Goal: Contribute content: Add original content to the website for others to see

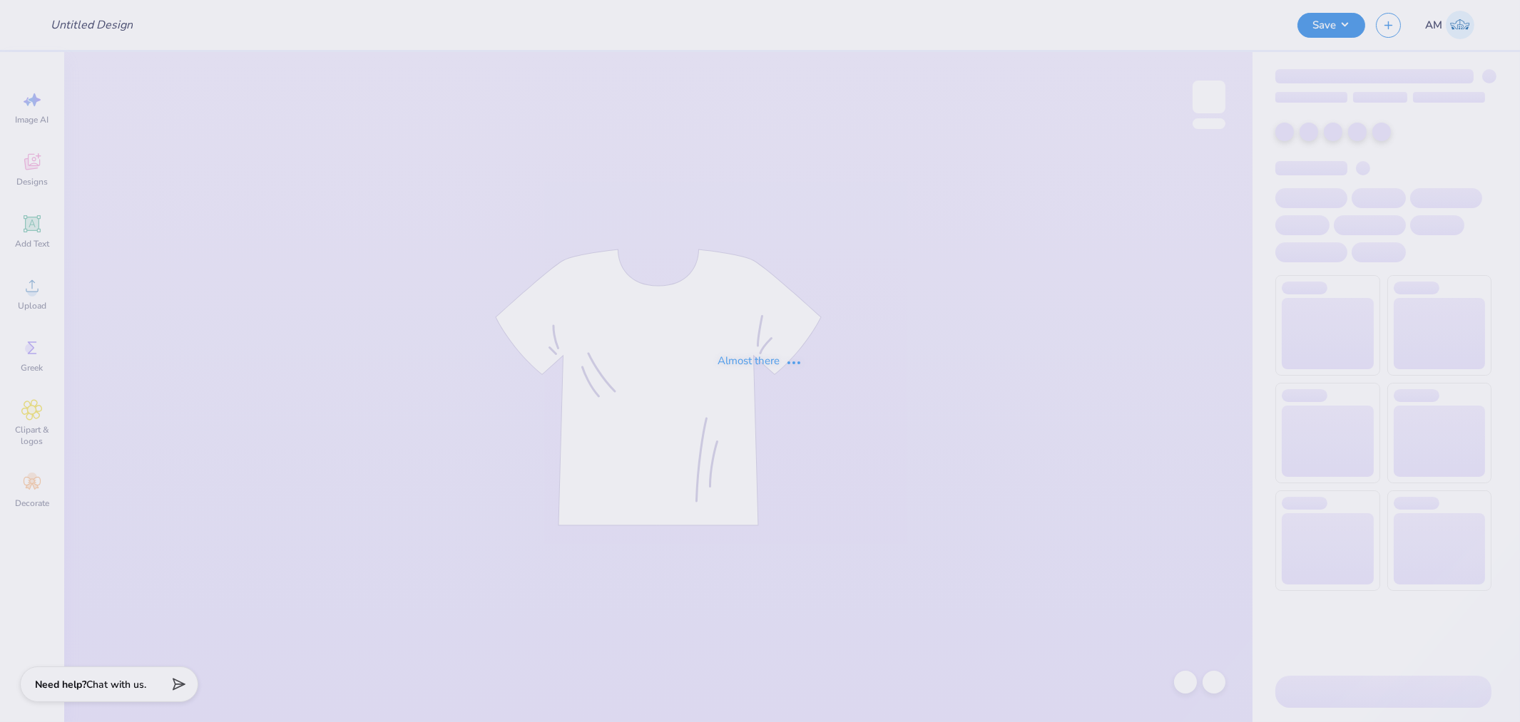
type input "Philo T Shirt"
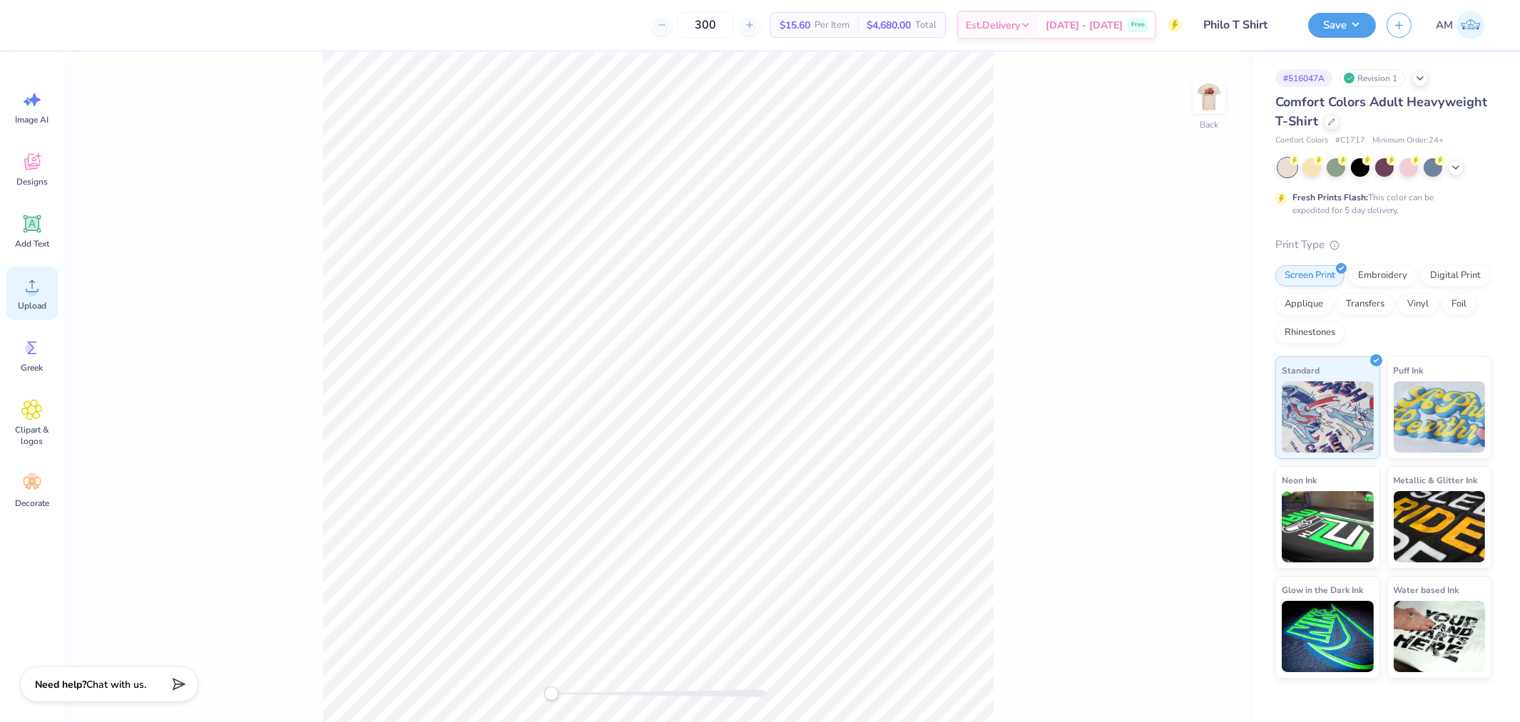
click at [34, 302] on span "Upload" at bounding box center [32, 305] width 29 height 11
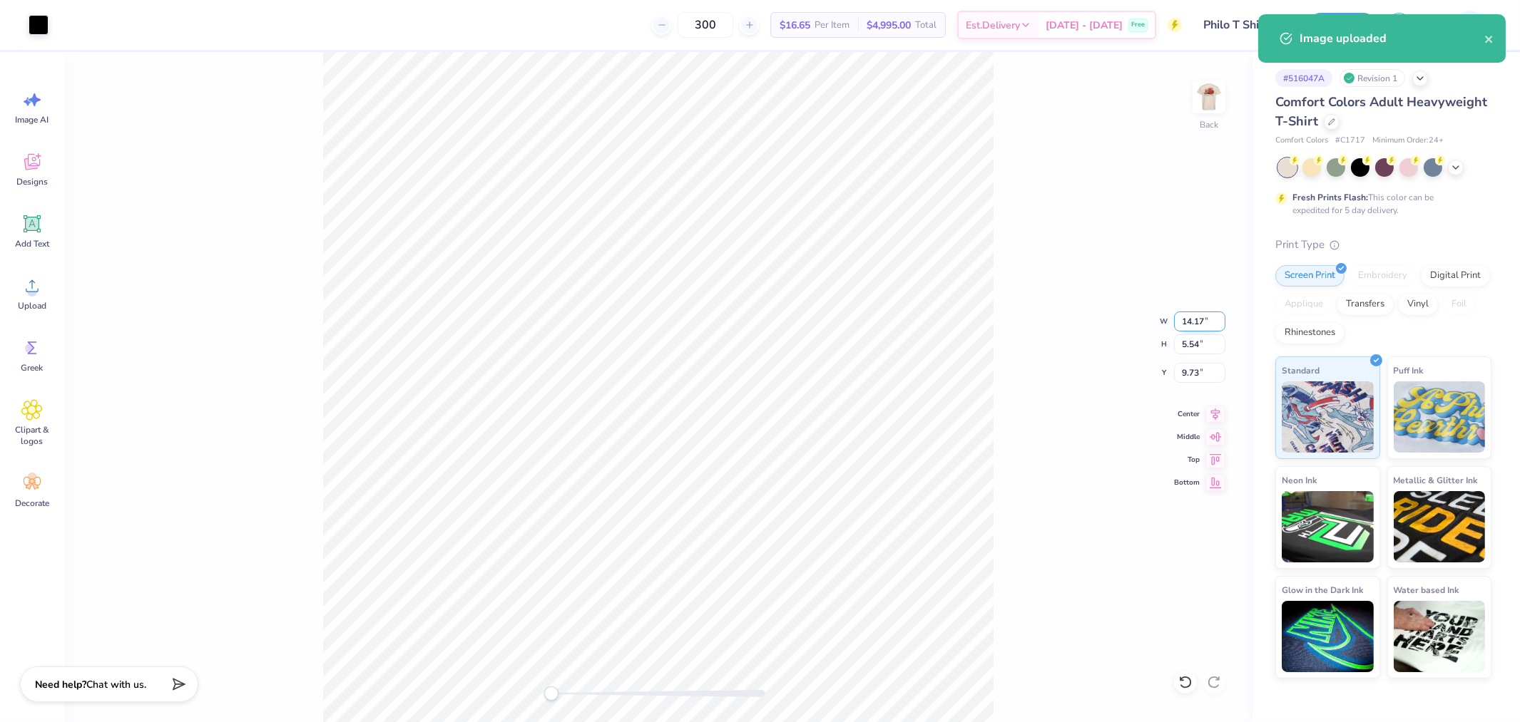
click at [1195, 325] on input "14.17" at bounding box center [1199, 322] width 51 height 20
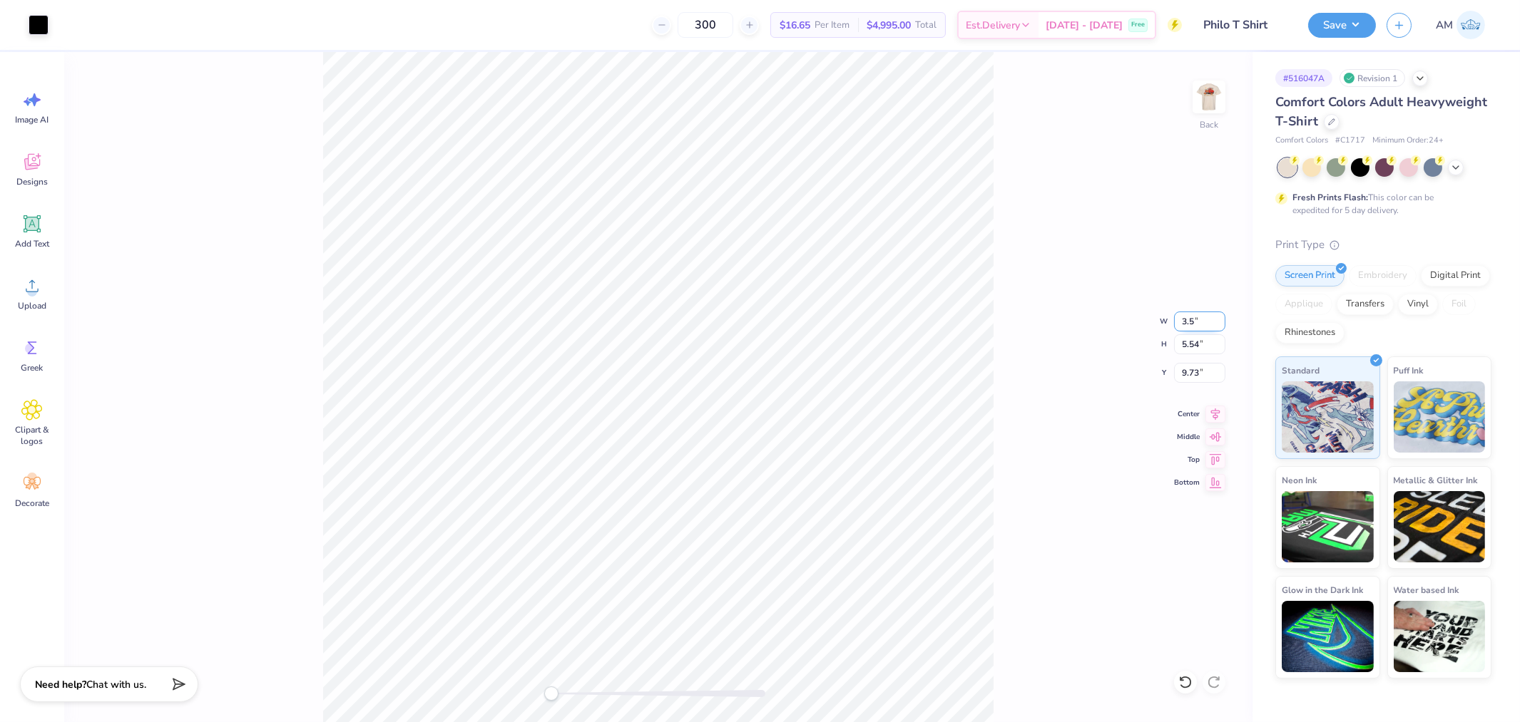
type input "3.5"
click at [1192, 372] on input "11.30" at bounding box center [1199, 373] width 51 height 20
type input "3"
click at [1192, 373] on input "2.80" at bounding box center [1199, 373] width 51 height 20
type input "3"
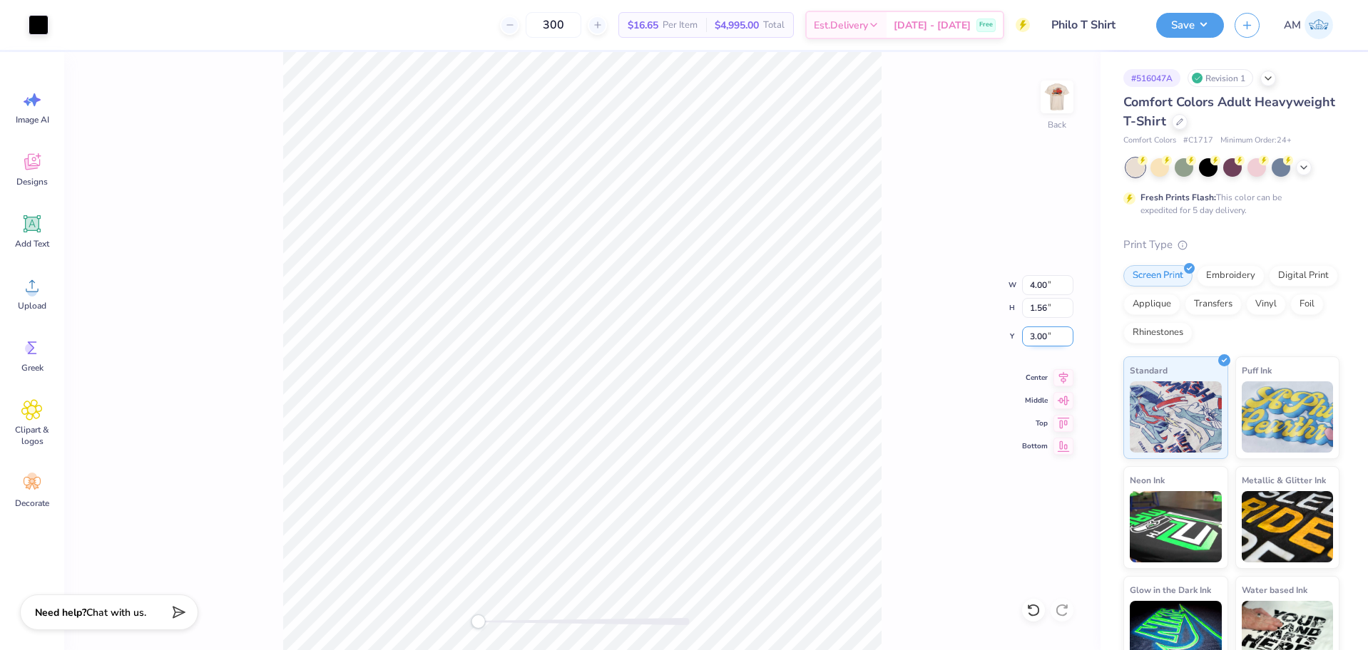
click at [1041, 334] on input "3.00" at bounding box center [1047, 337] width 51 height 20
type input "3"
click at [1053, 113] on img at bounding box center [1056, 96] width 57 height 57
click at [270, 67] on div "Front" at bounding box center [582, 351] width 1036 height 598
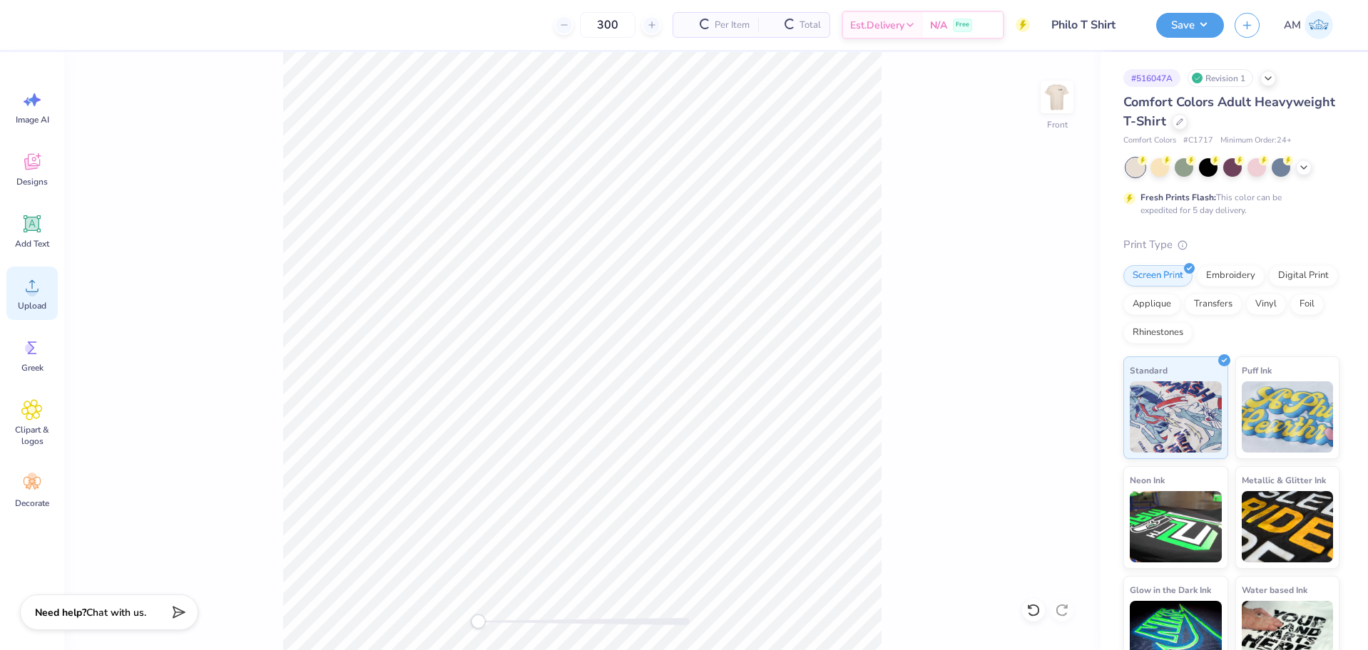
click at [30, 302] on span "Upload" at bounding box center [32, 305] width 29 height 11
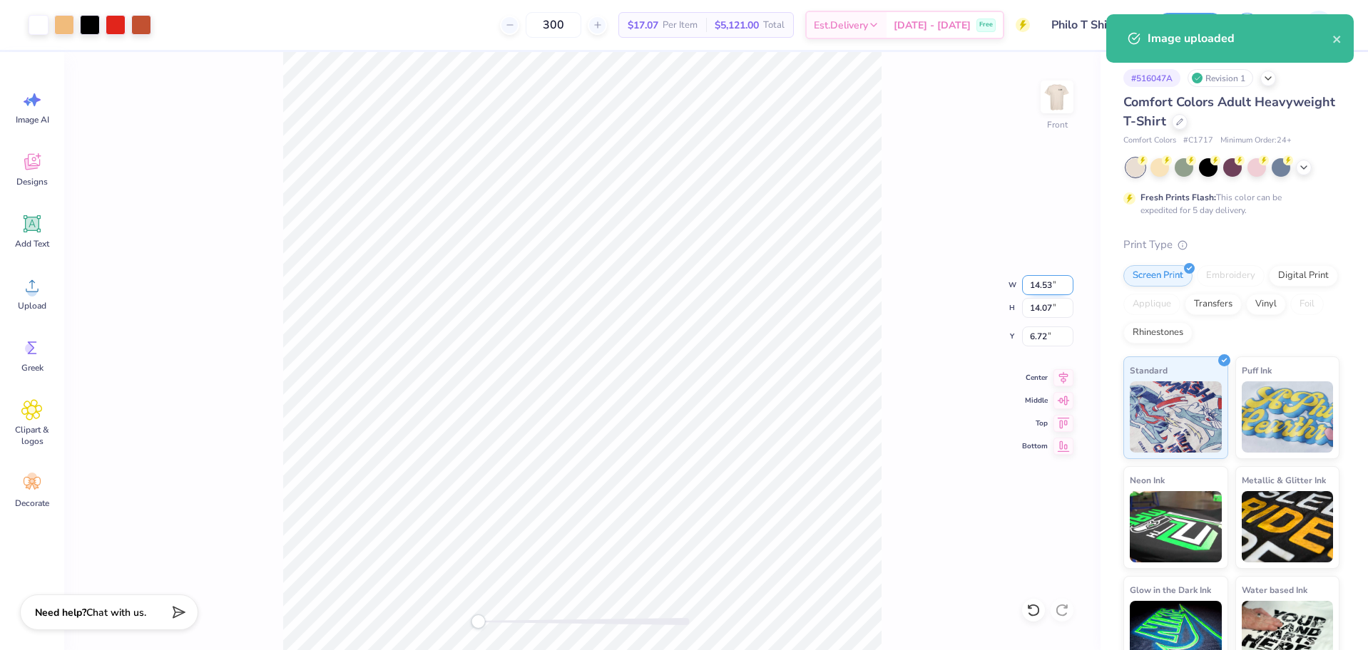
click at [1038, 288] on input "14.53" at bounding box center [1047, 285] width 51 height 20
type input "12"
click at [923, 330] on div "Front W 12 12 " H 14.07 14.07 " Y 6.72 6.72 " Center Middle Top Bottom" at bounding box center [582, 351] width 1036 height 598
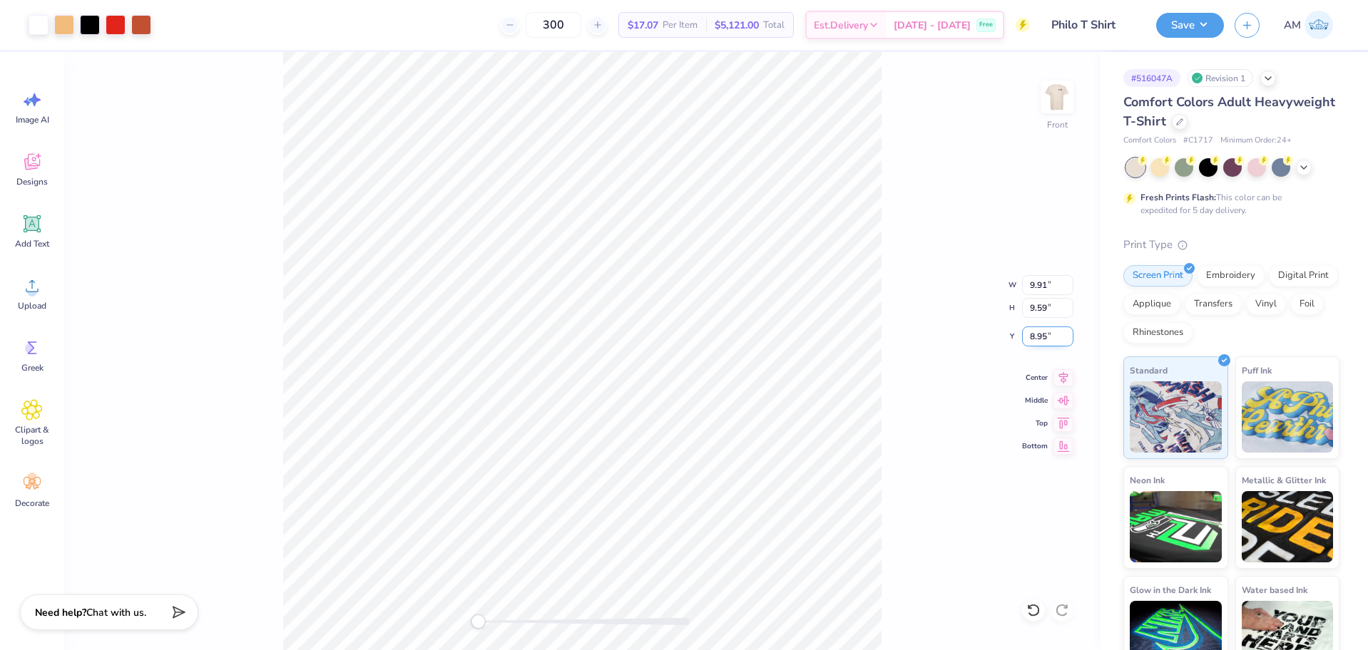
click at [1036, 342] on input "8.95" at bounding box center [1047, 337] width 51 height 20
click at [1039, 337] on input "6.93" at bounding box center [1047, 337] width 51 height 20
type input "3"
click at [1061, 379] on icon at bounding box center [1063, 375] width 20 height 17
click at [1207, 29] on button "Save" at bounding box center [1190, 23] width 68 height 25
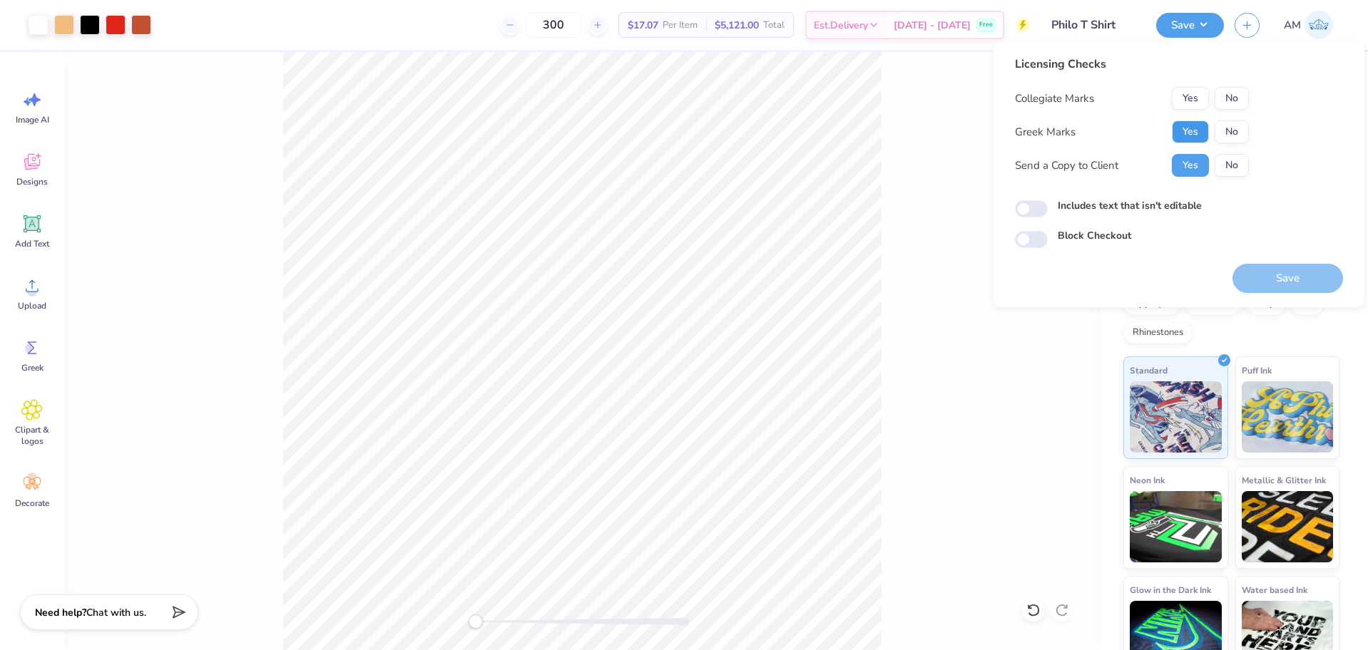
click at [1195, 126] on button "Yes" at bounding box center [1190, 132] width 37 height 23
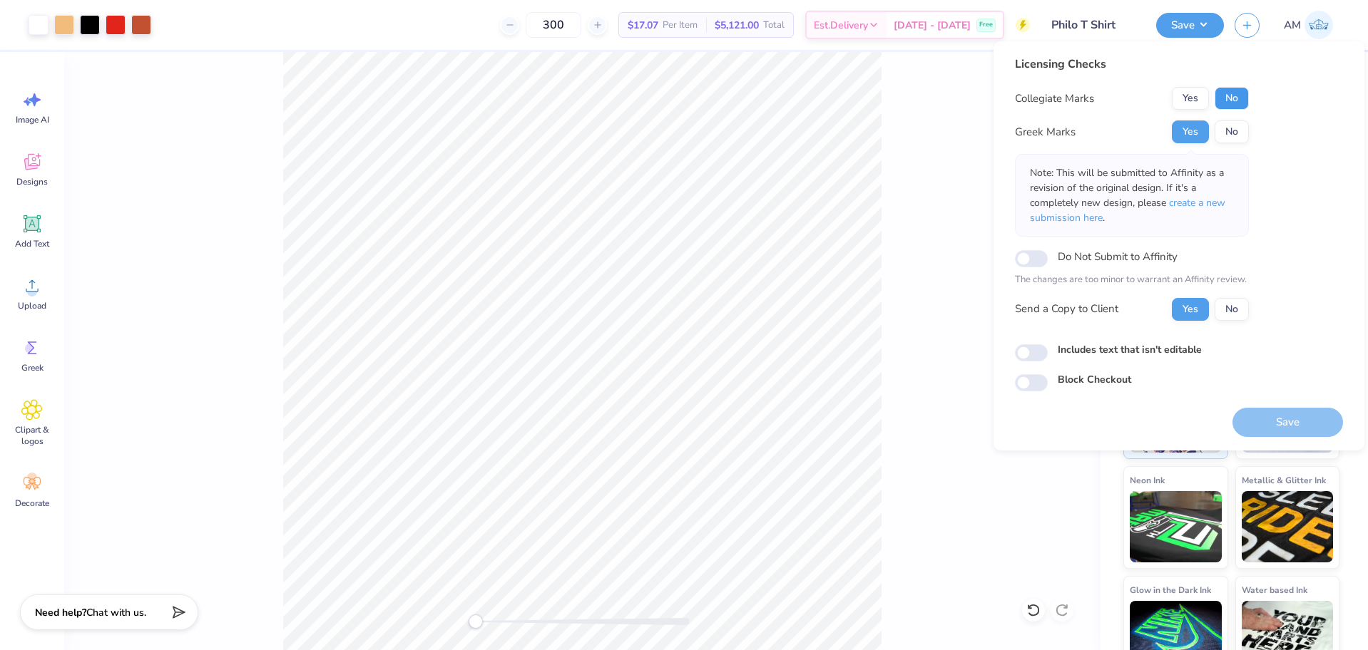
click at [1231, 99] on button "No" at bounding box center [1232, 98] width 34 height 23
click at [1027, 357] on input "Includes text that isn't editable" at bounding box center [1031, 352] width 33 height 17
checkbox input "true"
click at [1192, 315] on button "Yes" at bounding box center [1190, 309] width 37 height 23
drag, startPoint x: 1190, startPoint y: 133, endPoint x: 1212, endPoint y: 113, distance: 29.9
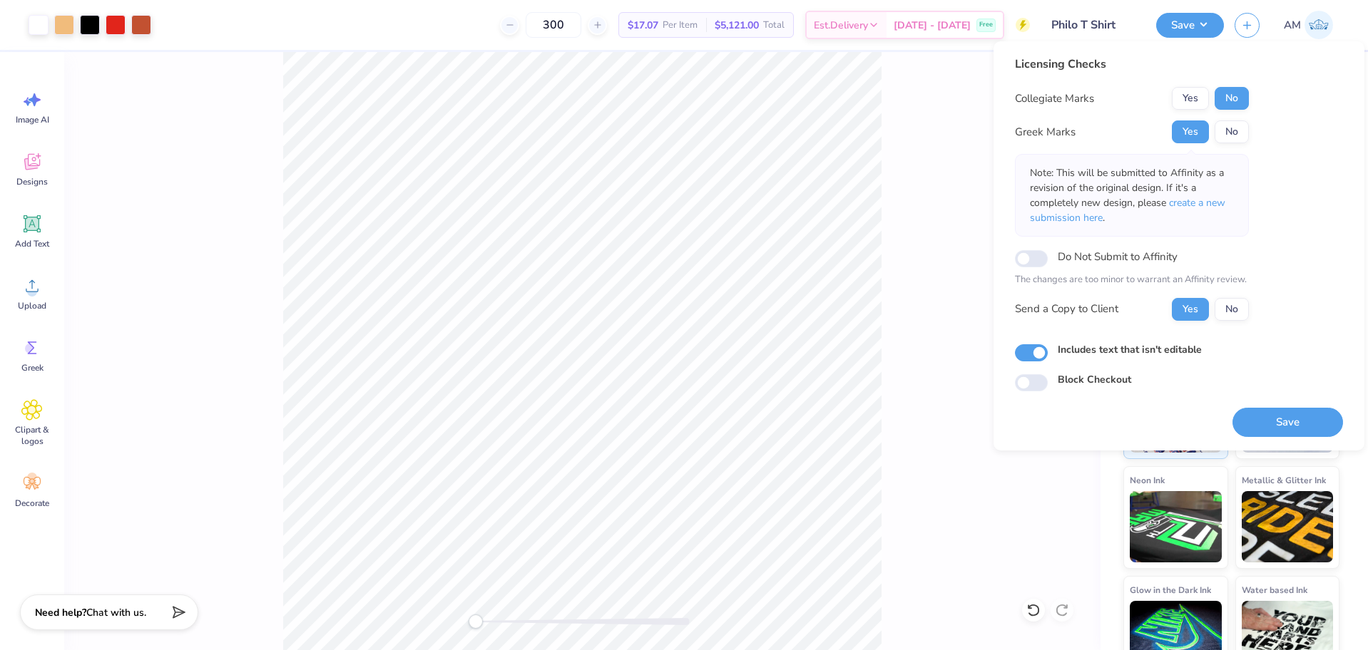
click at [1190, 133] on button "Yes" at bounding box center [1190, 132] width 37 height 23
click at [1225, 98] on button "No" at bounding box center [1232, 98] width 34 height 23
click at [1283, 417] on button "Save" at bounding box center [1287, 422] width 111 height 29
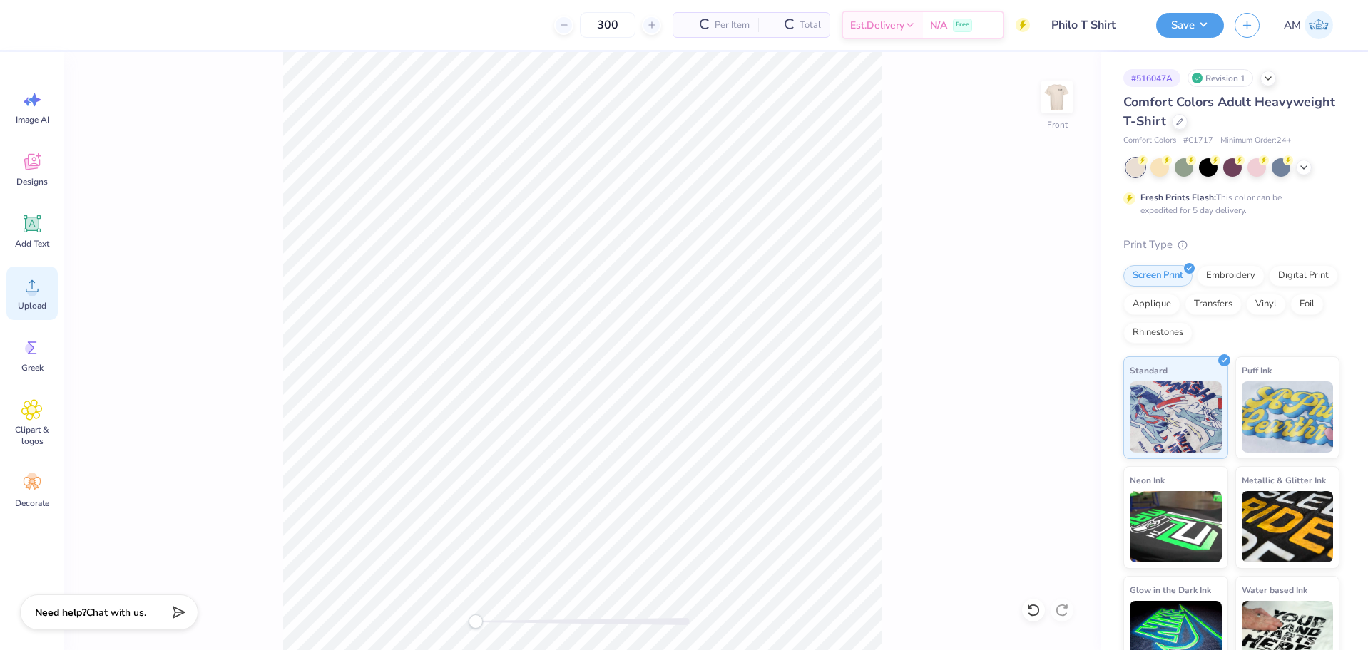
click at [36, 298] on div "Upload" at bounding box center [31, 293] width 51 height 53
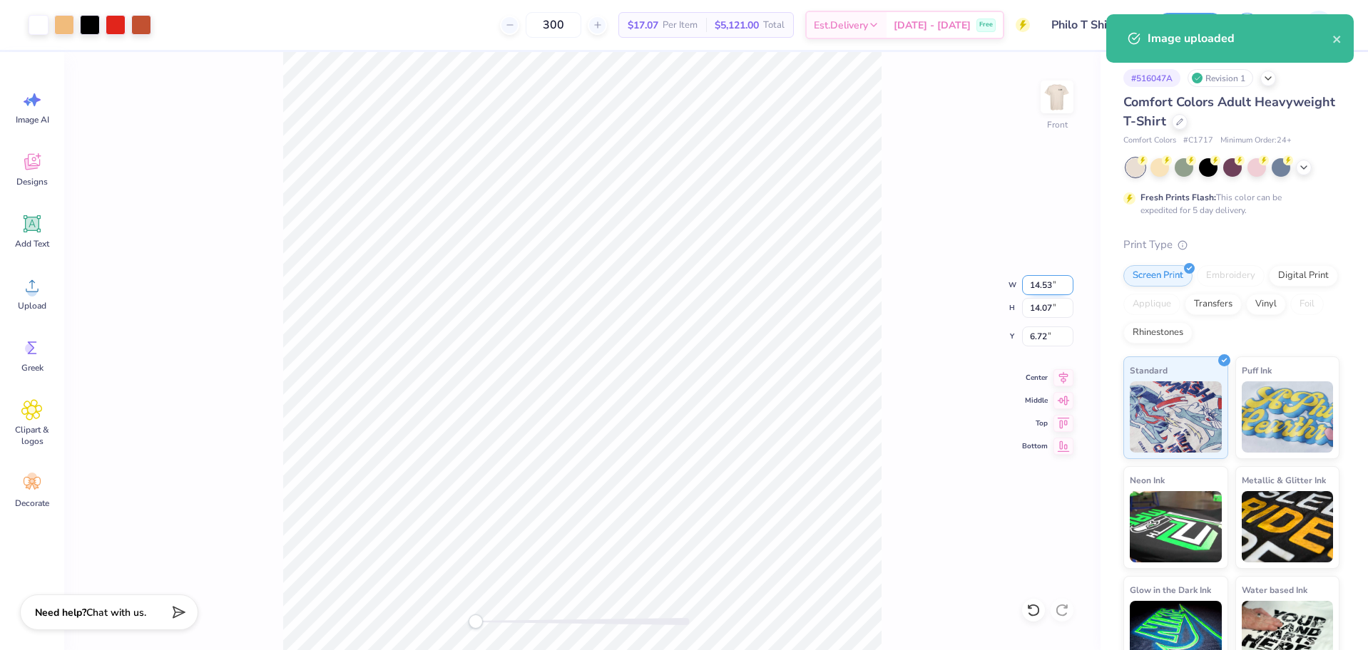
click at [1041, 282] on input "14.53" at bounding box center [1047, 285] width 51 height 20
type input "12"
click at [892, 385] on div "Front W 12 12 " H 14.07 14.07 " Y 6.72 6.72 " Center Middle Top Bottom" at bounding box center [582, 351] width 1036 height 598
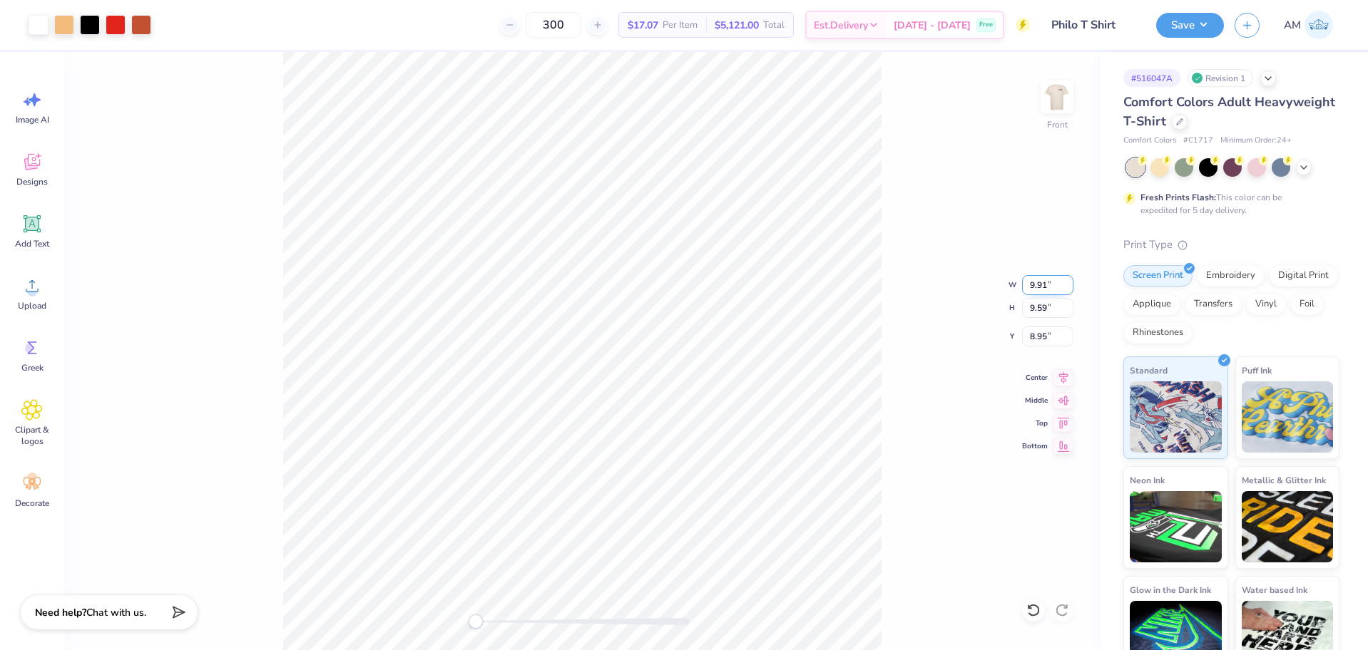
click at [1038, 284] on input "9.91" at bounding box center [1047, 285] width 51 height 20
type input "14.91"
click at [1038, 287] on input "14.53" at bounding box center [1047, 285] width 51 height 20
type input "13"
click at [1049, 287] on input "11.63" at bounding box center [1047, 285] width 51 height 20
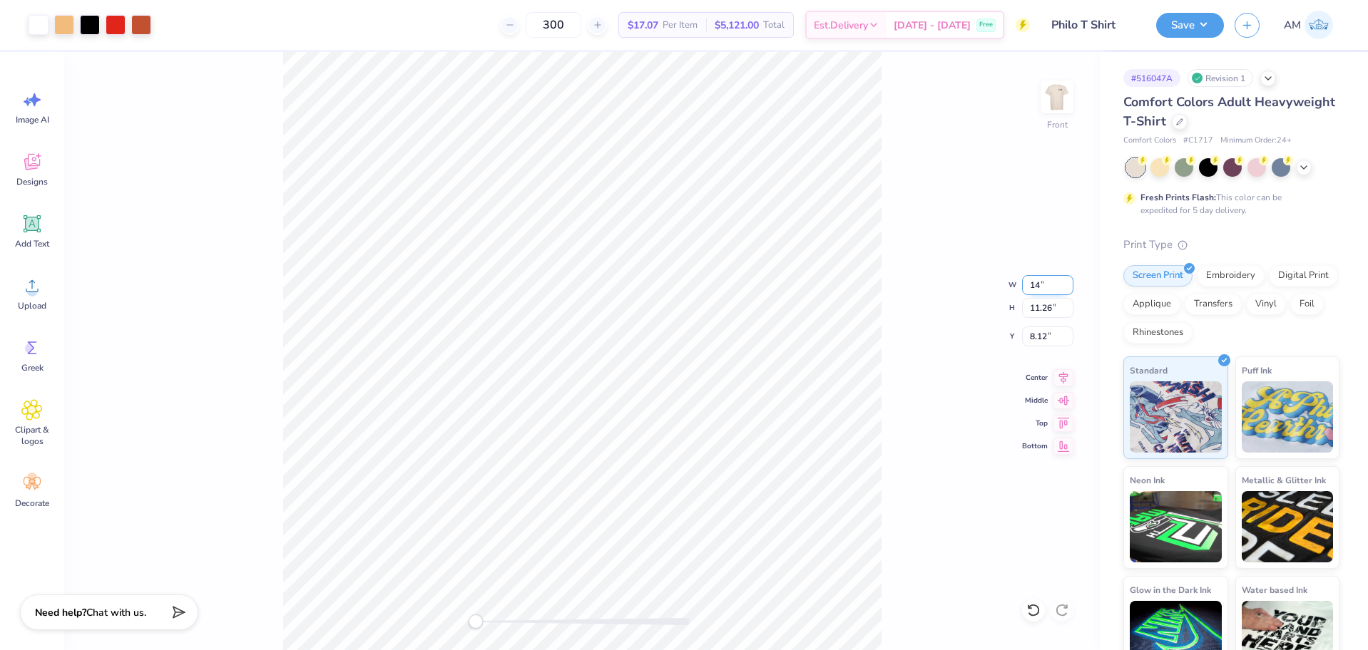
type input "14"
type input "14.00"
type input "13.55"
type input "6.97"
click at [1031, 288] on input "14.00" at bounding box center [1047, 285] width 51 height 20
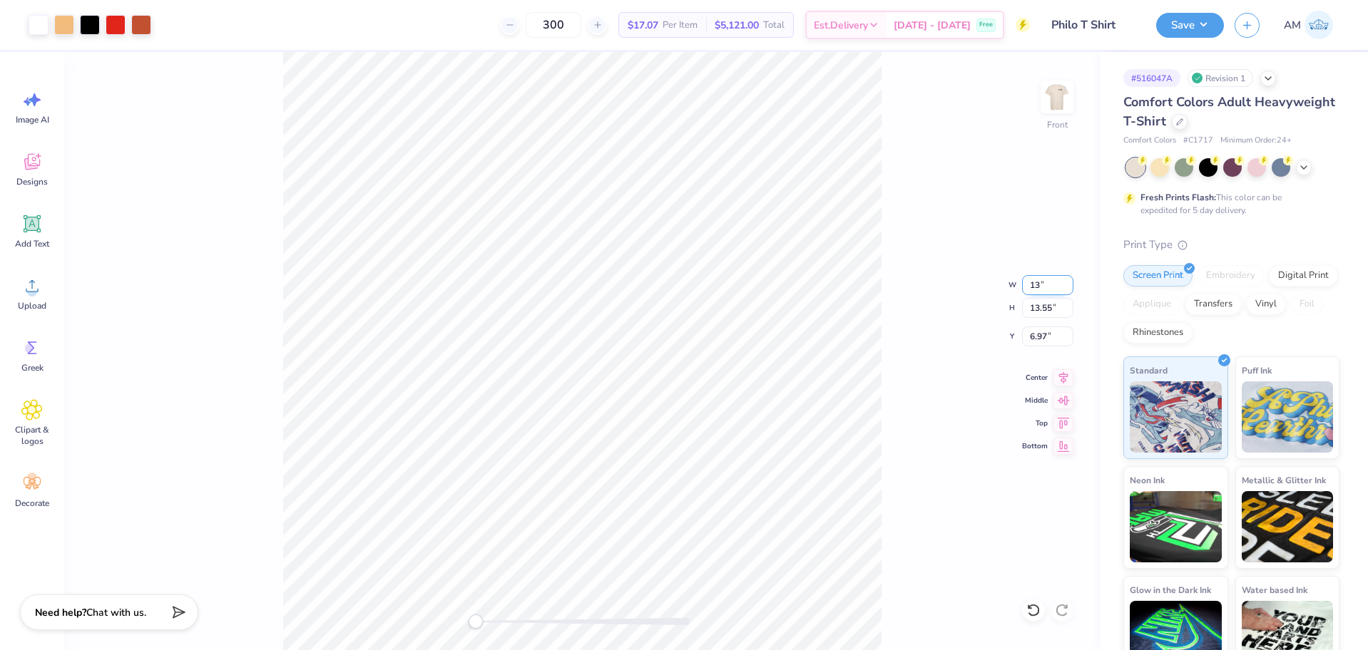
type input "13"
click at [1038, 334] on input "7.97" at bounding box center [1047, 337] width 51 height 20
type input "3"
click at [1064, 379] on icon at bounding box center [1063, 375] width 20 height 17
click at [1196, 27] on button "Save" at bounding box center [1190, 23] width 68 height 25
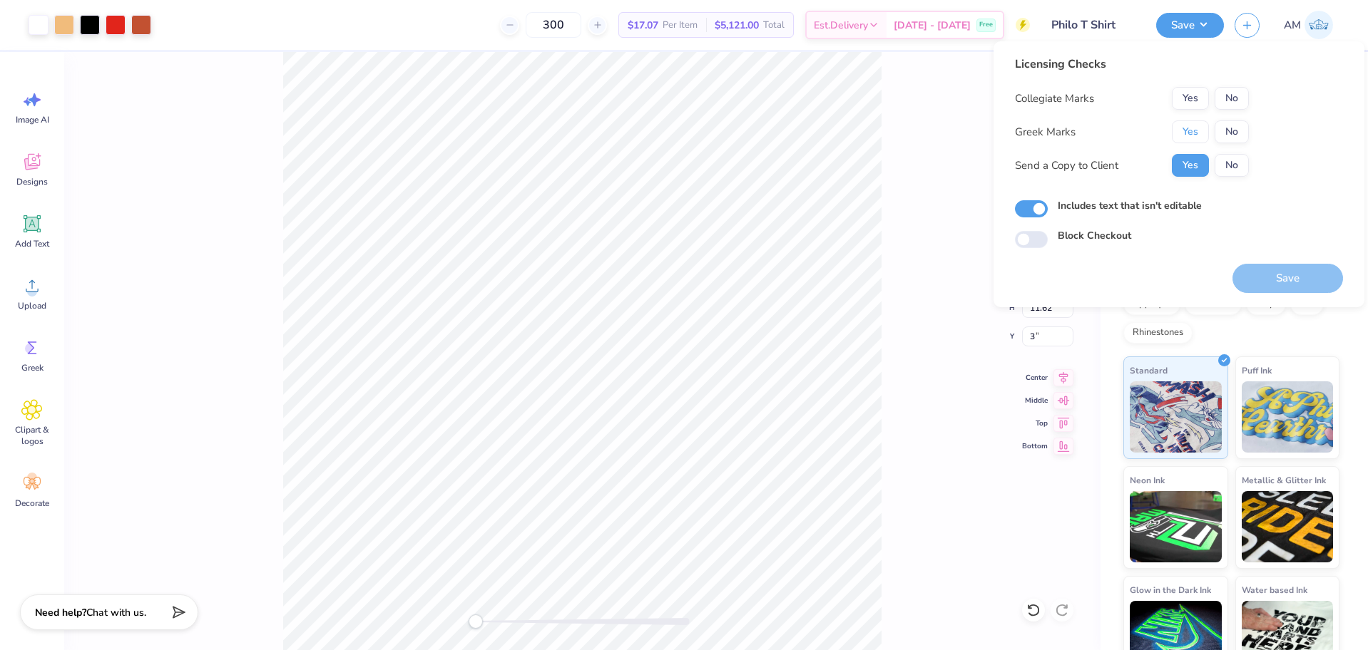
click at [1195, 134] on button "Yes" at bounding box center [1190, 132] width 37 height 23
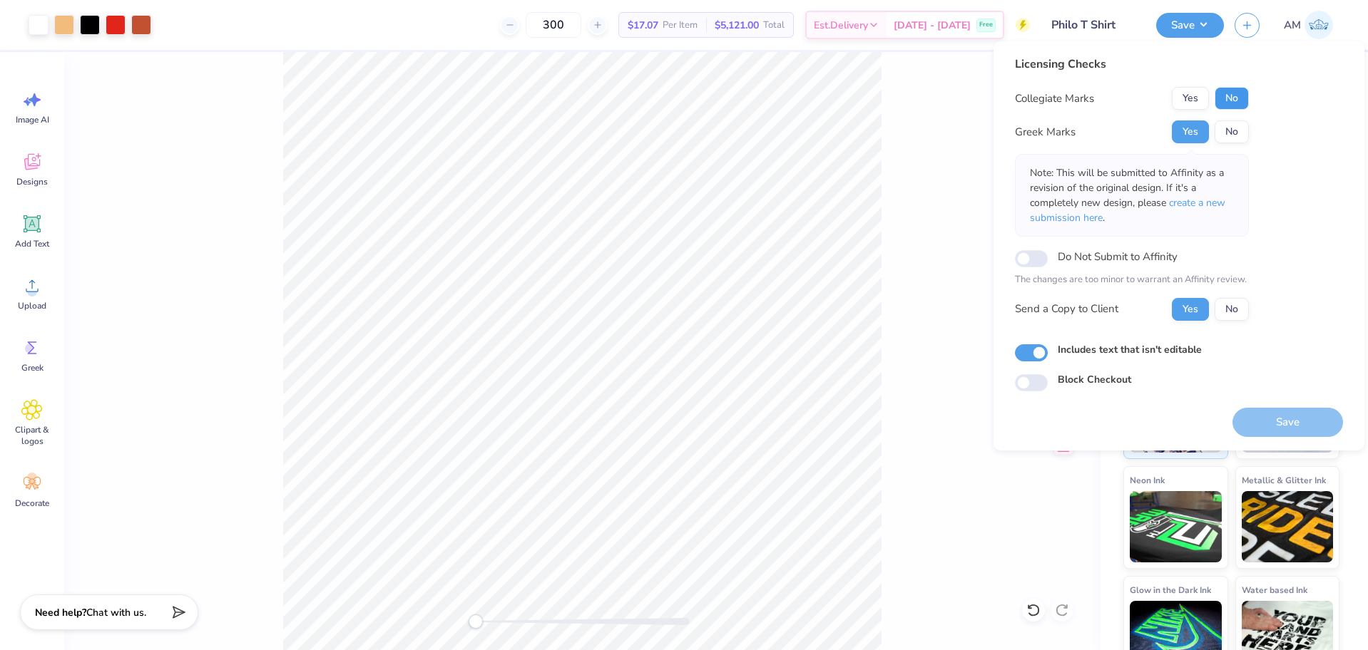
click at [1225, 96] on button "No" at bounding box center [1232, 98] width 34 height 23
click at [1288, 424] on button "Save" at bounding box center [1287, 422] width 111 height 29
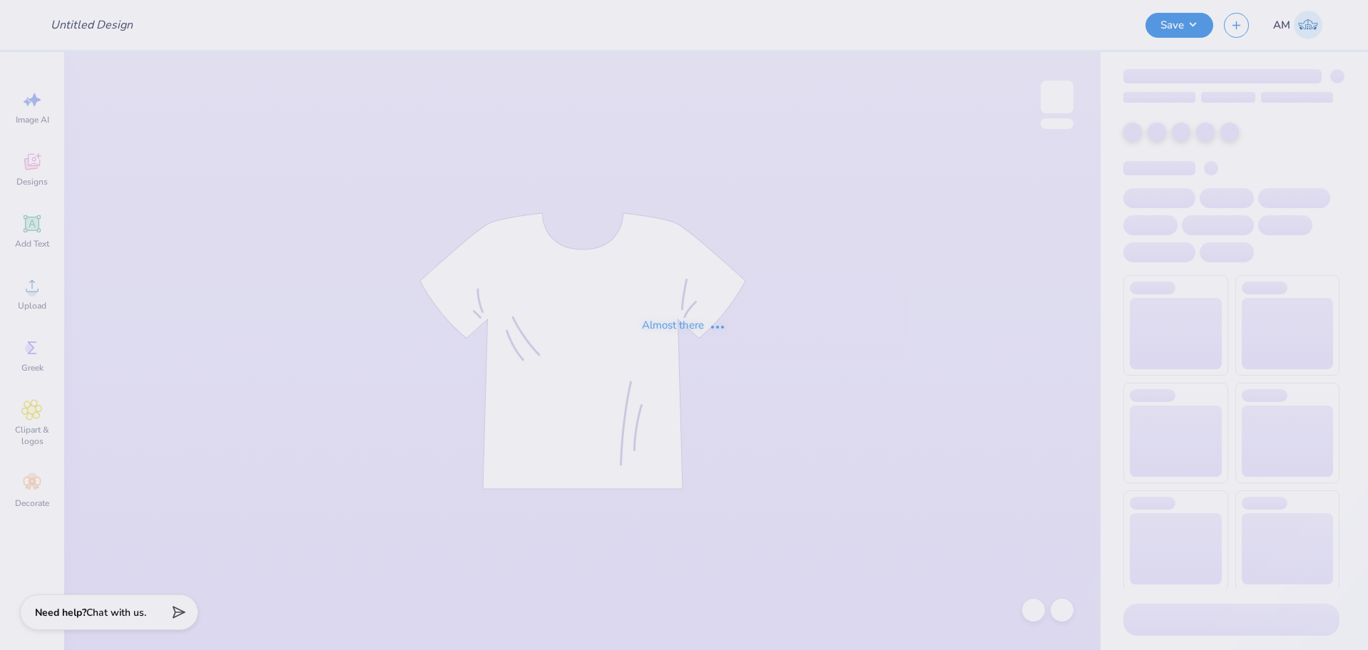
type input "utc sk hoco"
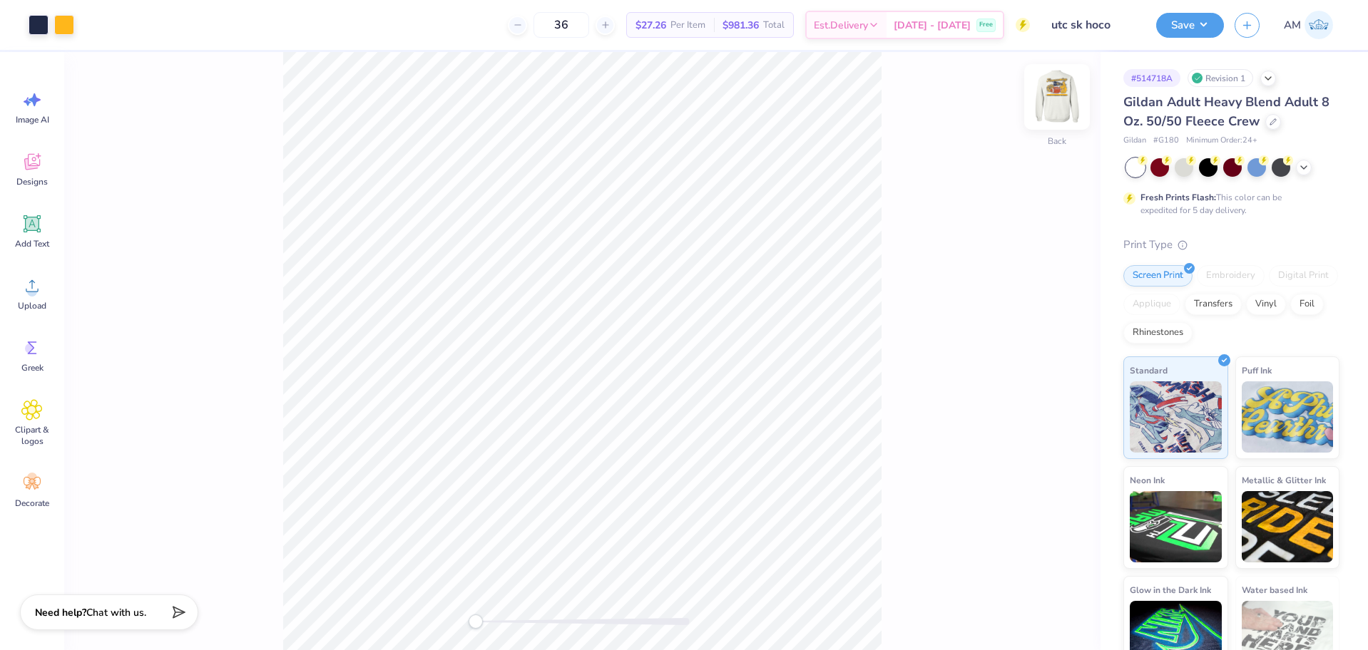
click at [1058, 104] on img at bounding box center [1056, 96] width 57 height 57
click at [66, 26] on div at bounding box center [64, 24] width 20 height 20
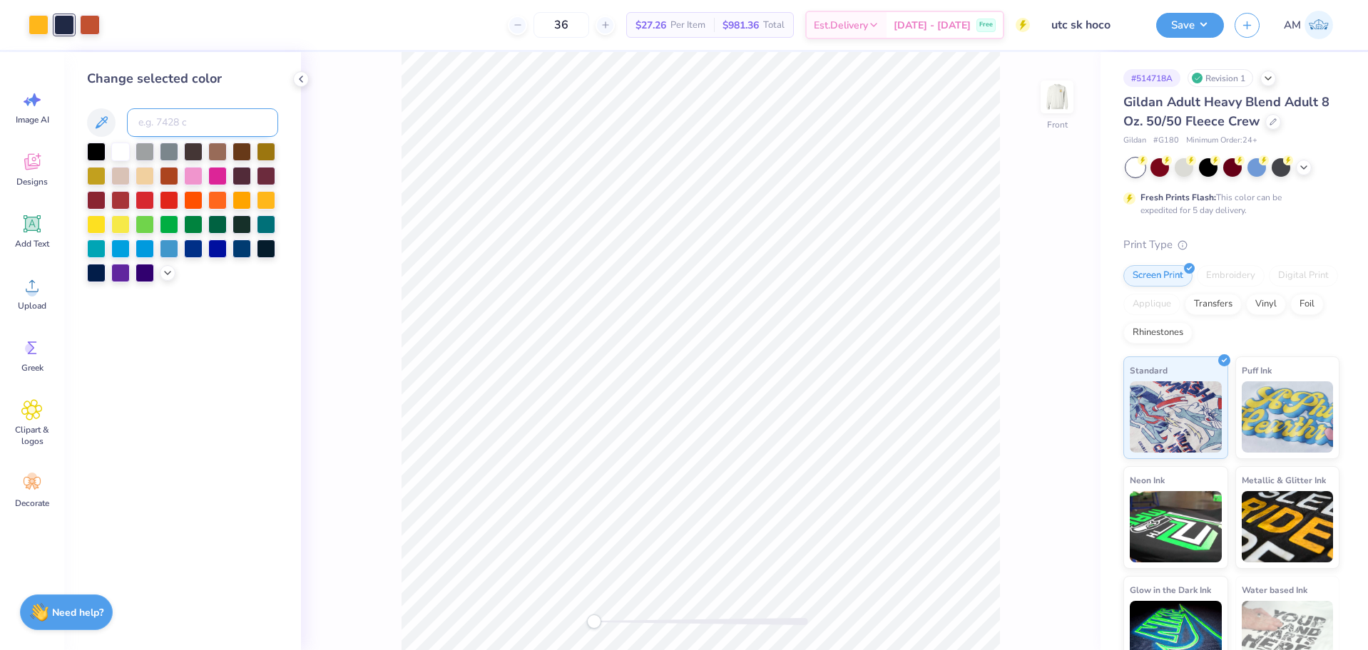
click at [176, 123] on input at bounding box center [202, 122] width 151 height 29
type input "285"
click at [177, 123] on input at bounding box center [202, 122] width 151 height 29
type input "295"
click at [1054, 105] on img at bounding box center [1056, 96] width 57 height 57
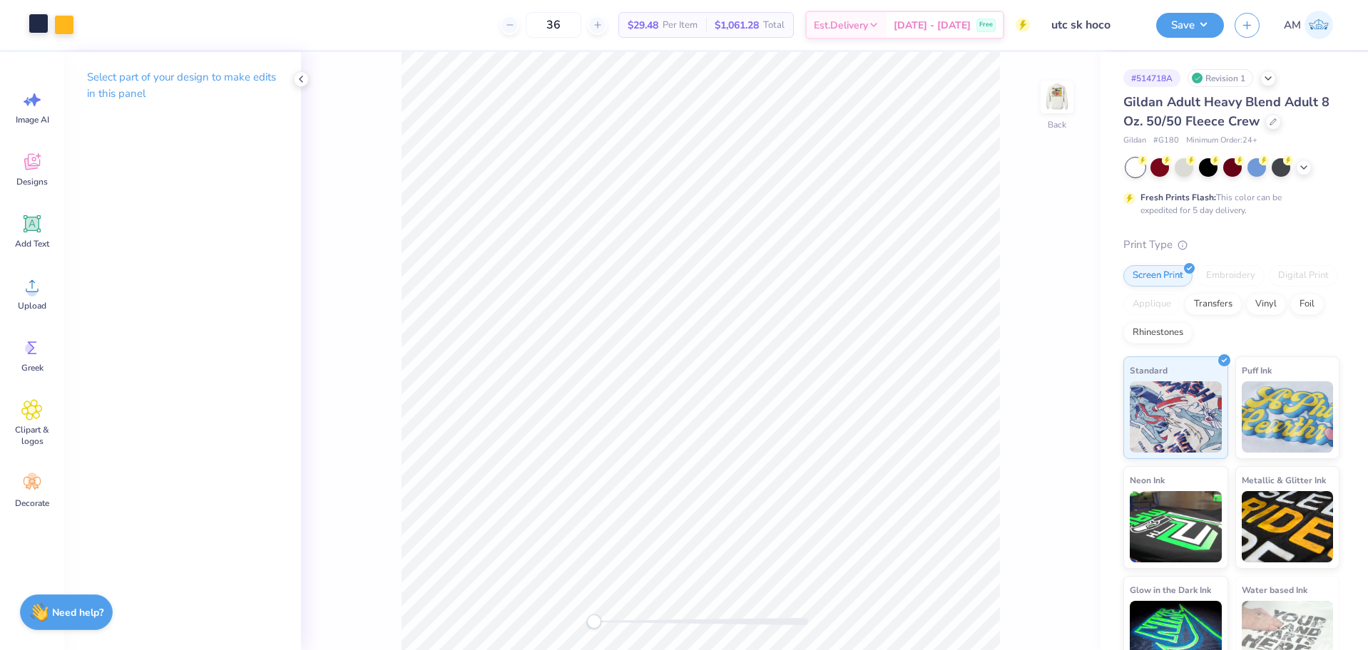
click at [43, 26] on div at bounding box center [39, 24] width 20 height 20
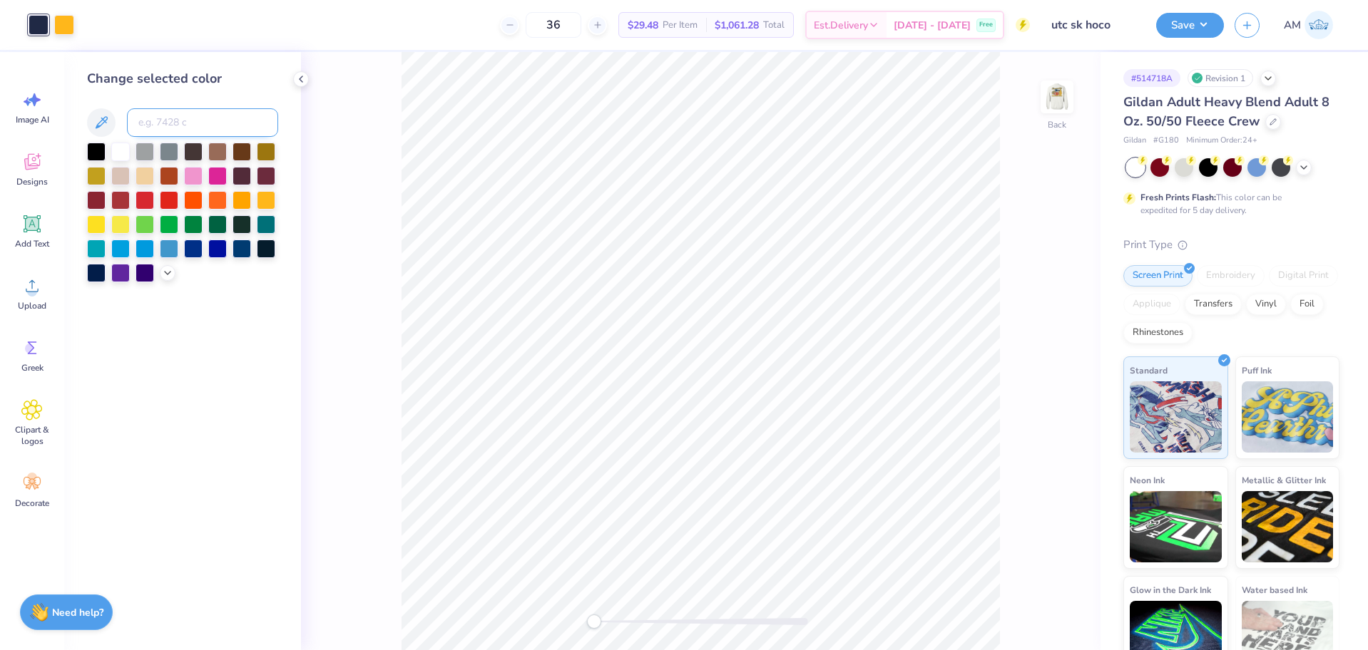
click at [205, 123] on input at bounding box center [202, 122] width 151 height 29
type input "295"
click at [70, 26] on div at bounding box center [64, 24] width 20 height 20
click at [155, 112] on input at bounding box center [202, 122] width 151 height 29
type input "124"
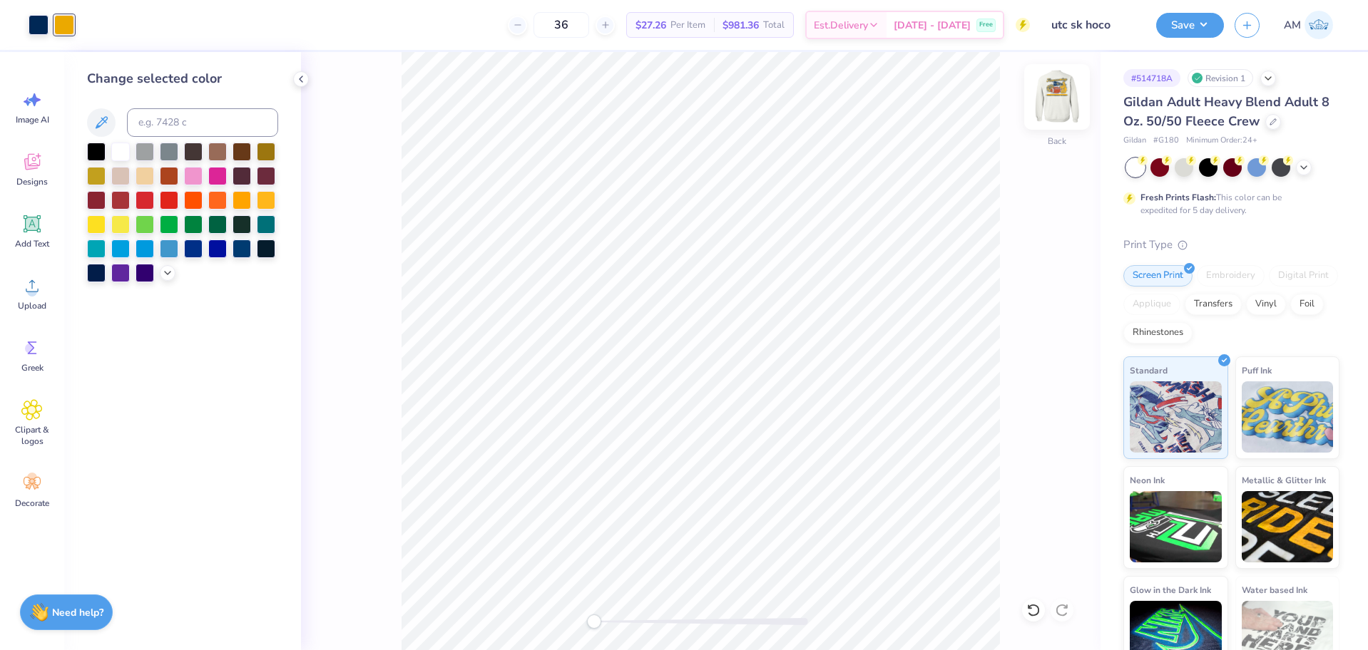
click at [1058, 101] on img at bounding box center [1056, 96] width 57 height 57
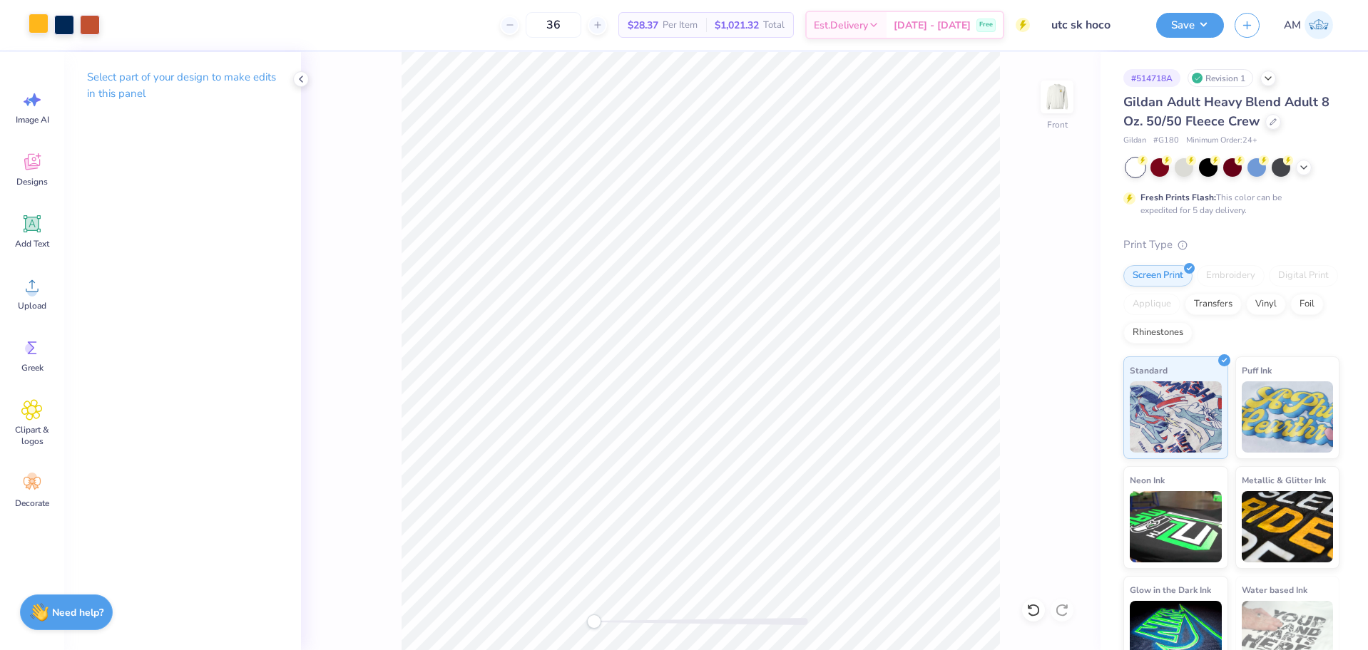
click at [36, 20] on div at bounding box center [39, 24] width 20 height 20
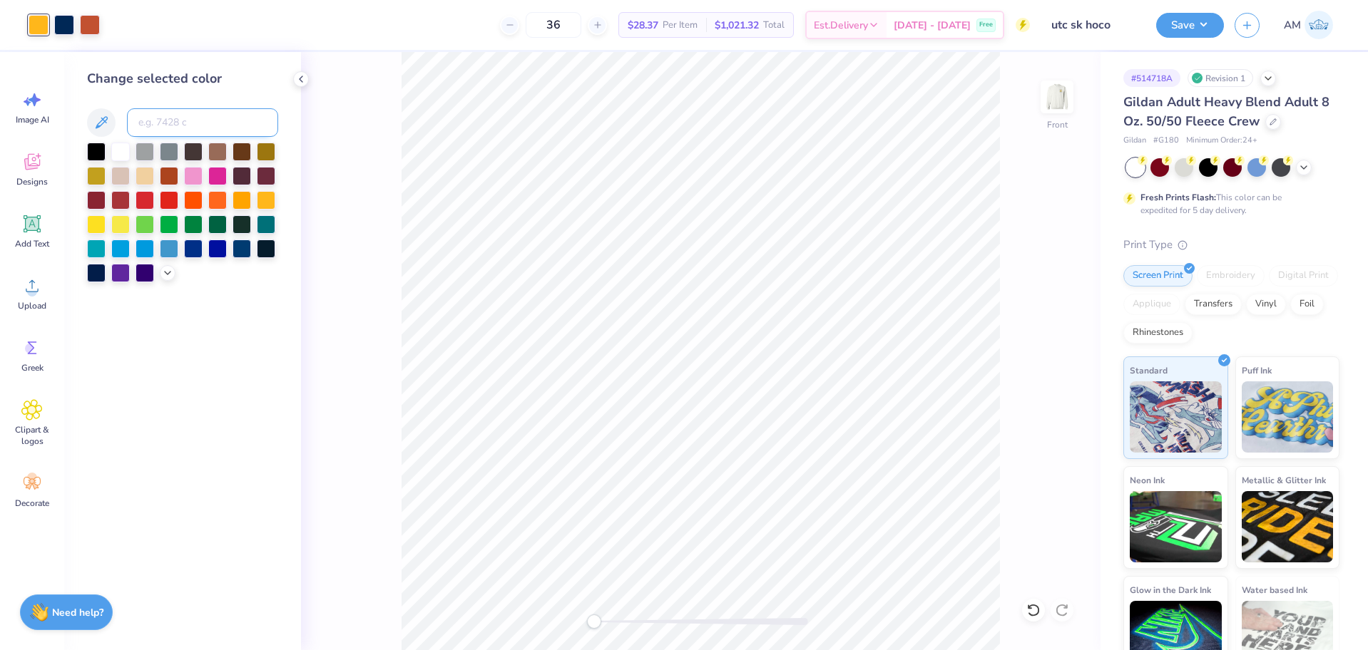
click at [153, 118] on input at bounding box center [202, 122] width 151 height 29
type input "124"
click at [1053, 98] on img at bounding box center [1056, 96] width 57 height 57
click at [305, 81] on icon at bounding box center [300, 78] width 11 height 11
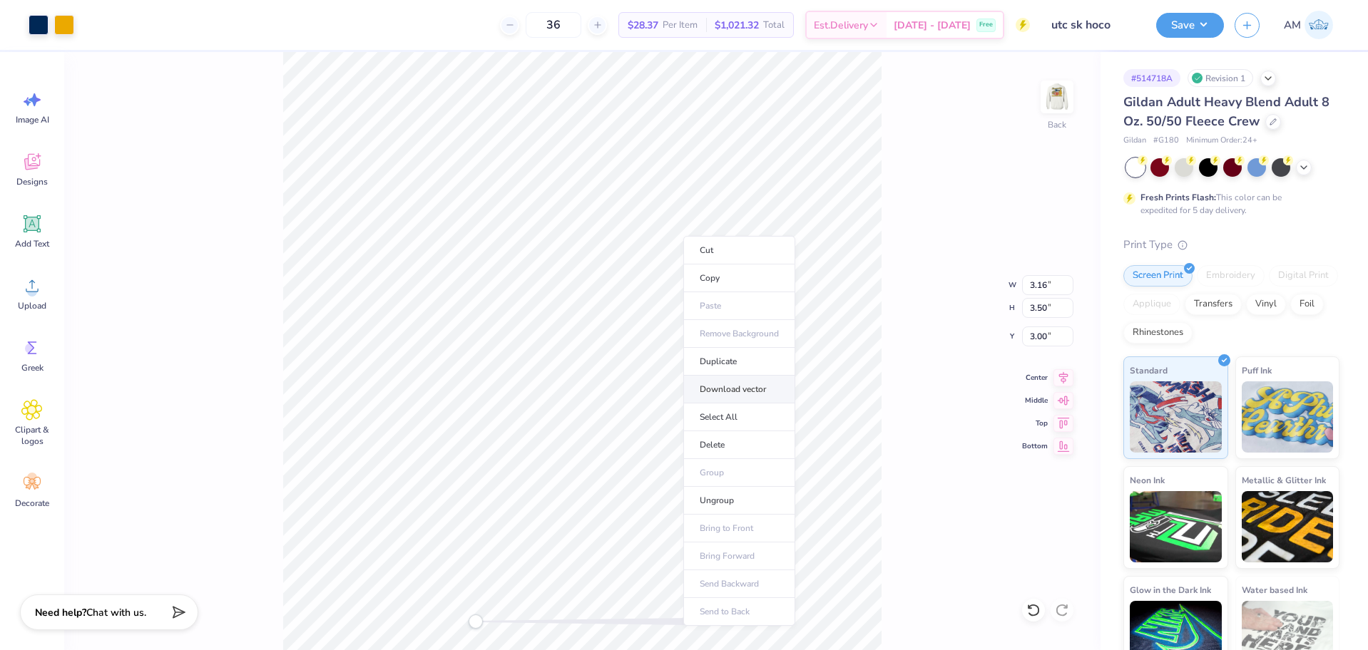
click at [741, 388] on li "Download vector" at bounding box center [739, 390] width 112 height 28
click at [1068, 103] on img at bounding box center [1056, 96] width 57 height 57
type input "3.17"
type input "3.51"
type input "5.32"
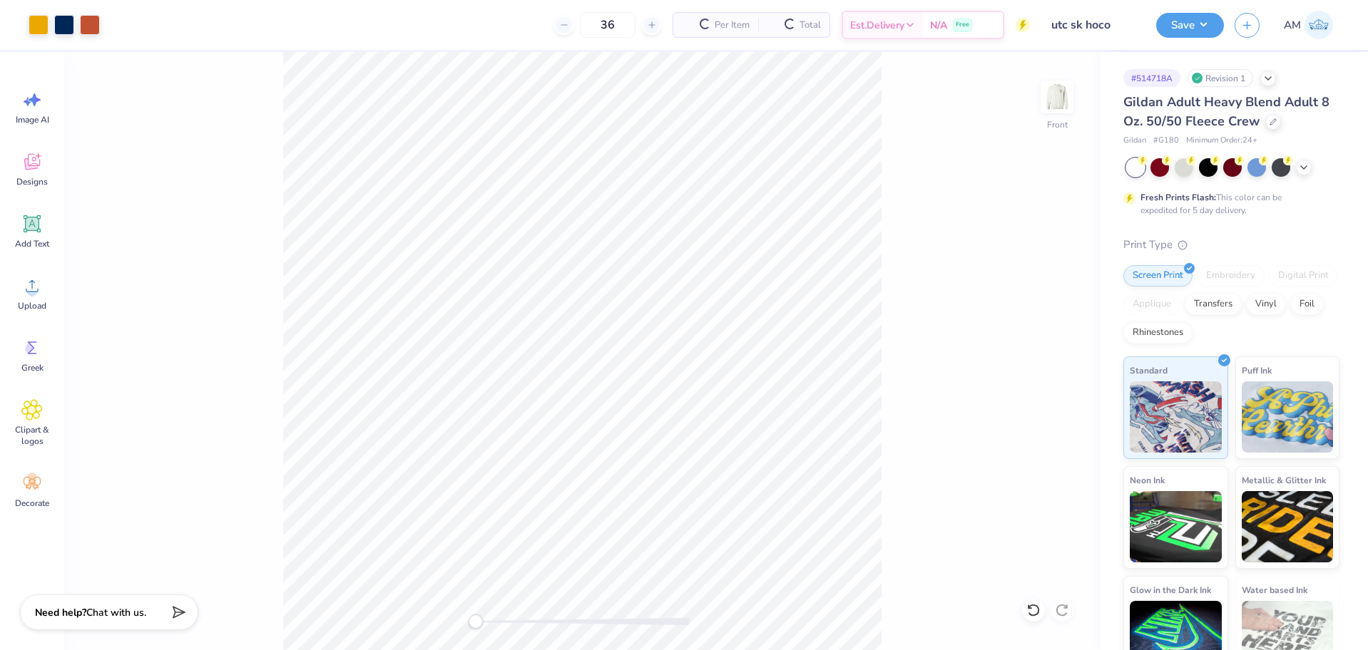
click at [282, 67] on div "Front" at bounding box center [582, 351] width 1036 height 598
click at [676, 491] on li "Group" at bounding box center [696, 494] width 112 height 28
click at [699, 346] on li "Download vector" at bounding box center [686, 342] width 112 height 28
click at [434, 634] on div "Front W 12.50 12.50 " H 10.04 10.04 " Y 3.00 3.00 " Center Middle Top Bottom" at bounding box center [582, 351] width 1036 height 598
drag, startPoint x: 495, startPoint y: 624, endPoint x: 281, endPoint y: 76, distance: 588.7
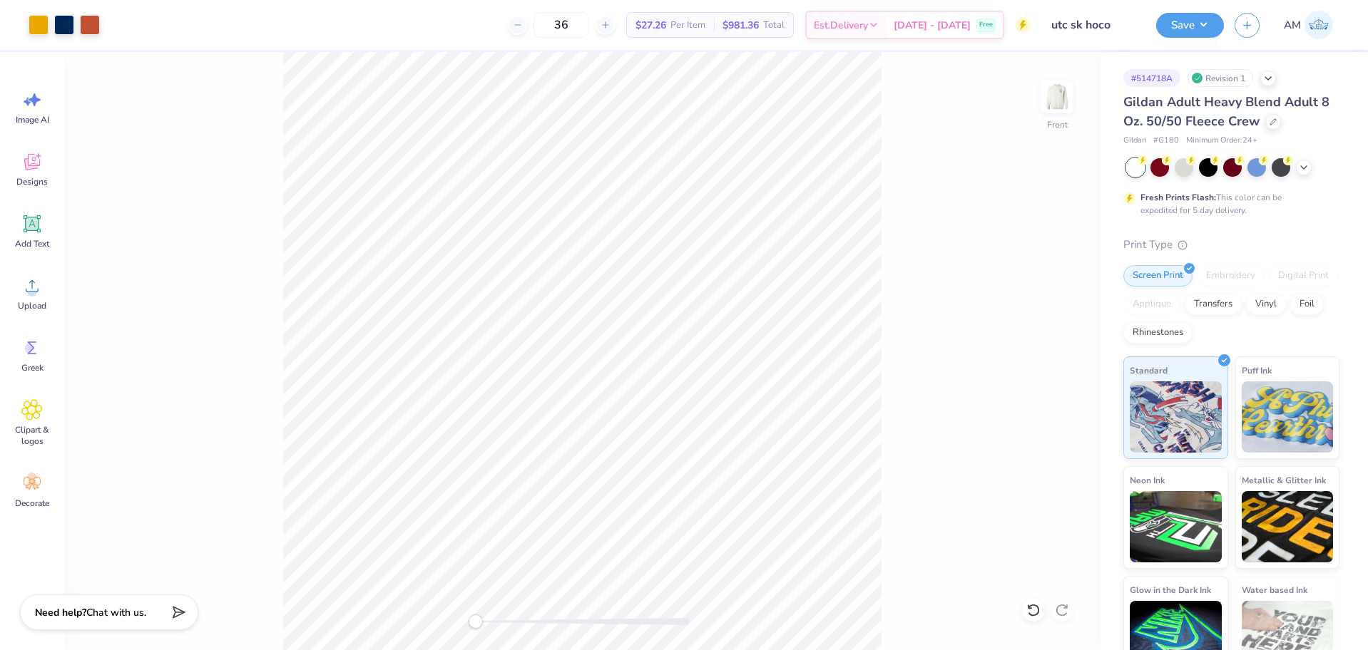
click at [281, 76] on div "Front" at bounding box center [582, 351] width 1036 height 598
click at [1066, 380] on icon at bounding box center [1063, 375] width 20 height 17
click at [1056, 98] on img at bounding box center [1056, 96] width 57 height 57
type input "12.47"
type input "10.02"
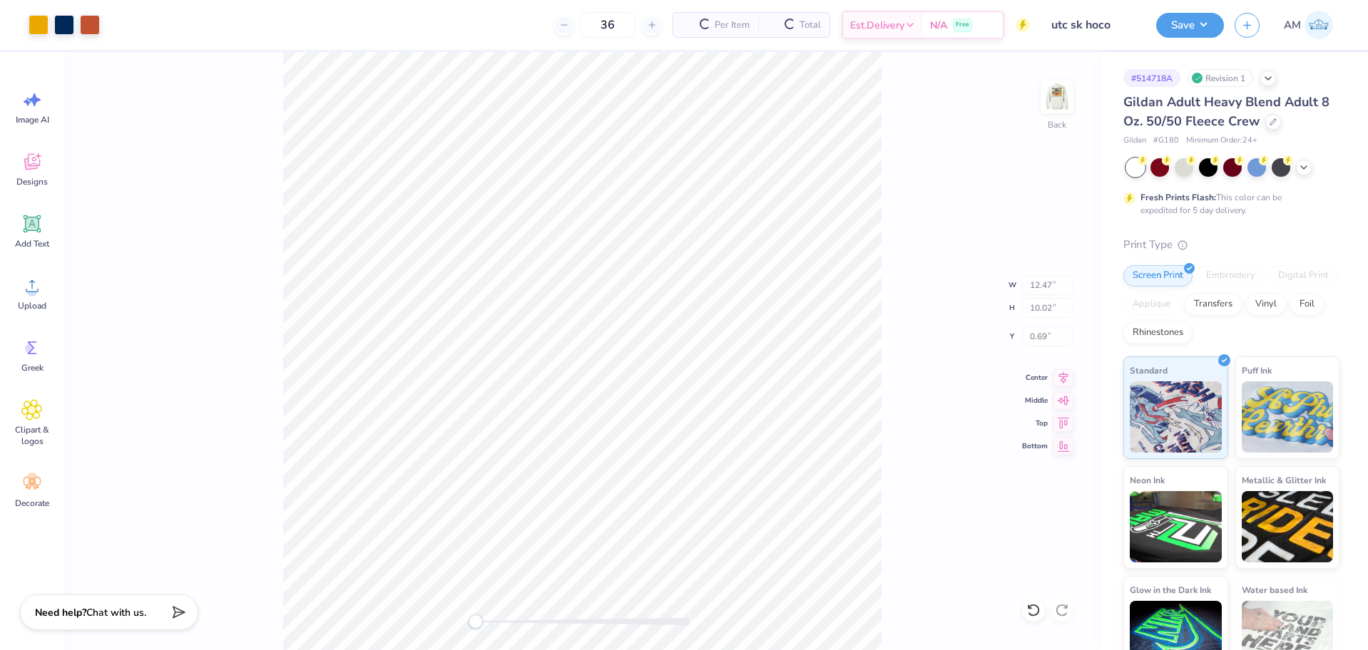
type input "0.69"
click at [1058, 105] on img at bounding box center [1056, 96] width 57 height 57
click at [1184, 26] on button "Save" at bounding box center [1190, 23] width 68 height 25
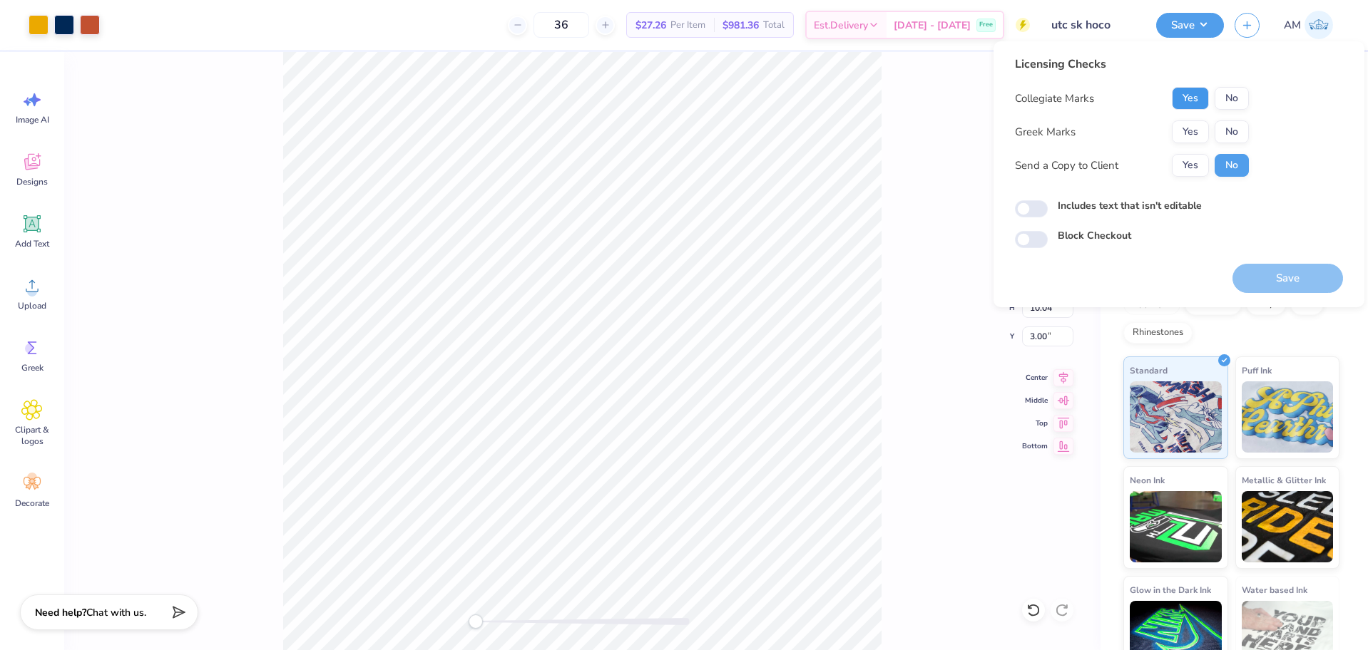
click at [1184, 101] on button "Yes" at bounding box center [1190, 98] width 37 height 23
click at [1190, 134] on button "Yes" at bounding box center [1190, 132] width 37 height 23
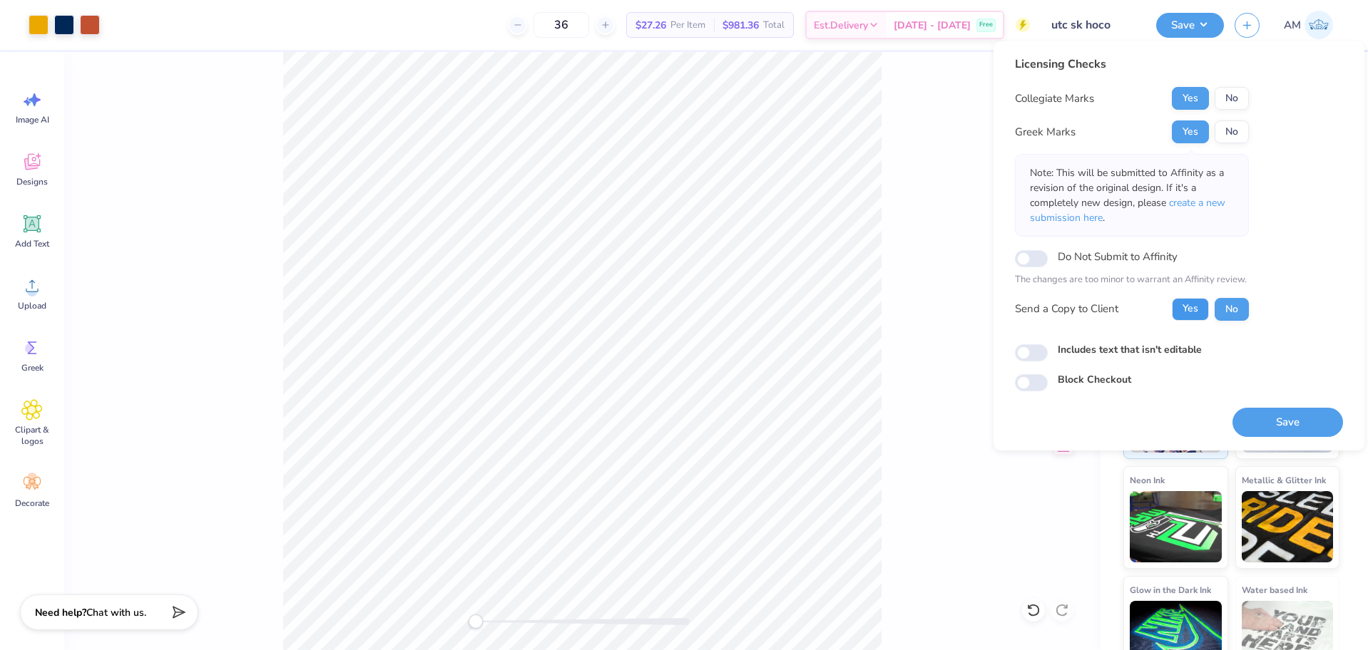
click at [1196, 310] on button "Yes" at bounding box center [1190, 309] width 37 height 23
click at [1032, 354] on input "Includes text that isn't editable" at bounding box center [1031, 352] width 33 height 17
checkbox input "true"
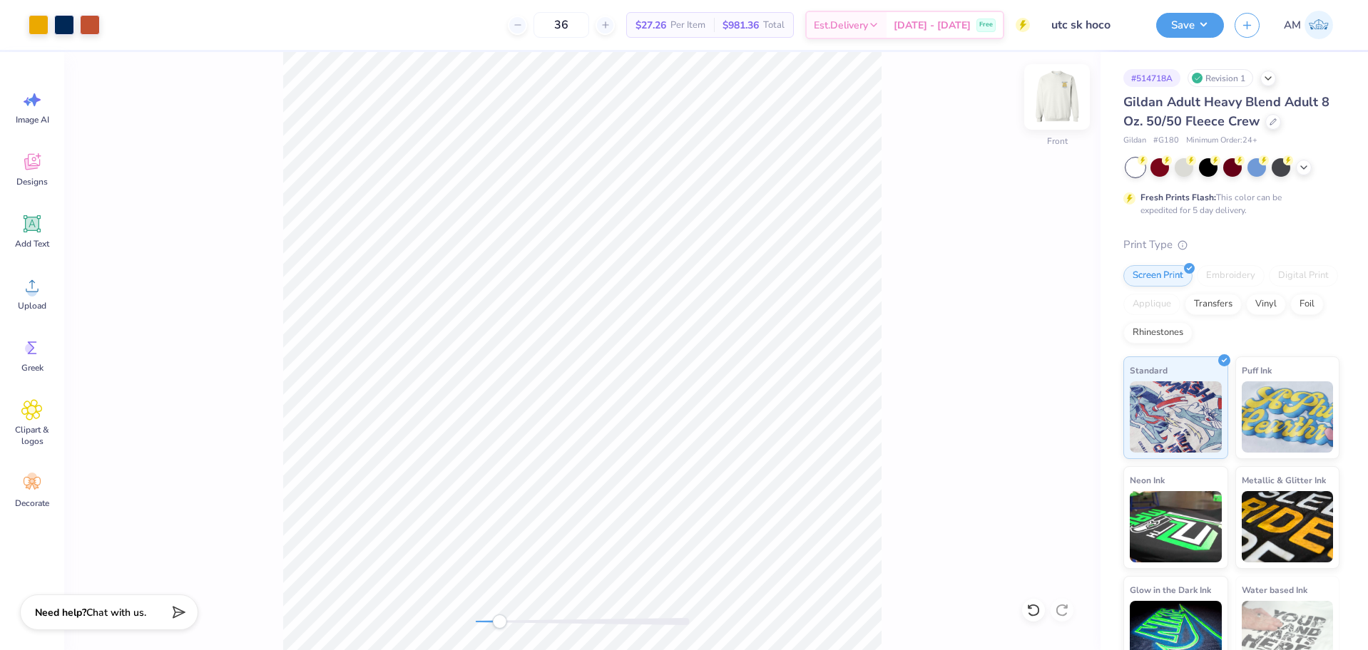
click at [1048, 94] on img at bounding box center [1056, 96] width 57 height 57
click at [1190, 24] on button "Save" at bounding box center [1190, 23] width 68 height 25
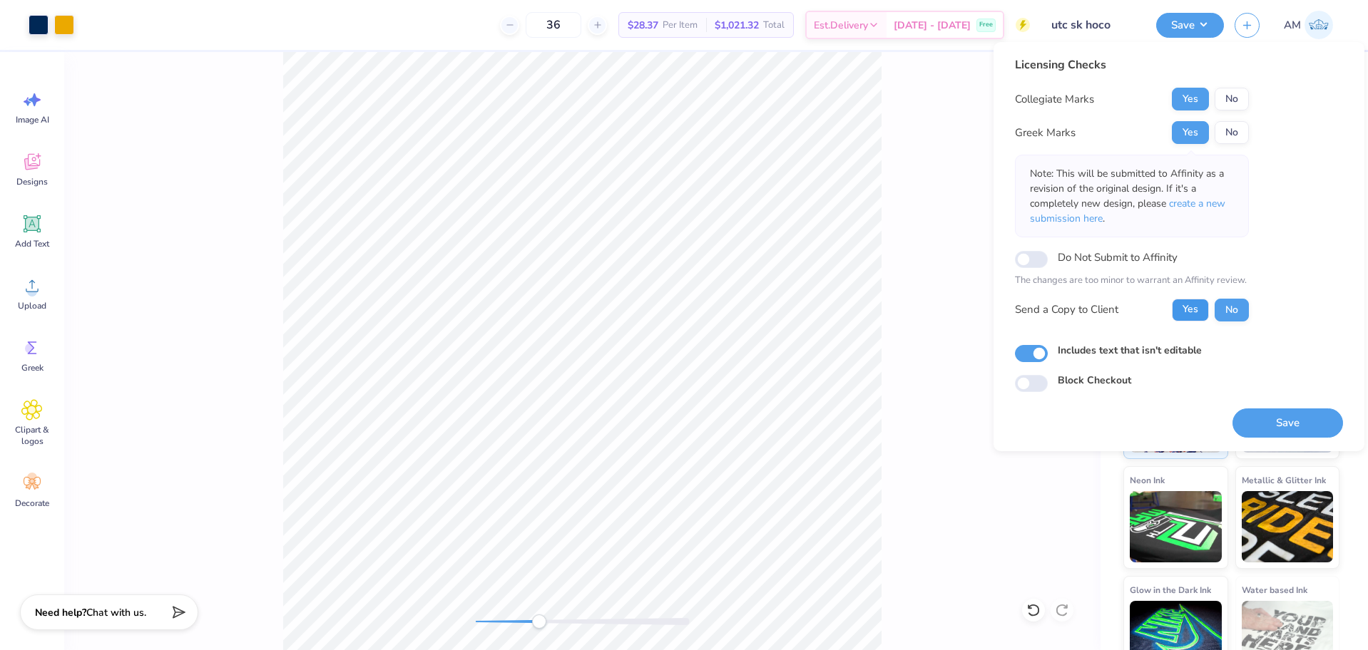
click at [1183, 310] on button "Yes" at bounding box center [1190, 310] width 37 height 23
click at [1282, 426] on button "Save" at bounding box center [1287, 423] width 111 height 29
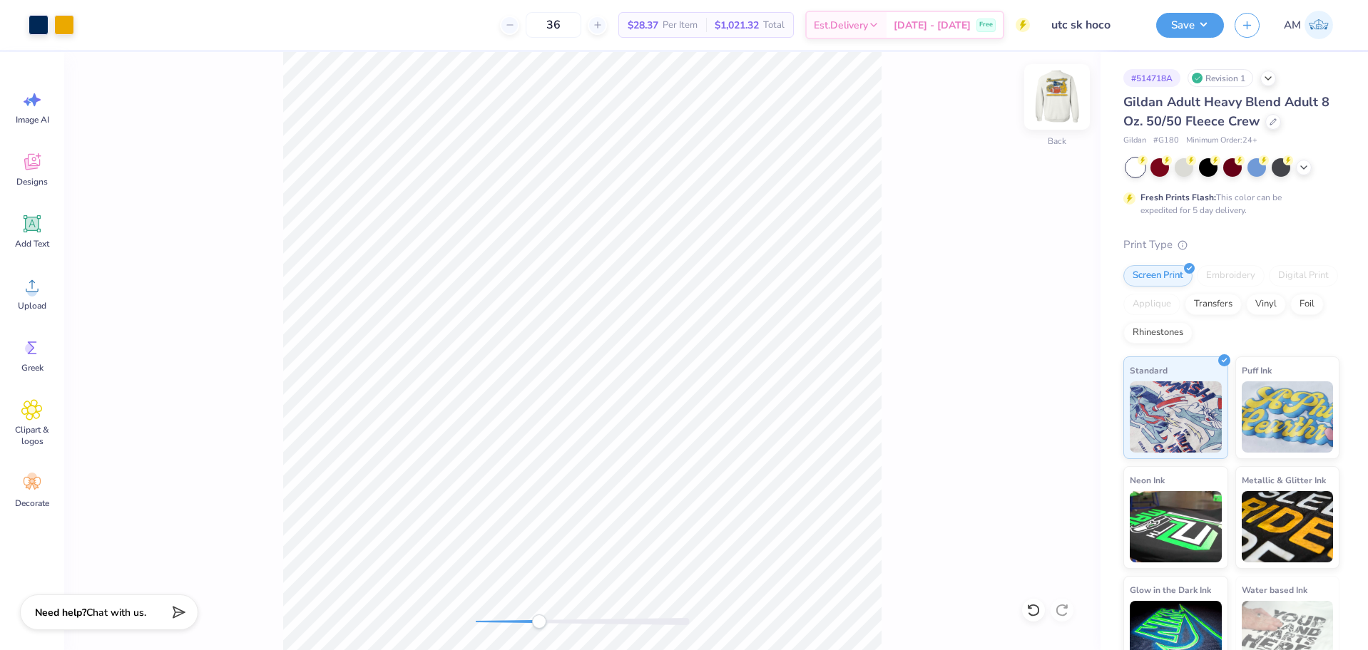
click at [1044, 103] on img at bounding box center [1056, 96] width 57 height 57
click at [343, 95] on div "Front" at bounding box center [582, 351] width 1036 height 598
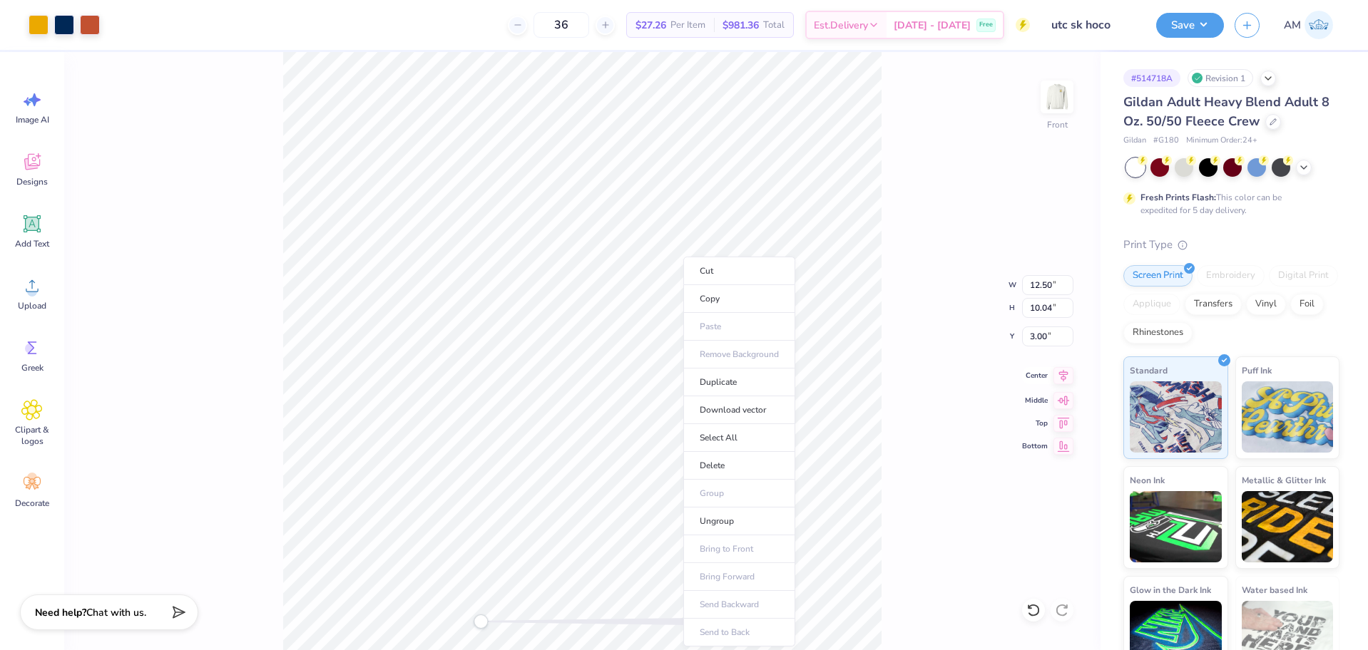
click at [1063, 370] on icon at bounding box center [1063, 375] width 20 height 17
click at [1063, 373] on icon at bounding box center [1063, 375] width 20 height 17
click at [1063, 380] on icon at bounding box center [1063, 375] width 20 height 17
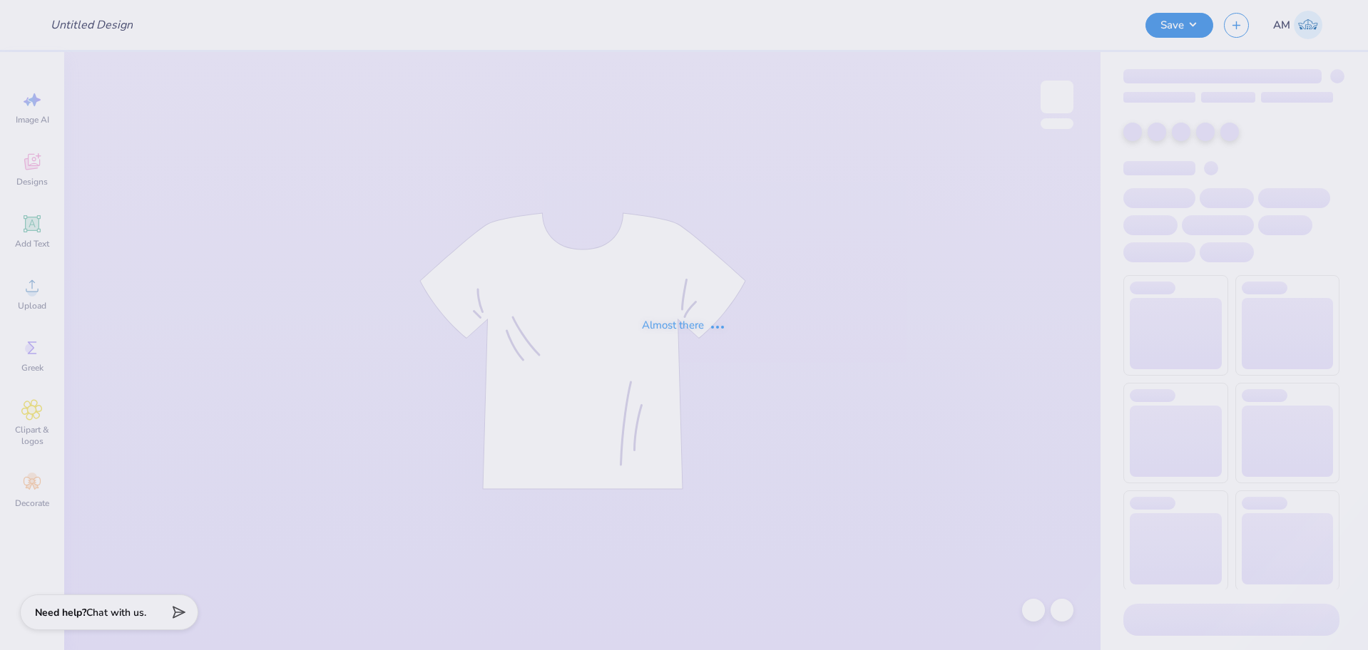
type input "utc sk hoco"
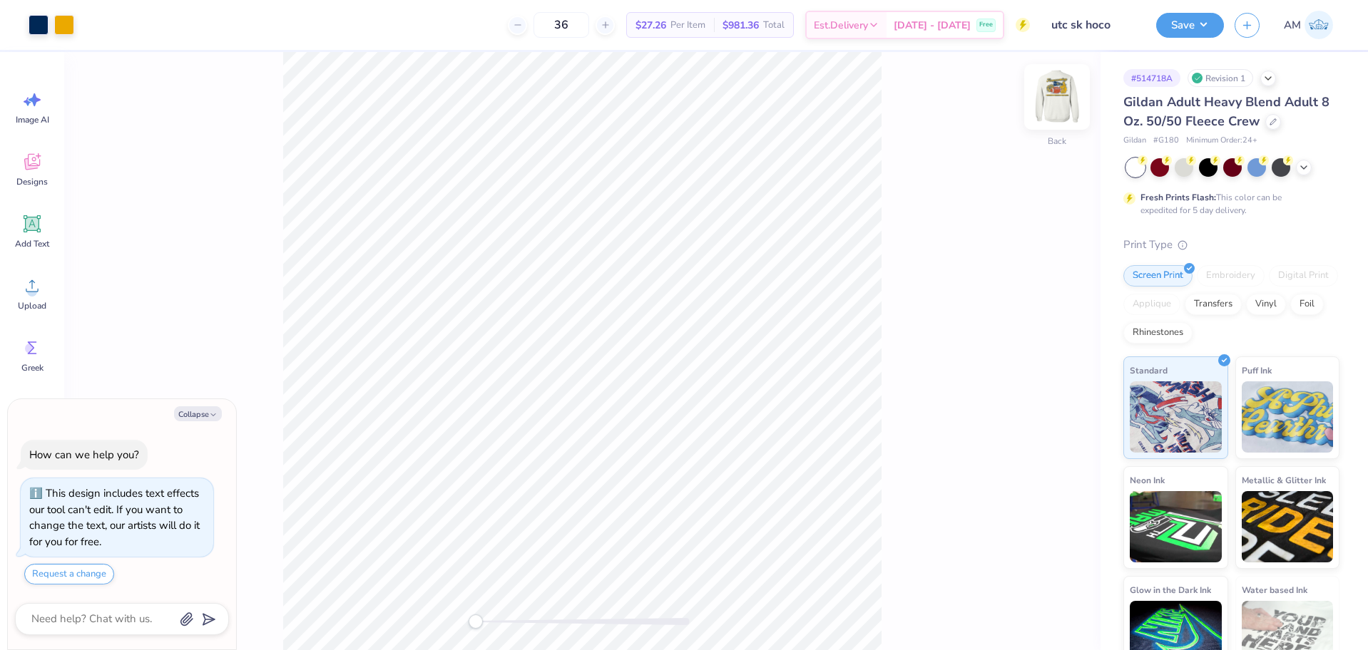
click at [1062, 101] on img at bounding box center [1056, 96] width 57 height 57
type textarea "x"
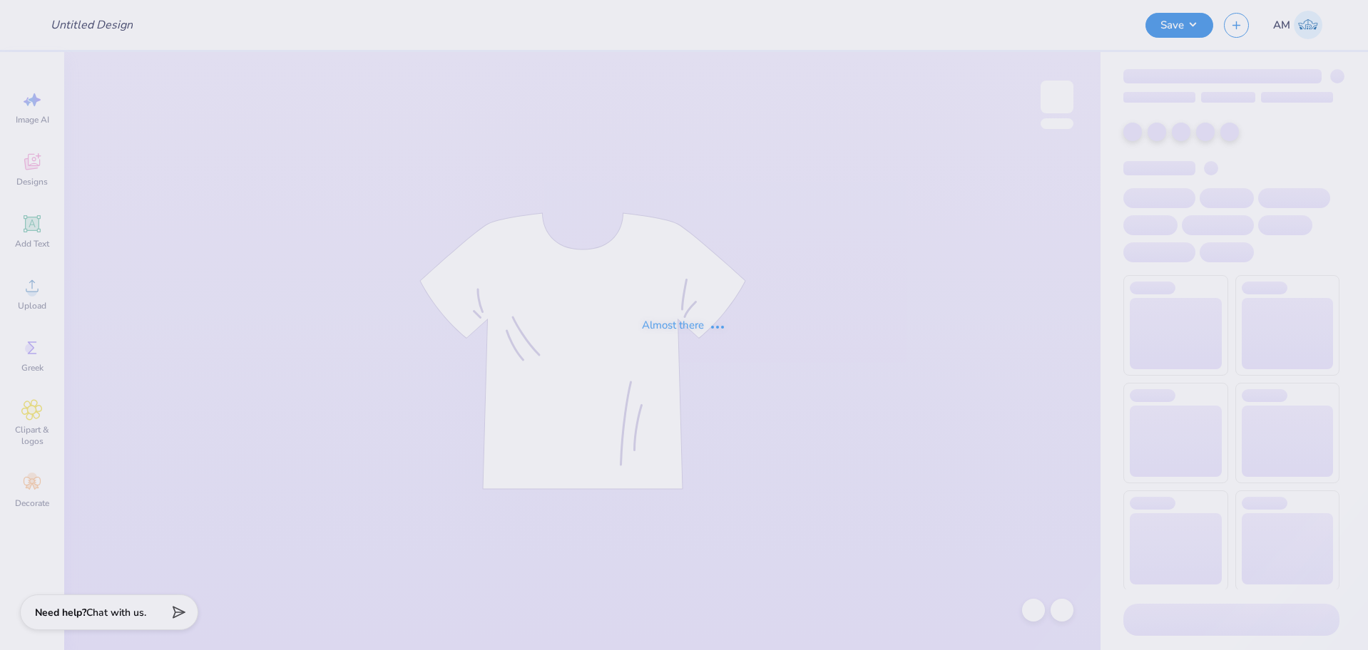
type input "utc sk hoco"
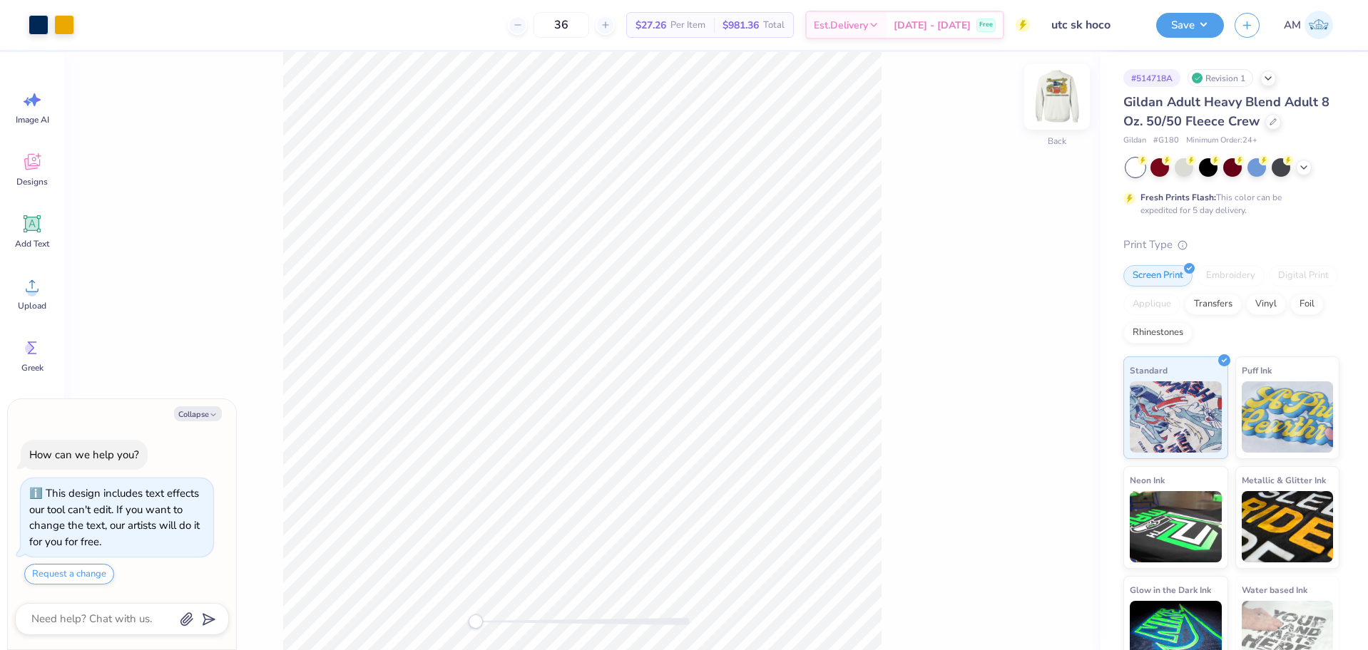
click at [1056, 93] on img at bounding box center [1056, 96] width 57 height 57
click at [234, 76] on div "Front" at bounding box center [582, 351] width 1036 height 598
click at [42, 228] on icon at bounding box center [31, 223] width 21 height 21
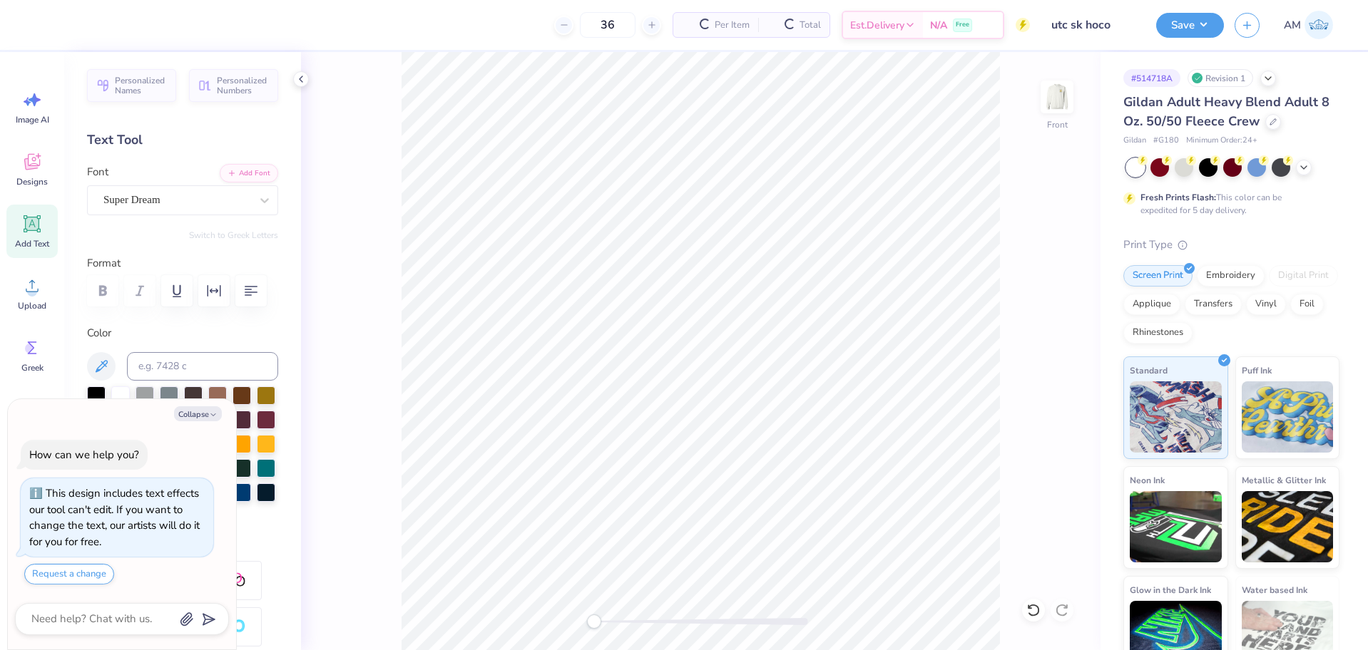
type textarea "x"
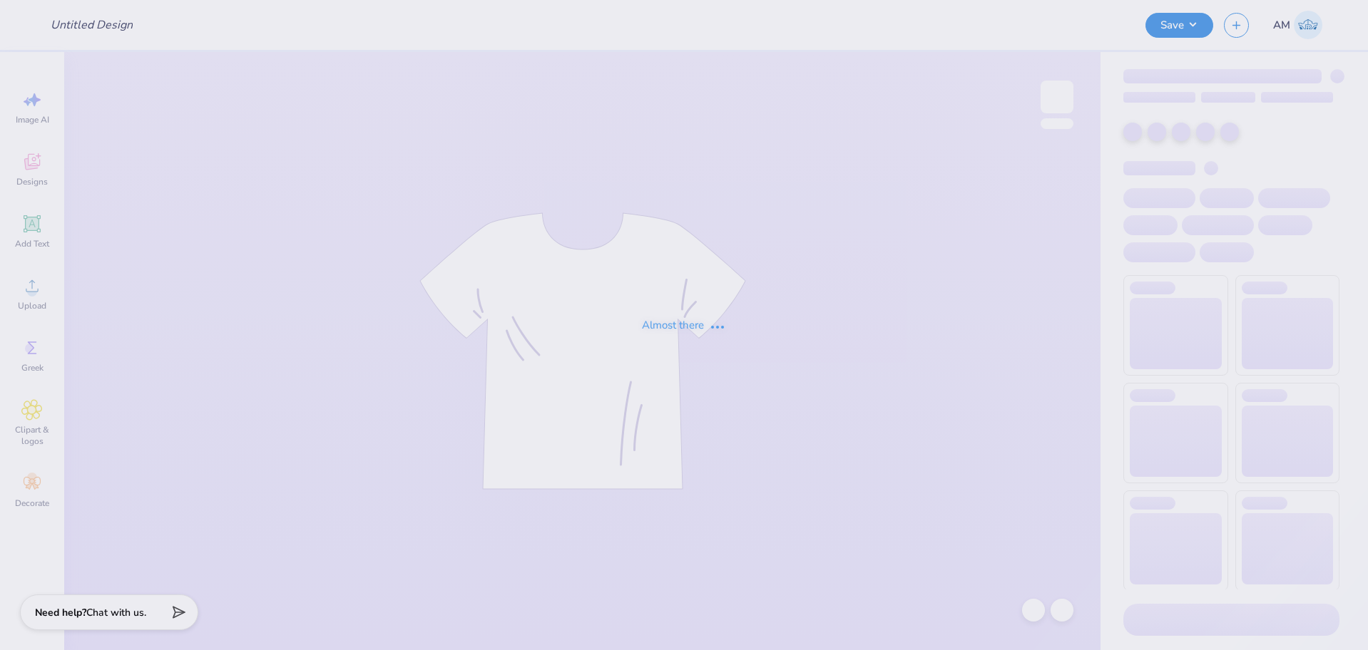
type input "utc sk hoco"
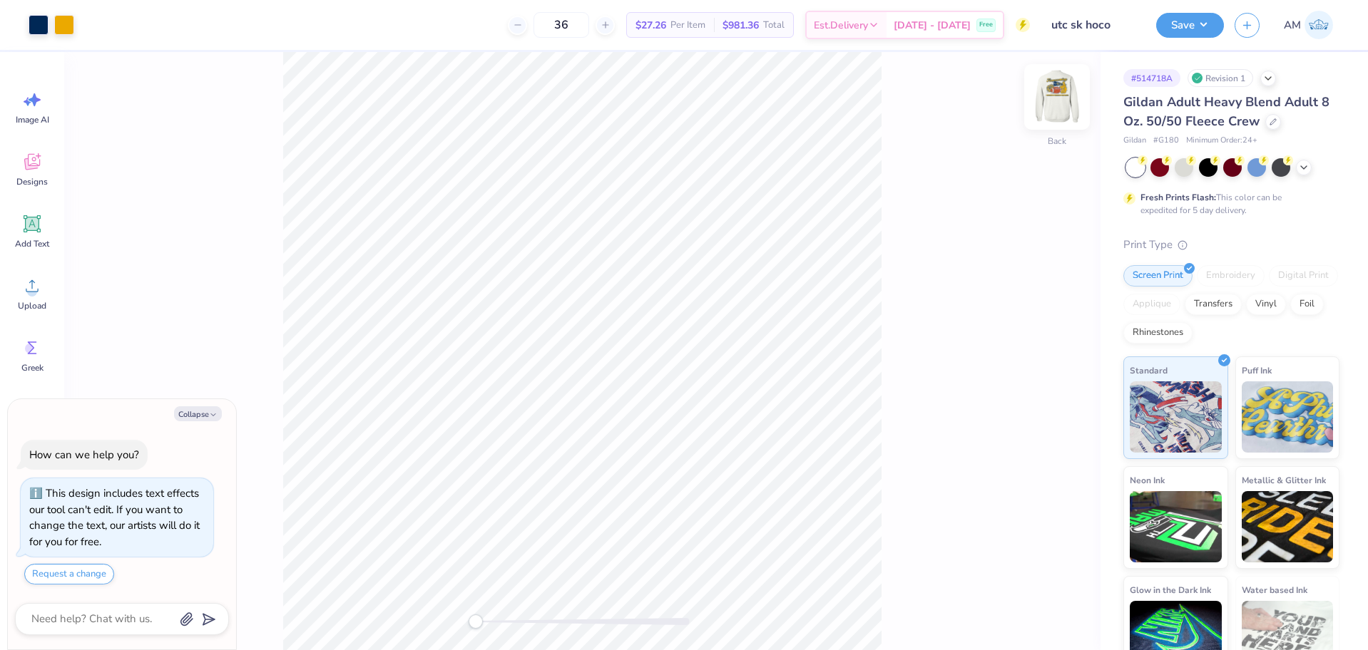
click at [1041, 93] on img at bounding box center [1056, 96] width 57 height 57
click at [264, 97] on div "Front" at bounding box center [582, 351] width 1036 height 598
click at [29, 293] on circle at bounding box center [32, 292] width 10 height 10
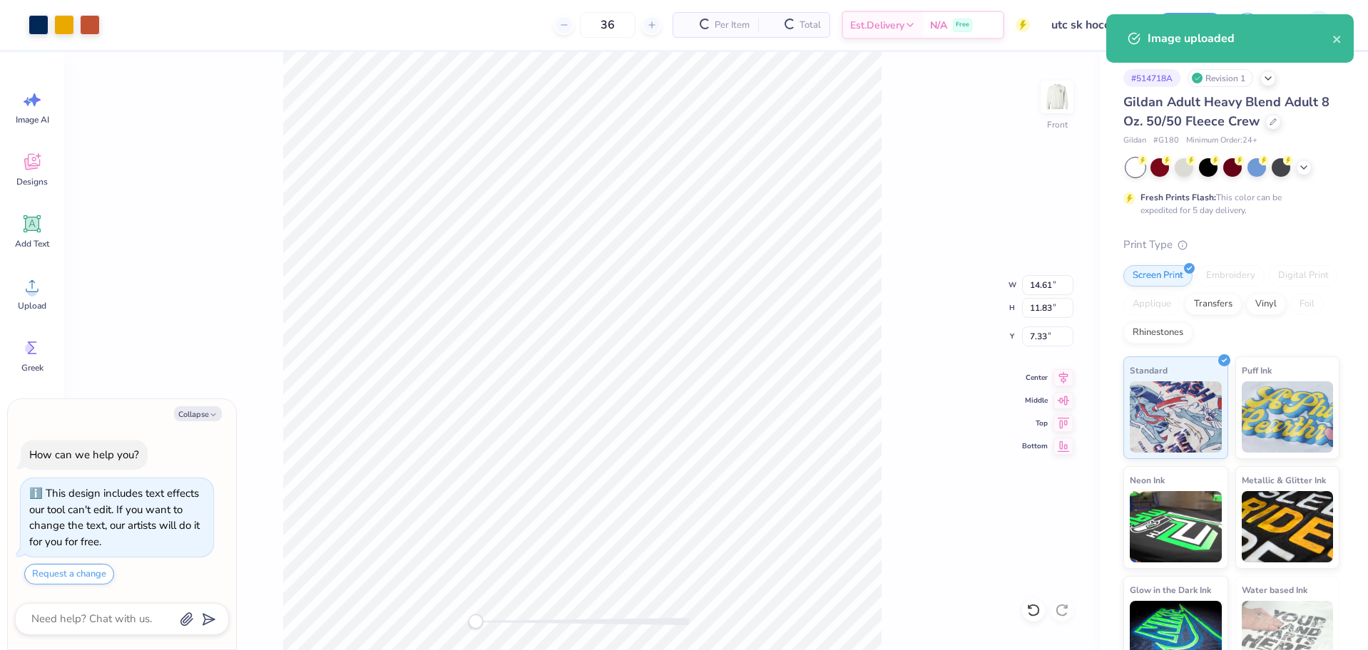
type textarea "x"
click at [1045, 291] on input "14.61" at bounding box center [1047, 285] width 51 height 20
type input "12.5"
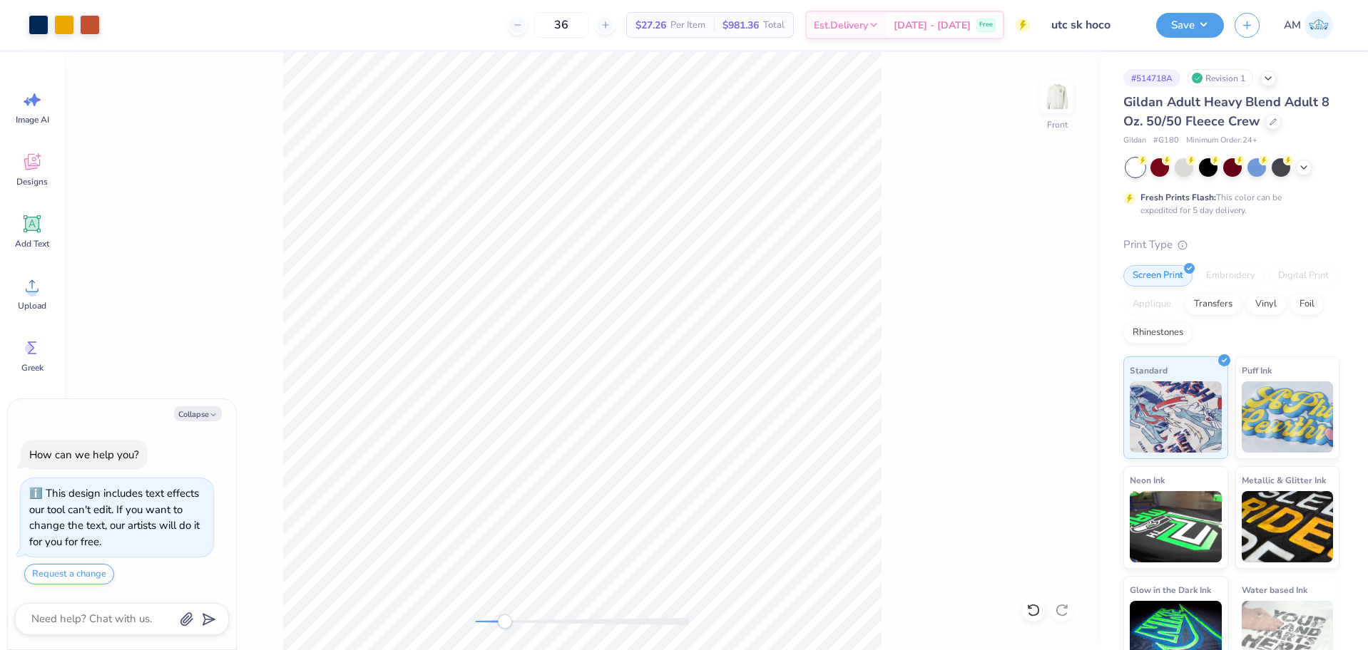
type textarea "x"
click at [1041, 334] on input "7.38" at bounding box center [1047, 337] width 51 height 20
type input "3"
click at [1061, 376] on icon at bounding box center [1063, 375] width 20 height 17
click at [1193, 24] on button "Save" at bounding box center [1190, 23] width 68 height 25
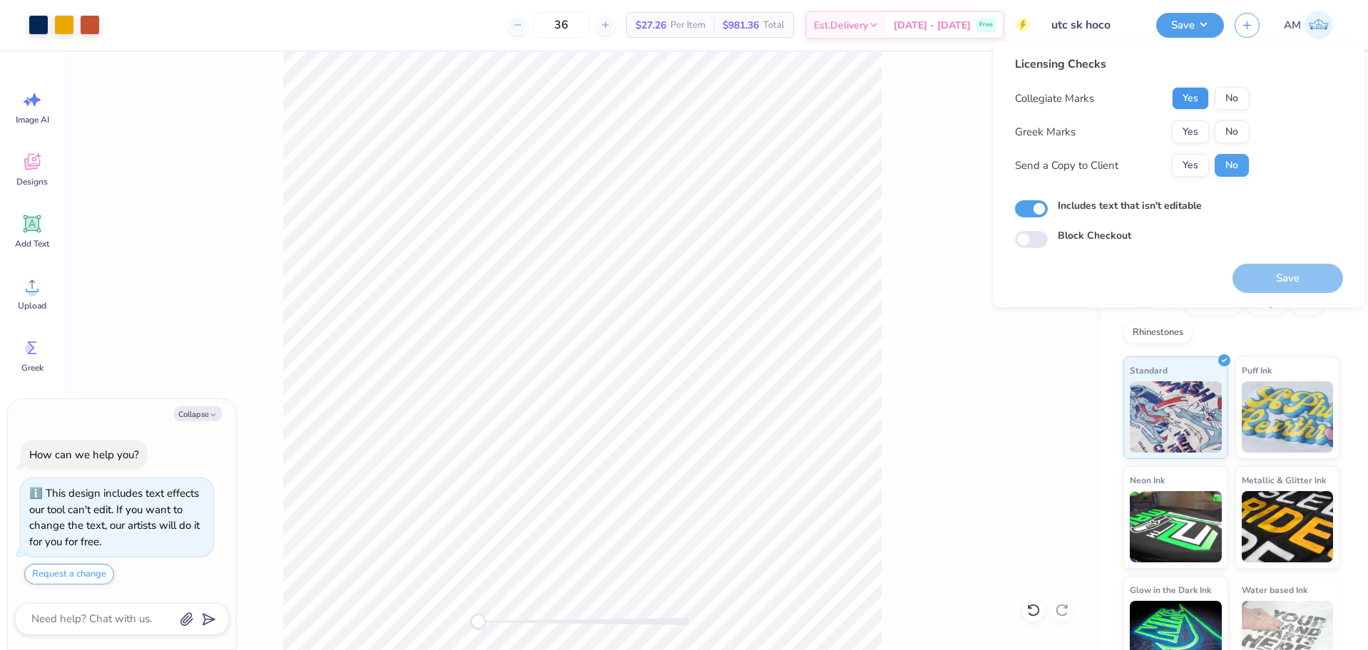
click at [1197, 99] on button "Yes" at bounding box center [1190, 98] width 37 height 23
click at [1195, 131] on button "Yes" at bounding box center [1190, 132] width 37 height 23
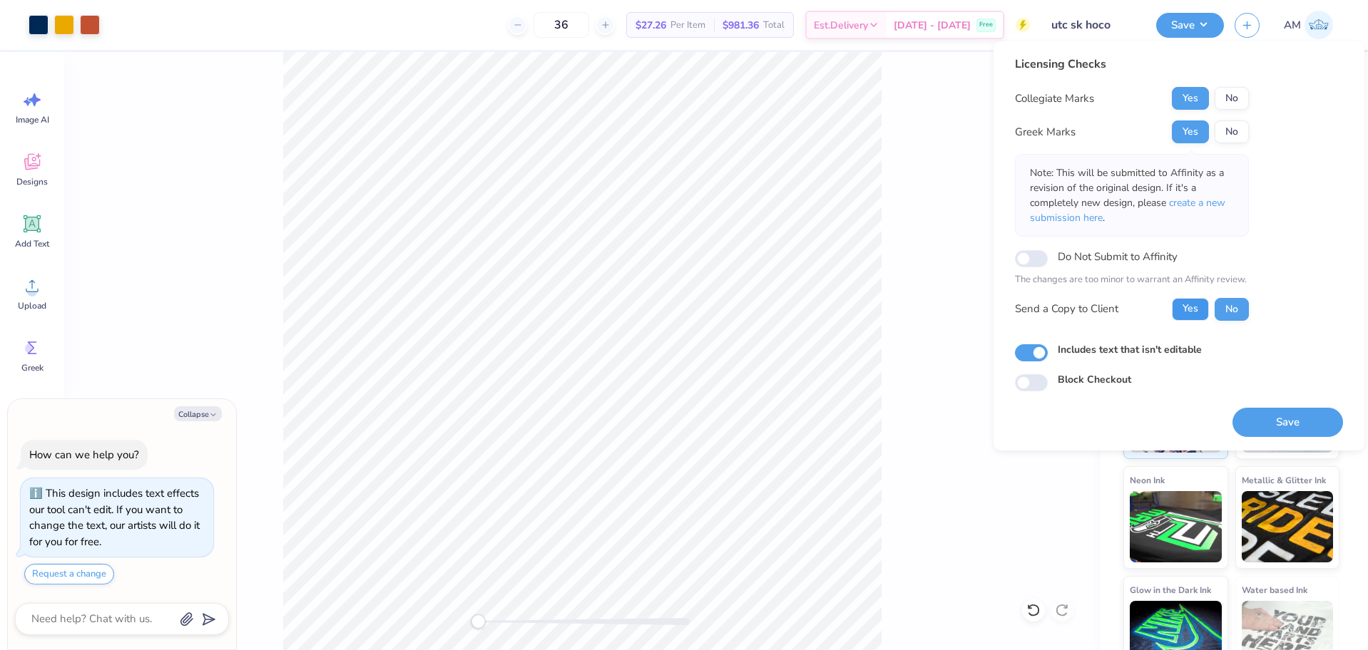
click at [1190, 305] on button "Yes" at bounding box center [1190, 309] width 37 height 23
click at [1284, 417] on button "Save" at bounding box center [1287, 422] width 111 height 29
type textarea "x"
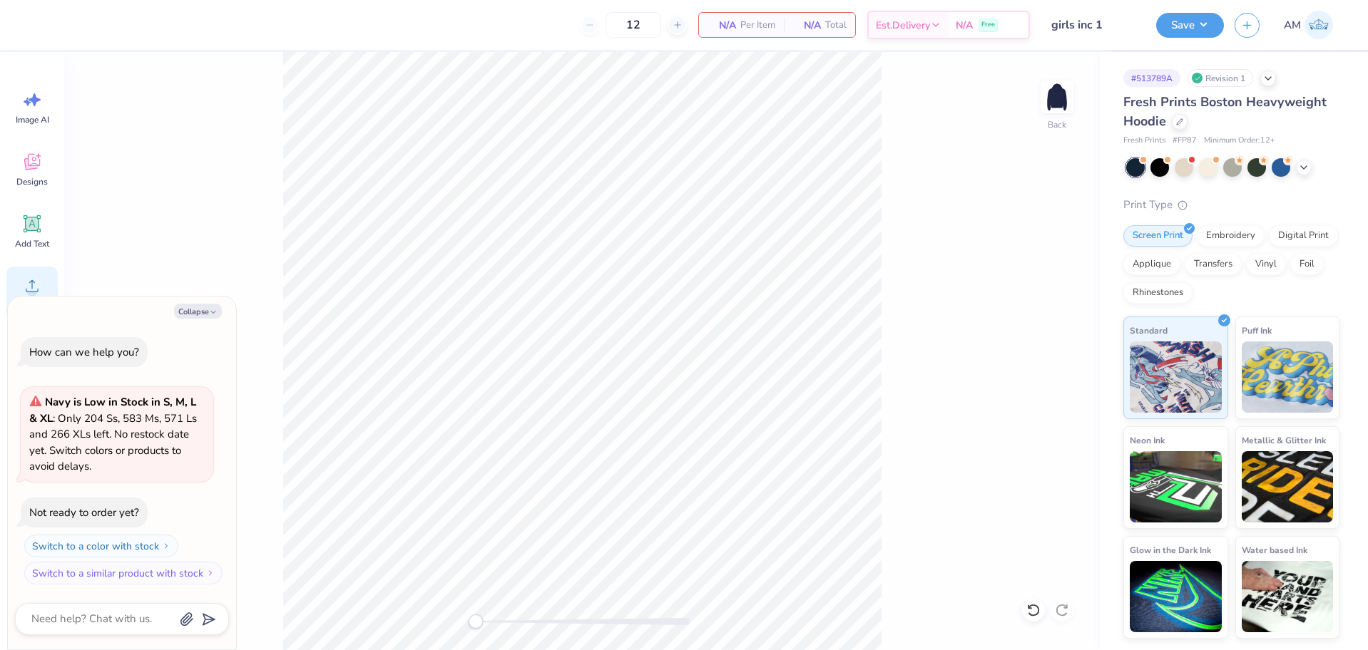
click at [41, 267] on div "Upload" at bounding box center [31, 293] width 51 height 53
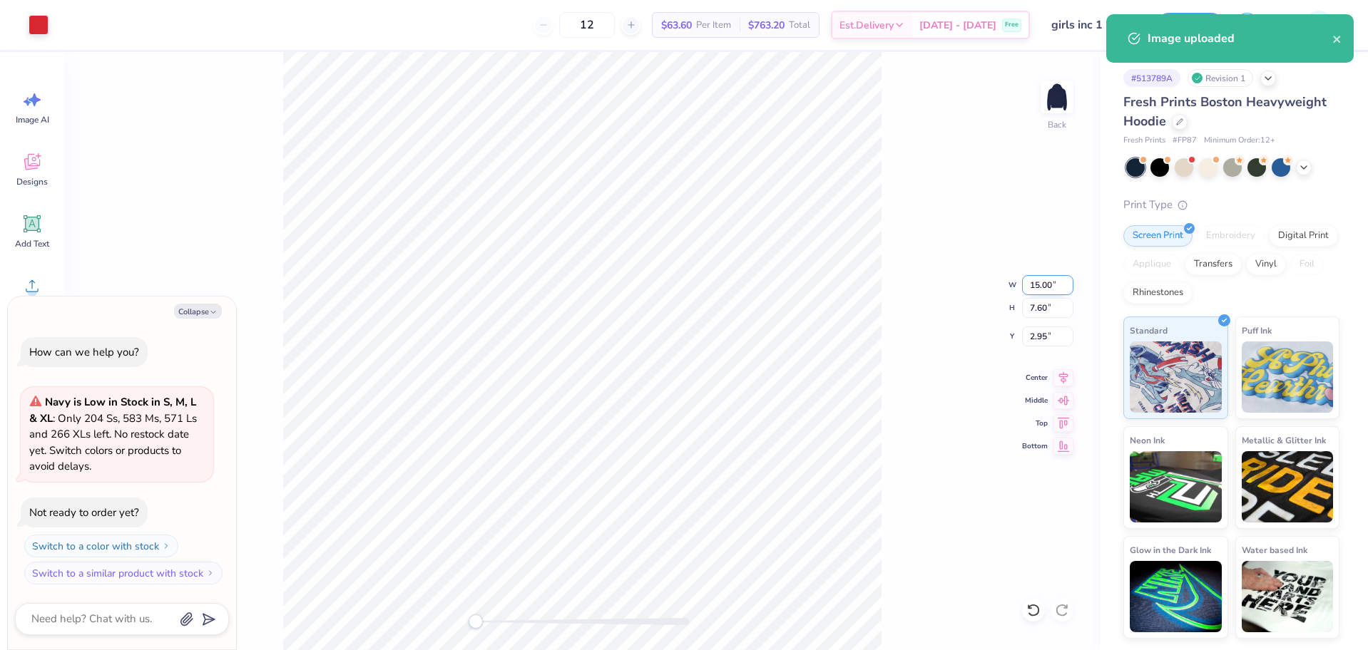
click at [1031, 282] on input "15.00" at bounding box center [1047, 285] width 51 height 20
click at [213, 306] on button "Collapse" at bounding box center [198, 311] width 48 height 15
type textarea "x"
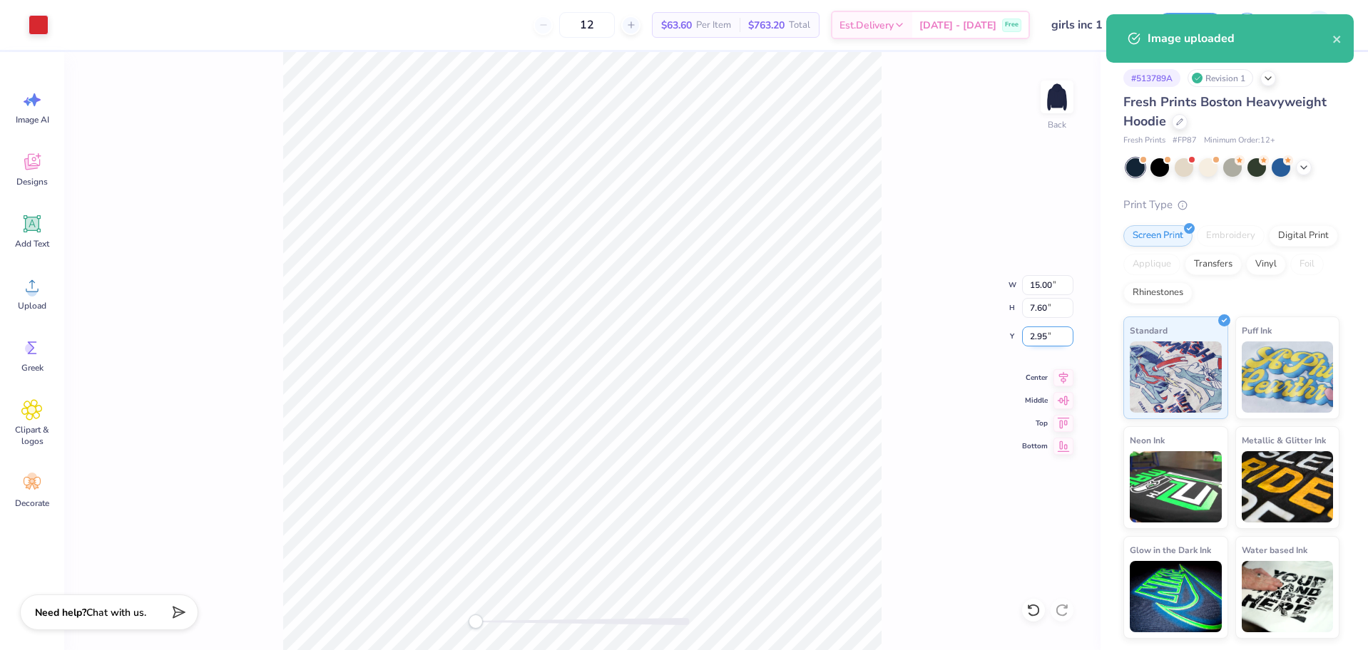
click at [1042, 334] on input "2.95" at bounding box center [1047, 337] width 51 height 20
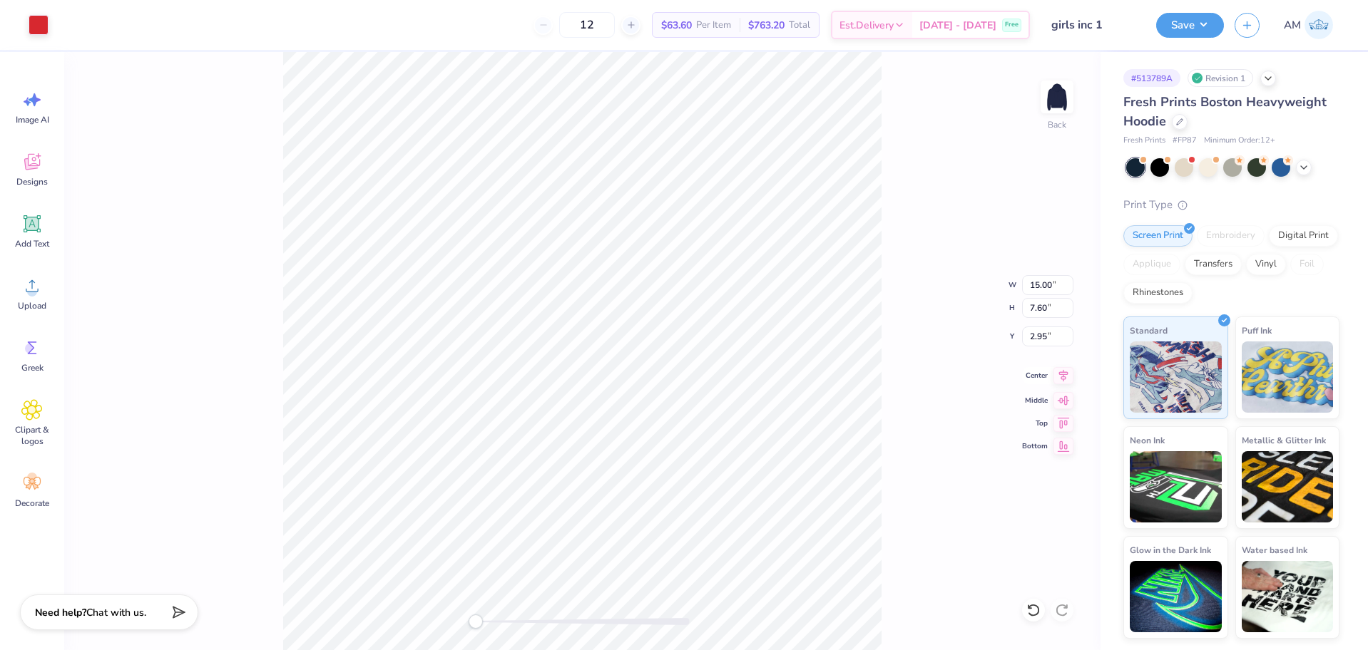
click at [1063, 379] on icon at bounding box center [1063, 375] width 20 height 17
click at [1038, 291] on input "15.00" at bounding box center [1047, 285] width 51 height 20
type input "12.5"
click at [1038, 291] on input "10.42" at bounding box center [1047, 285] width 51 height 20
type input "12.5"
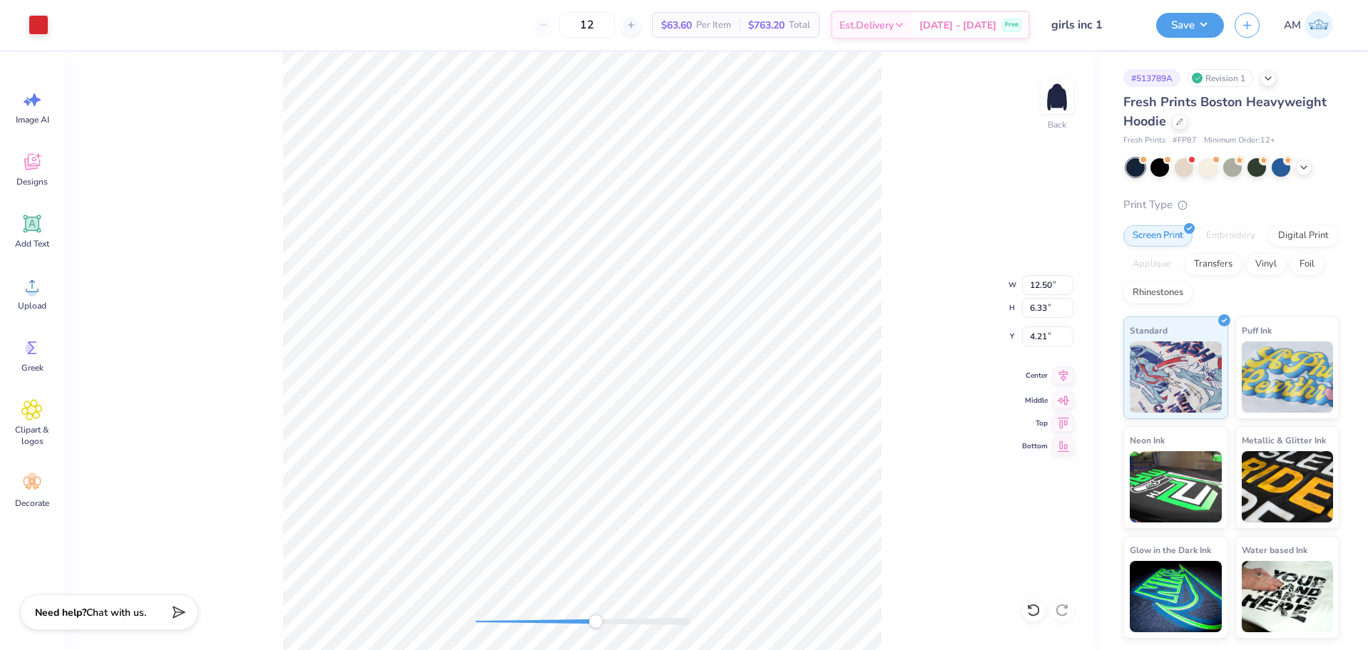
click at [1063, 379] on icon at bounding box center [1063, 376] width 9 height 12
click at [1039, 339] on input "4.21" at bounding box center [1047, 337] width 51 height 20
type input "3"
click at [1184, 118] on div at bounding box center [1180, 121] width 16 height 16
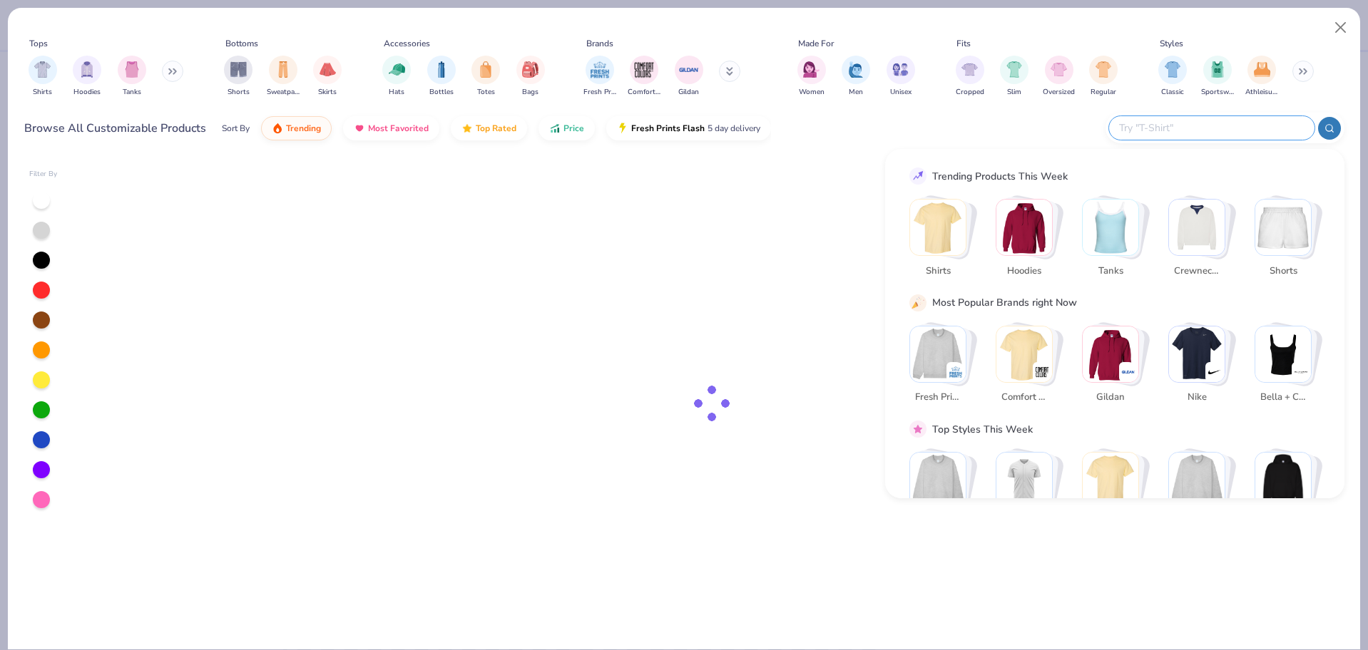
click at [1239, 126] on input "text" at bounding box center [1211, 128] width 187 height 16
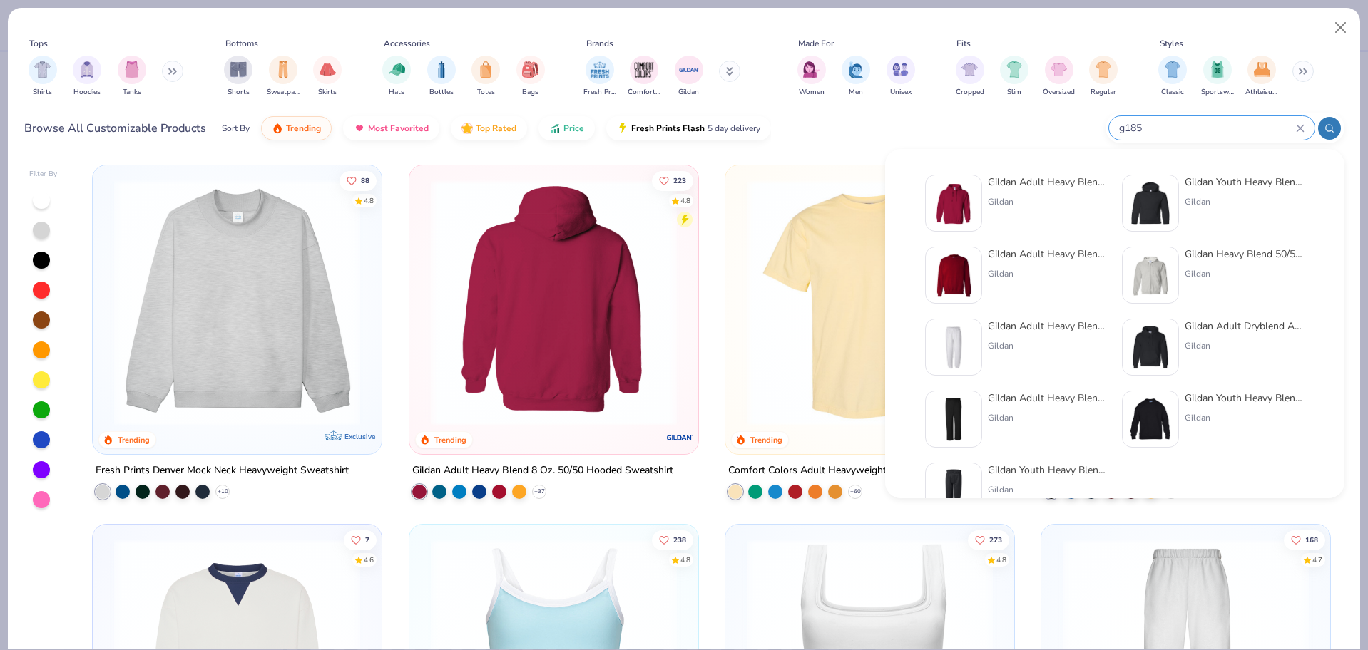
type input "g185"
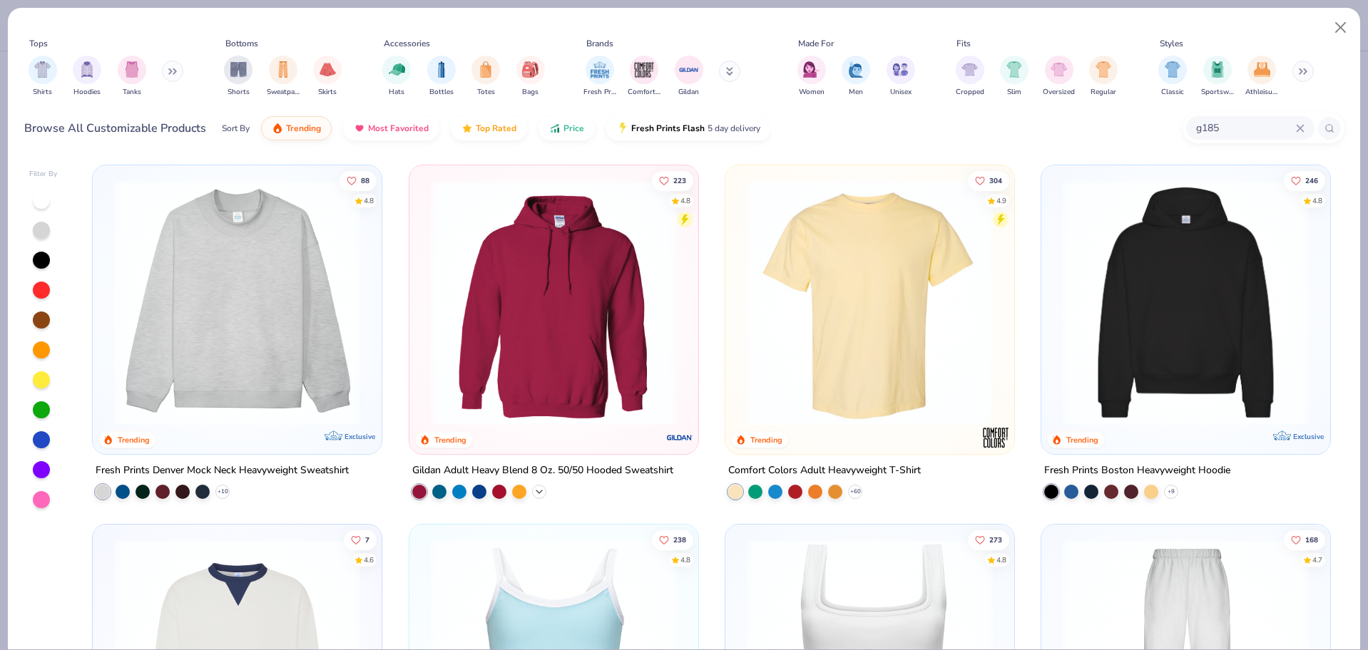
click at [538, 491] on icon at bounding box center [538, 491] width 11 height 11
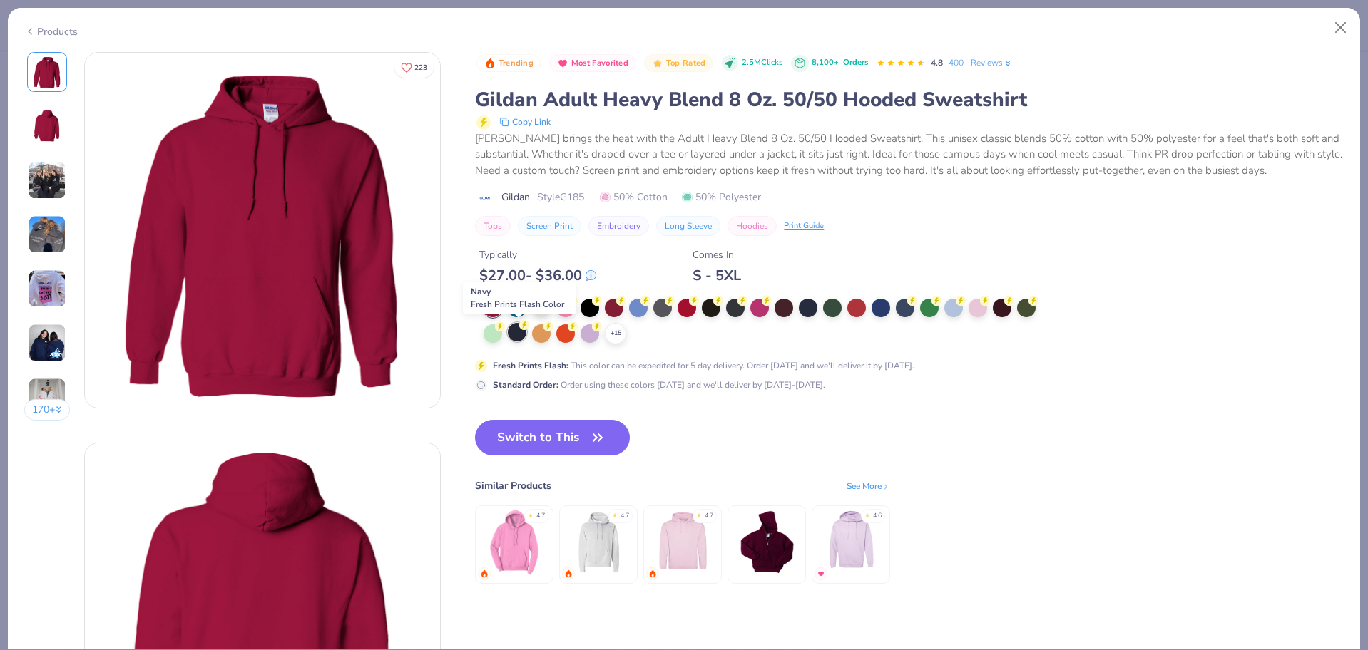
click at [513, 334] on div at bounding box center [517, 332] width 19 height 19
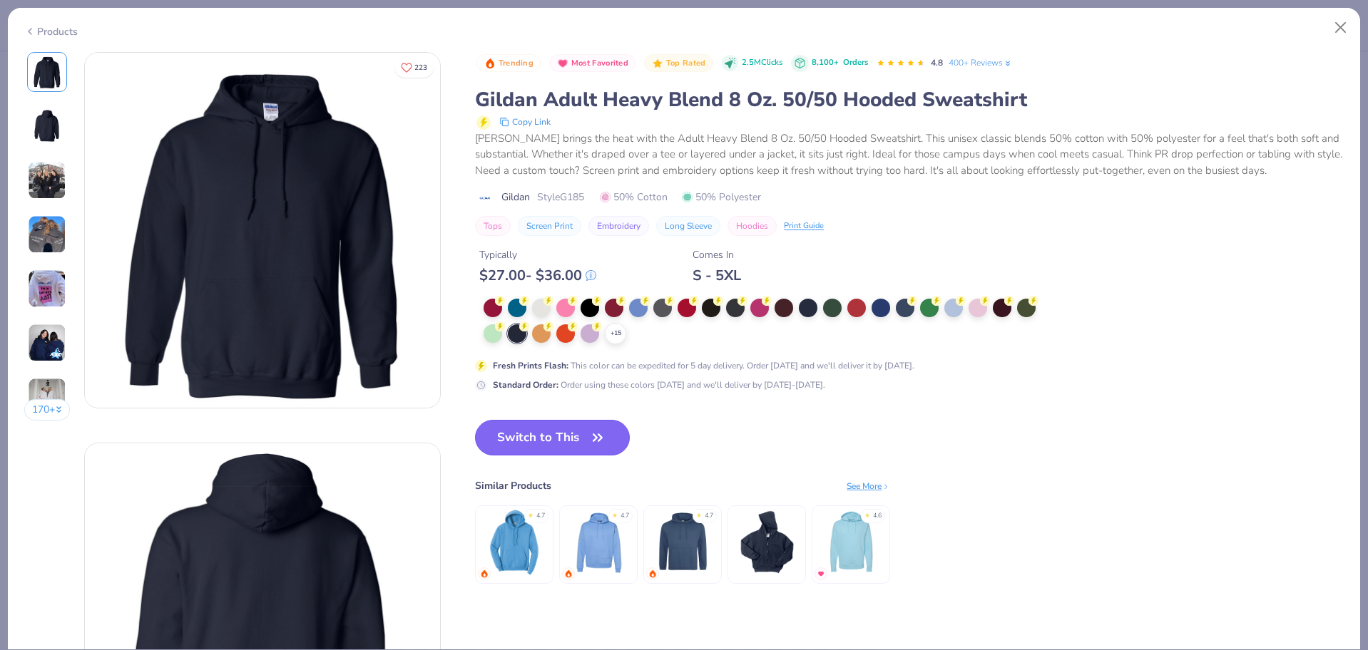
click at [555, 446] on button "Switch to This" at bounding box center [552, 438] width 155 height 36
click at [576, 445] on button "Switch to This" at bounding box center [552, 438] width 155 height 36
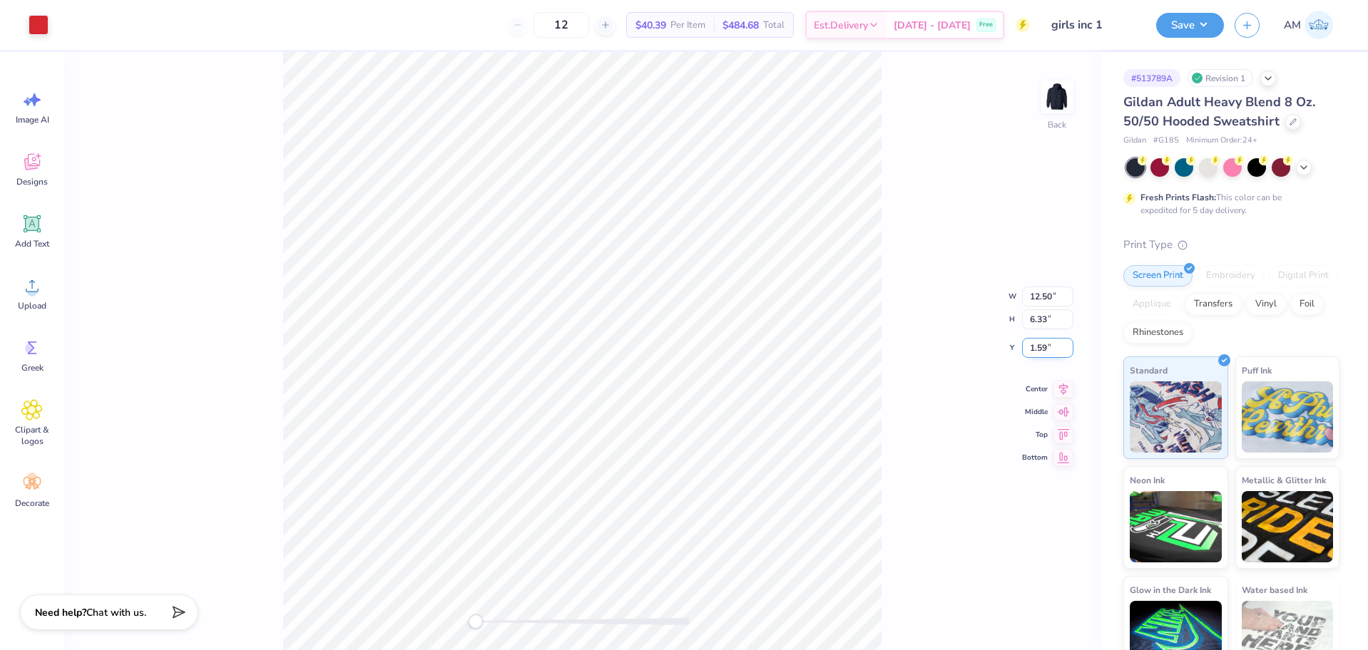
click at [1034, 345] on input "1.59" at bounding box center [1047, 348] width 51 height 20
type input "3"
click at [1056, 382] on icon at bounding box center [1063, 375] width 20 height 17
click at [1188, 24] on button "Save" at bounding box center [1190, 23] width 68 height 25
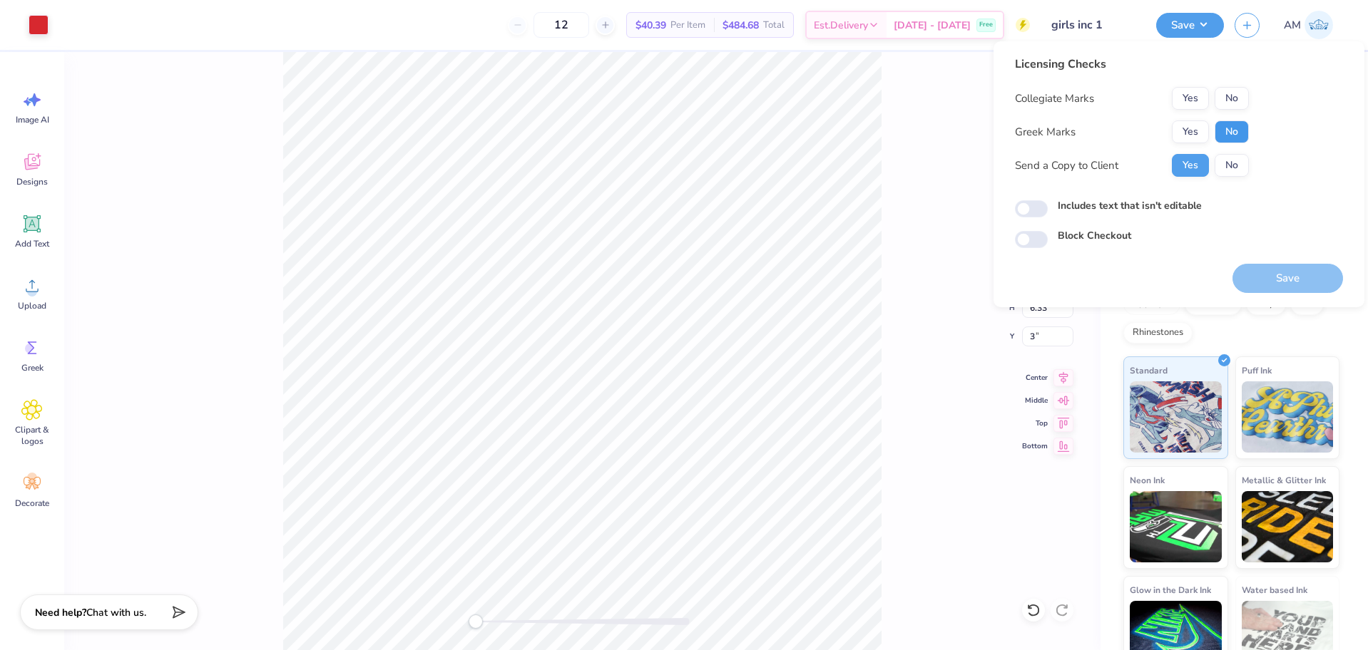
click at [1236, 132] on button "No" at bounding box center [1232, 132] width 34 height 23
click at [1197, 96] on button "Yes" at bounding box center [1190, 98] width 37 height 23
click at [1031, 211] on input "Includes text that isn't editable" at bounding box center [1031, 208] width 33 height 17
checkbox input "true"
click at [1287, 278] on button "Save" at bounding box center [1287, 278] width 111 height 29
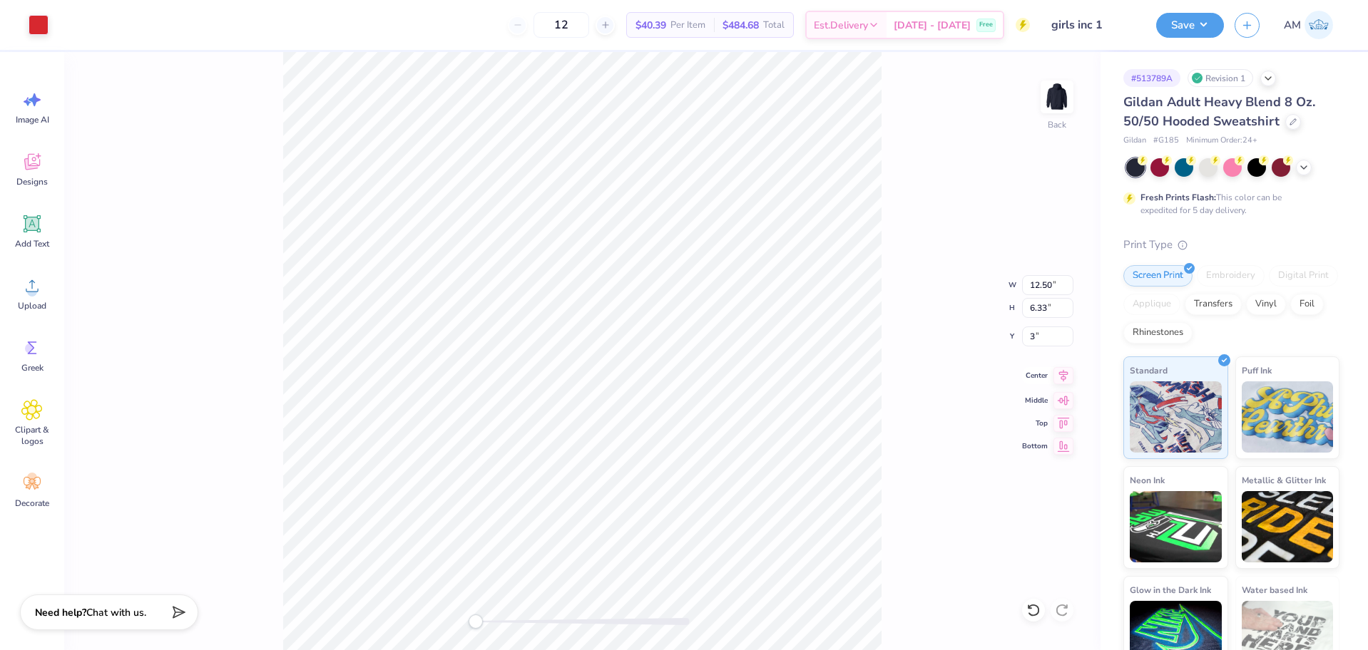
click at [1054, 375] on icon at bounding box center [1063, 375] width 20 height 17
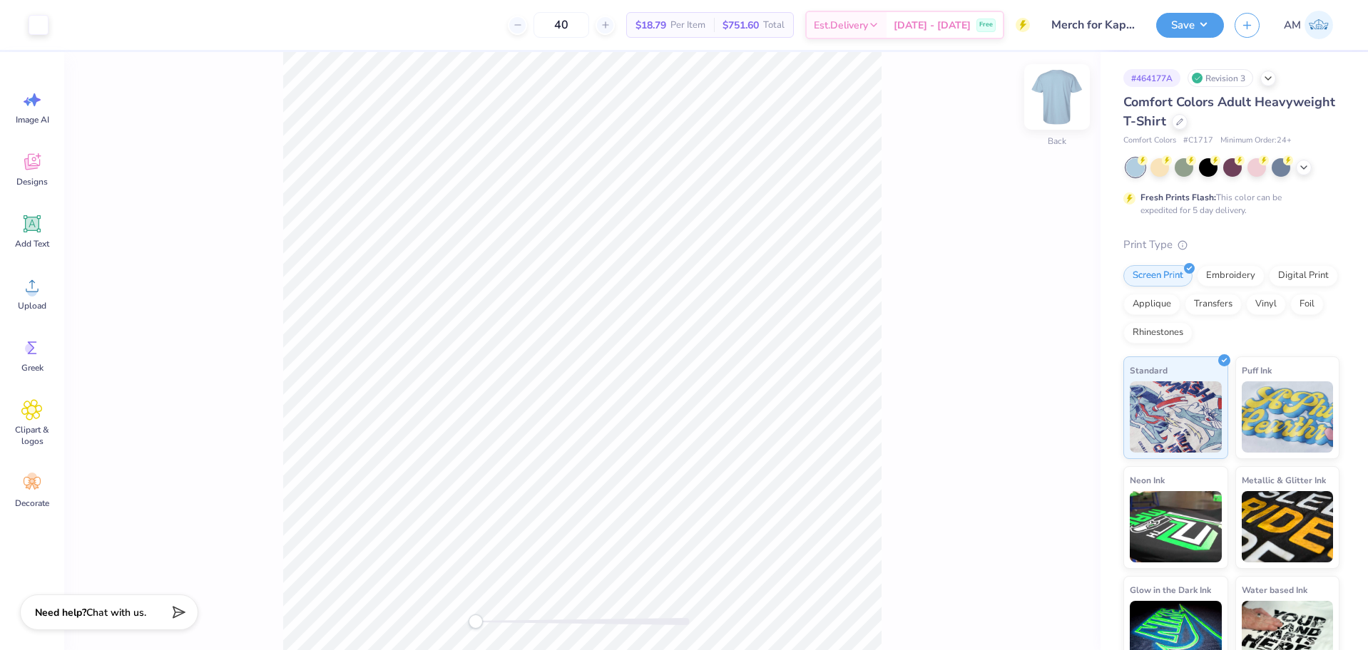
click at [1069, 98] on img at bounding box center [1056, 96] width 57 height 57
click at [1063, 103] on img at bounding box center [1056, 96] width 57 height 57
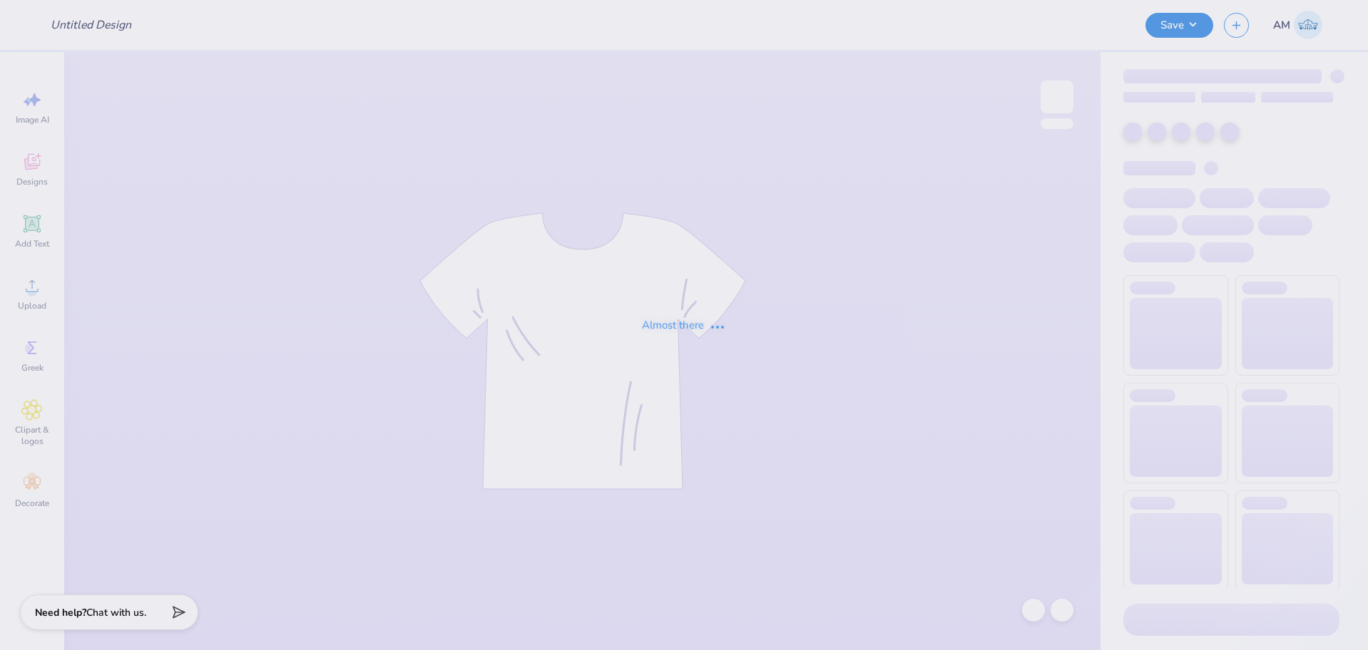
type input "Merch for Kappa Alpha Pi"
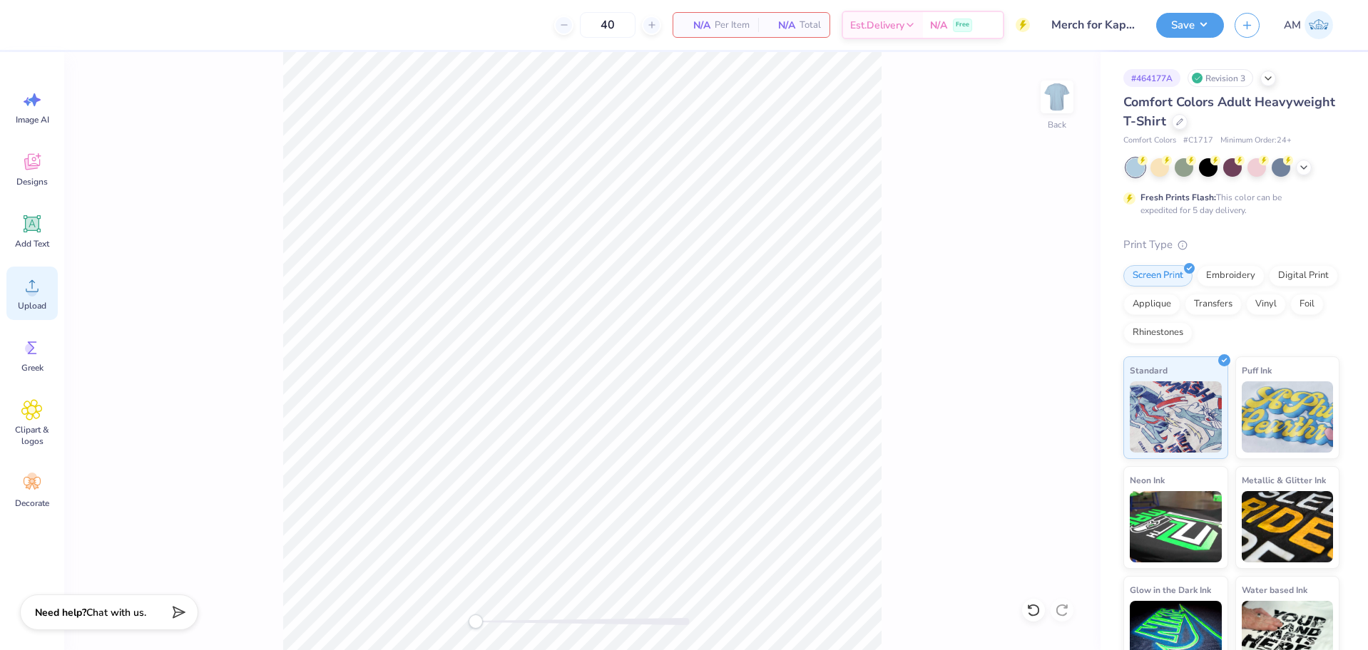
click at [37, 289] on icon at bounding box center [31, 285] width 21 height 21
click at [1032, 612] on icon at bounding box center [1033, 610] width 14 height 14
click at [1032, 613] on div "Back" at bounding box center [582, 351] width 1036 height 598
click at [34, 300] on span "Upload" at bounding box center [32, 305] width 29 height 11
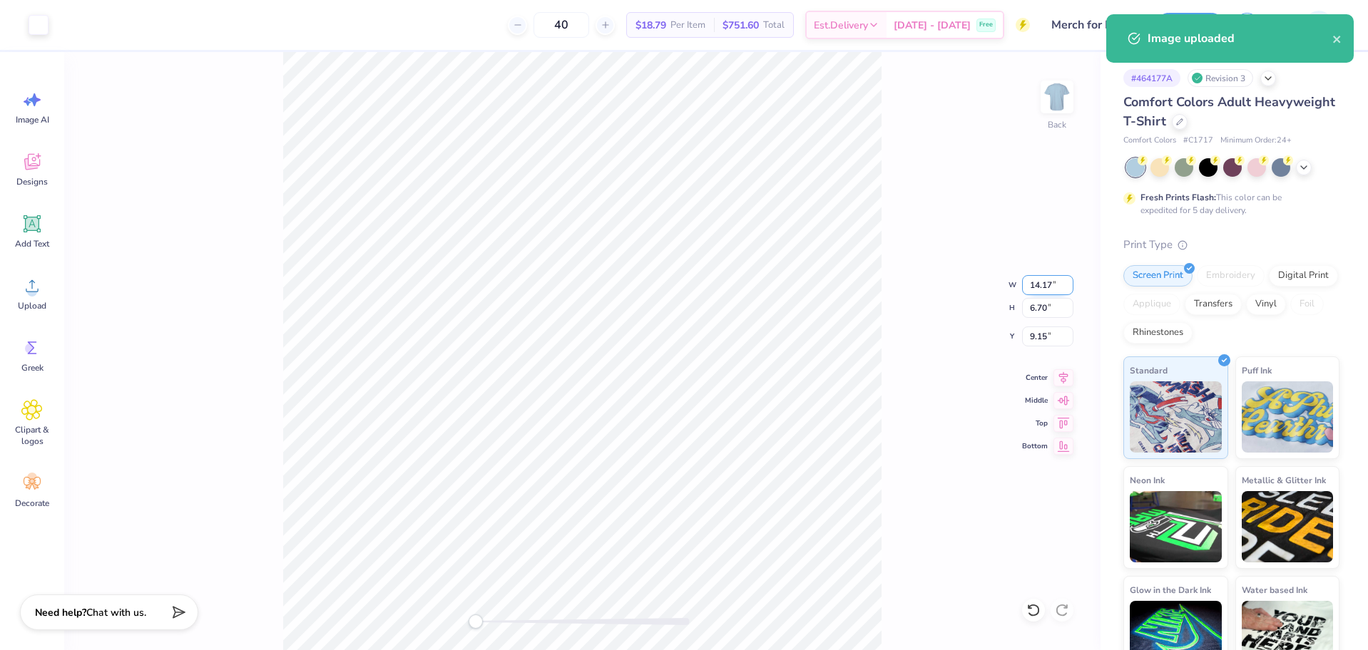
click at [1040, 288] on input "14.17" at bounding box center [1047, 285] width 51 height 20
type input "3.5"
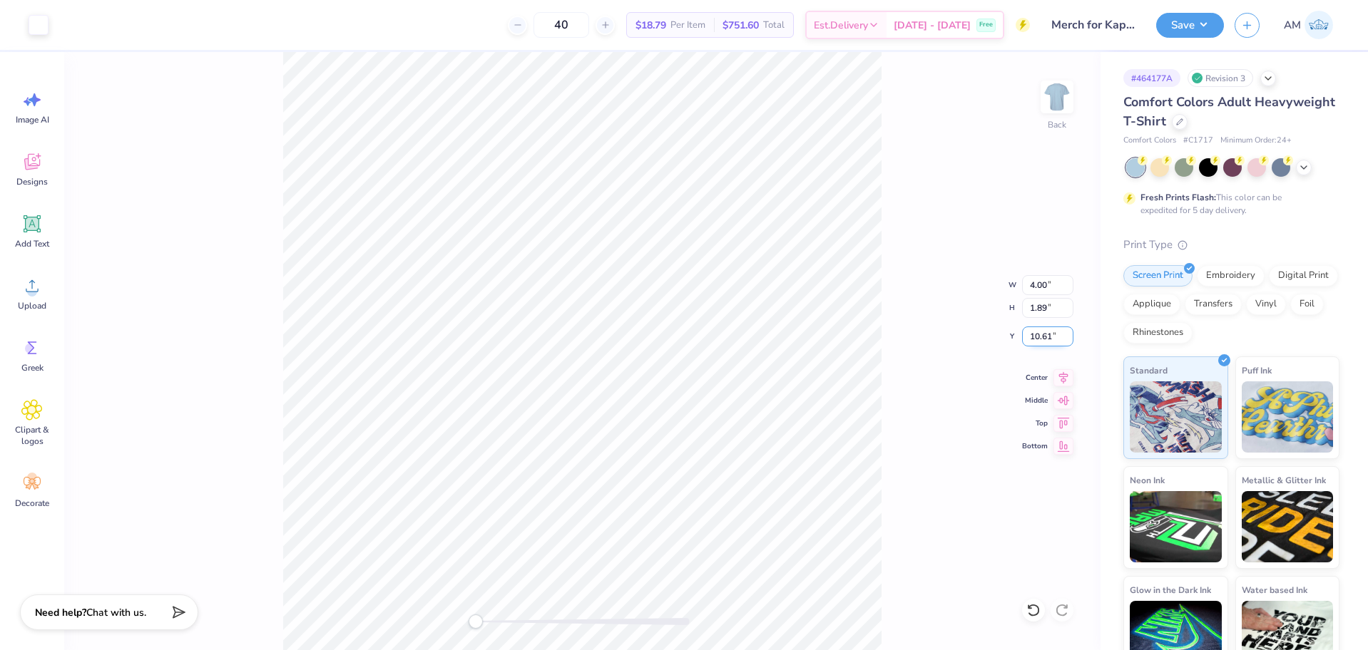
click at [1026, 335] on input "10.61" at bounding box center [1047, 337] width 51 height 20
type input "3"
click at [1052, 95] on img at bounding box center [1056, 96] width 57 height 57
click at [44, 305] on span "Upload" at bounding box center [32, 305] width 29 height 11
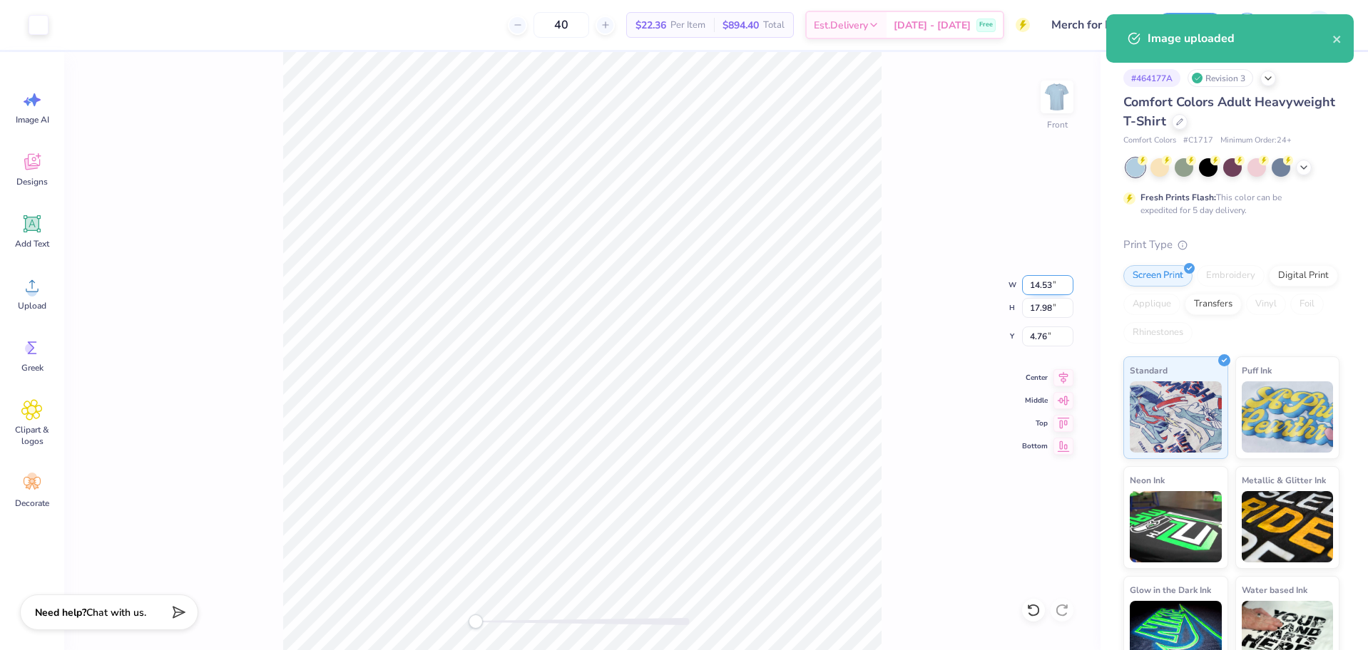
click at [1040, 286] on input "14.53" at bounding box center [1047, 285] width 51 height 20
type input "12.5"
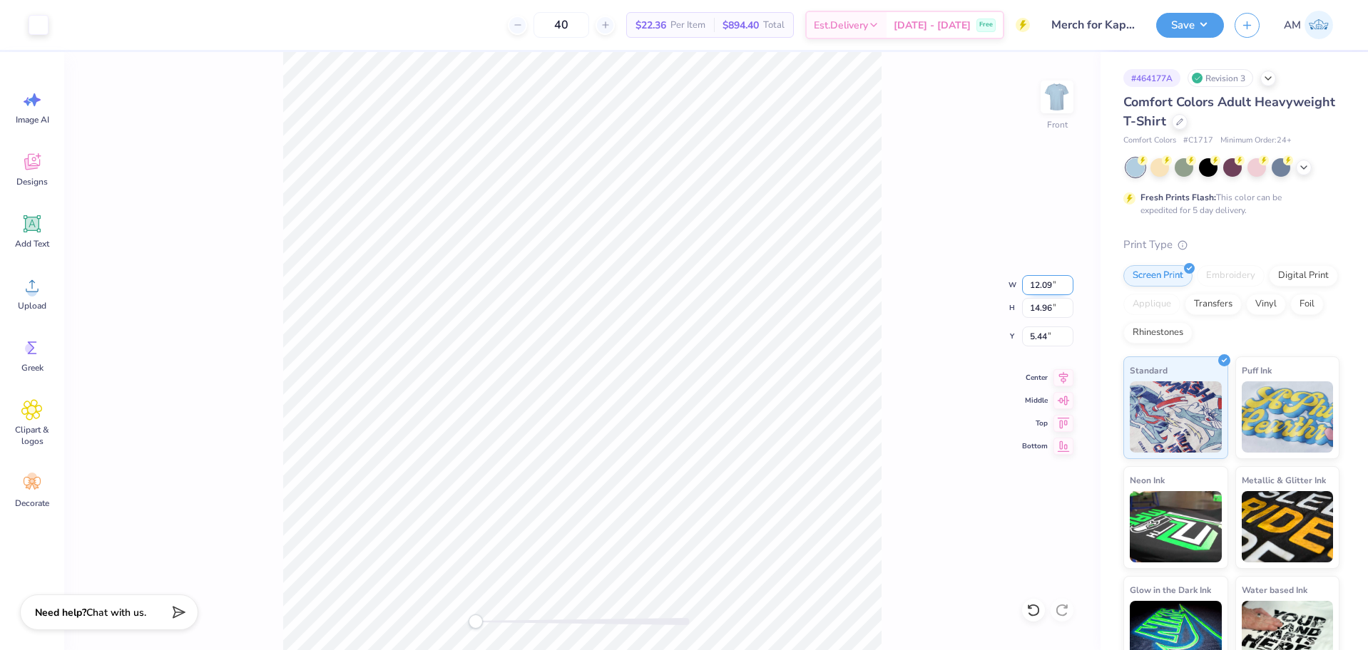
click at [1035, 284] on input "12.09" at bounding box center [1047, 285] width 51 height 20
type input "12.5"
click at [938, 376] on div "Front W 12.5 12.5 " H 14.96 14.96 " Y 5.44 5.44 " Center Middle Top Bottom" at bounding box center [582, 351] width 1036 height 598
click at [1036, 307] on input "15.47" at bounding box center [1047, 308] width 51 height 20
type input "15"
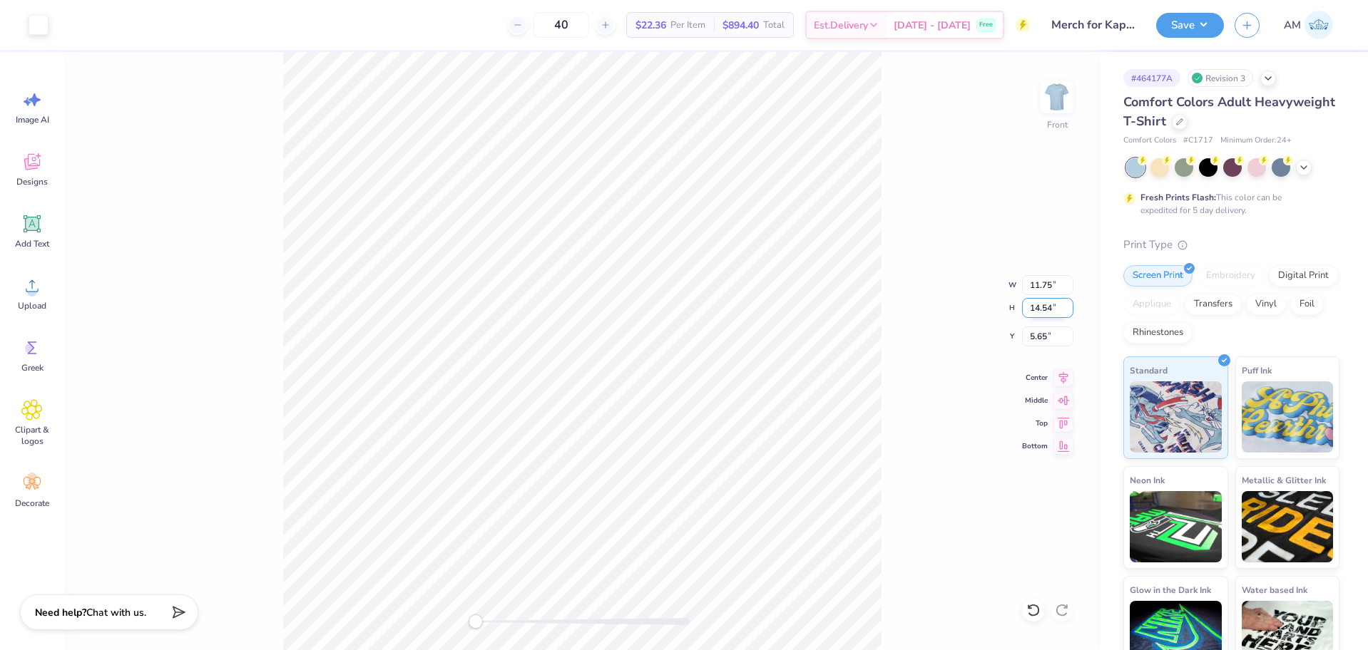
click at [1043, 312] on input "14.54" at bounding box center [1047, 308] width 51 height 20
type input "15"
click at [1041, 280] on input "12.50" at bounding box center [1047, 285] width 51 height 20
type input "11.5"
type input "11.00"
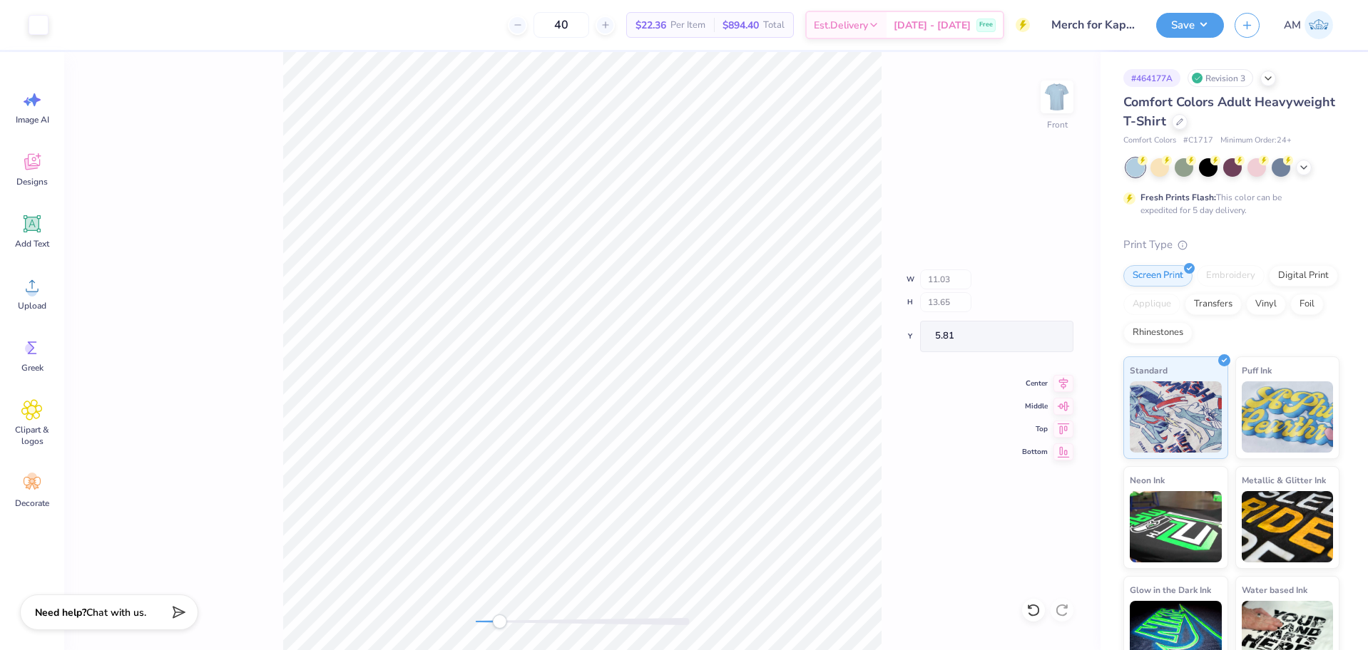
type input "13.62"
click at [1069, 372] on icon at bounding box center [1063, 375] width 20 height 17
click at [1043, 335] on input "5.85" at bounding box center [1047, 337] width 51 height 20
type input "3"
click at [1061, 379] on icon at bounding box center [1063, 375] width 20 height 17
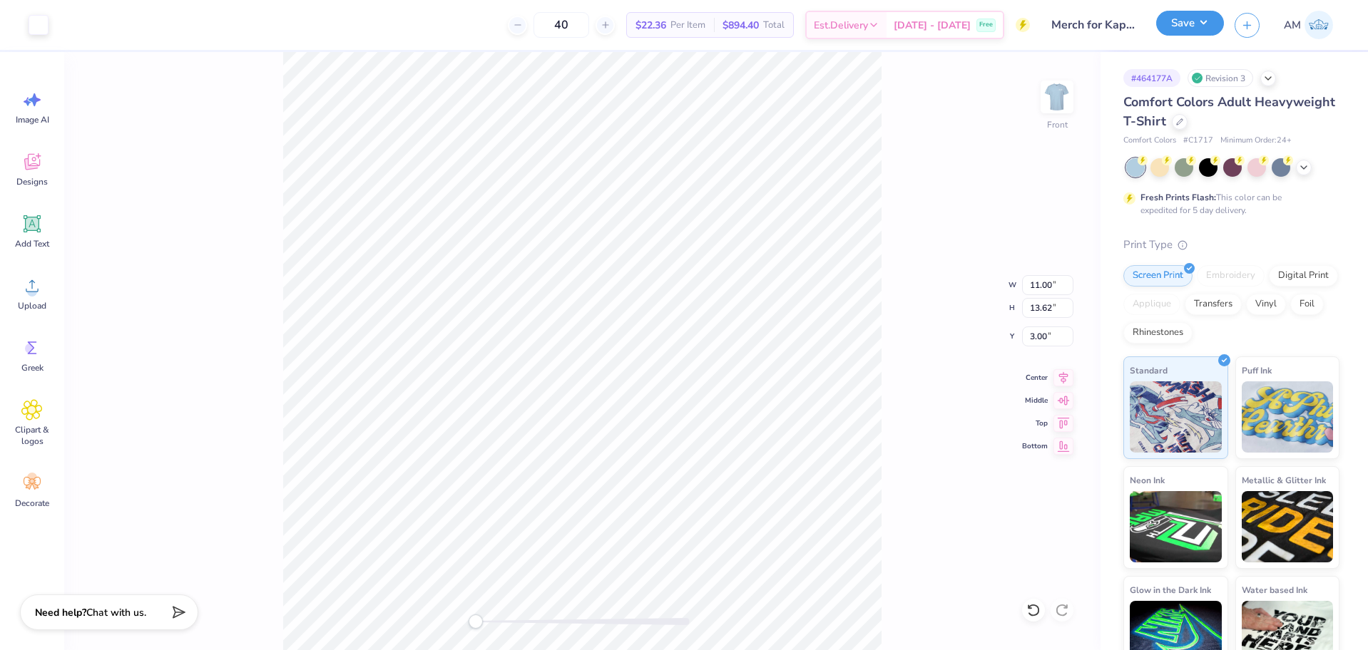
click at [1201, 24] on button "Save" at bounding box center [1190, 23] width 68 height 25
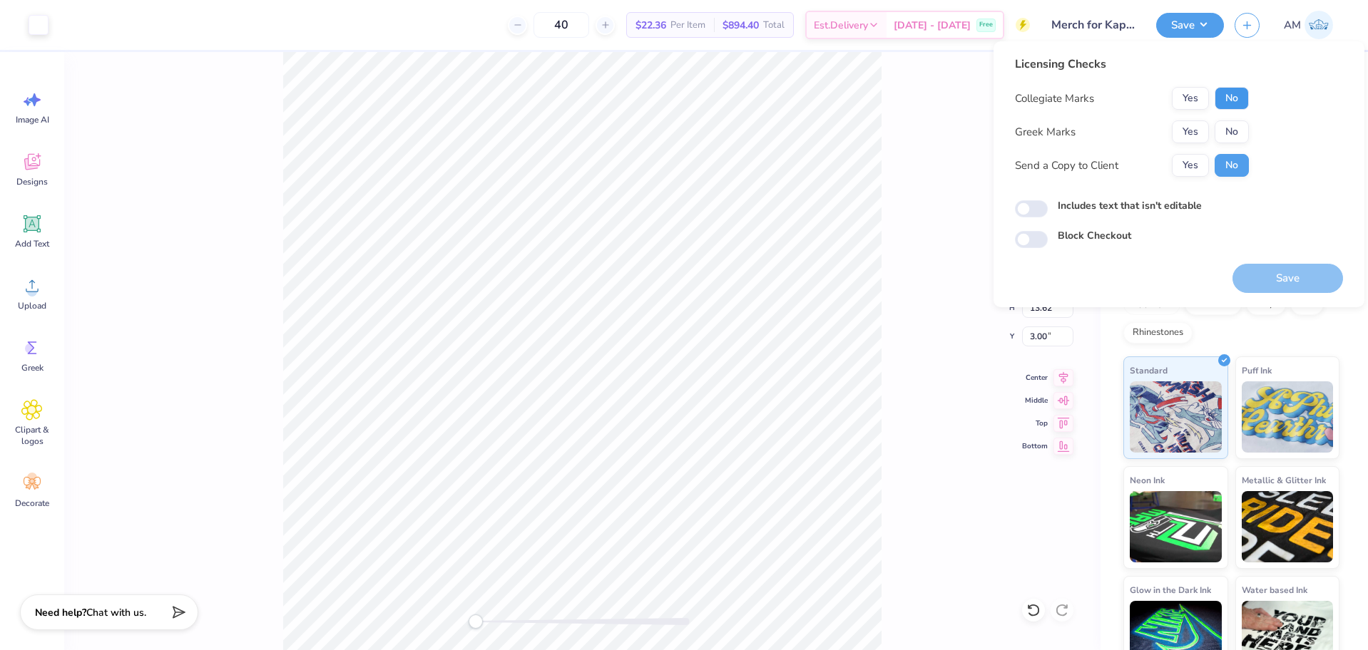
click at [1235, 103] on button "No" at bounding box center [1232, 98] width 34 height 23
click at [1232, 131] on button "No" at bounding box center [1232, 132] width 34 height 23
click at [1193, 164] on button "Yes" at bounding box center [1190, 165] width 37 height 23
click at [1025, 208] on input "Includes text that isn't editable" at bounding box center [1031, 208] width 33 height 17
checkbox input "true"
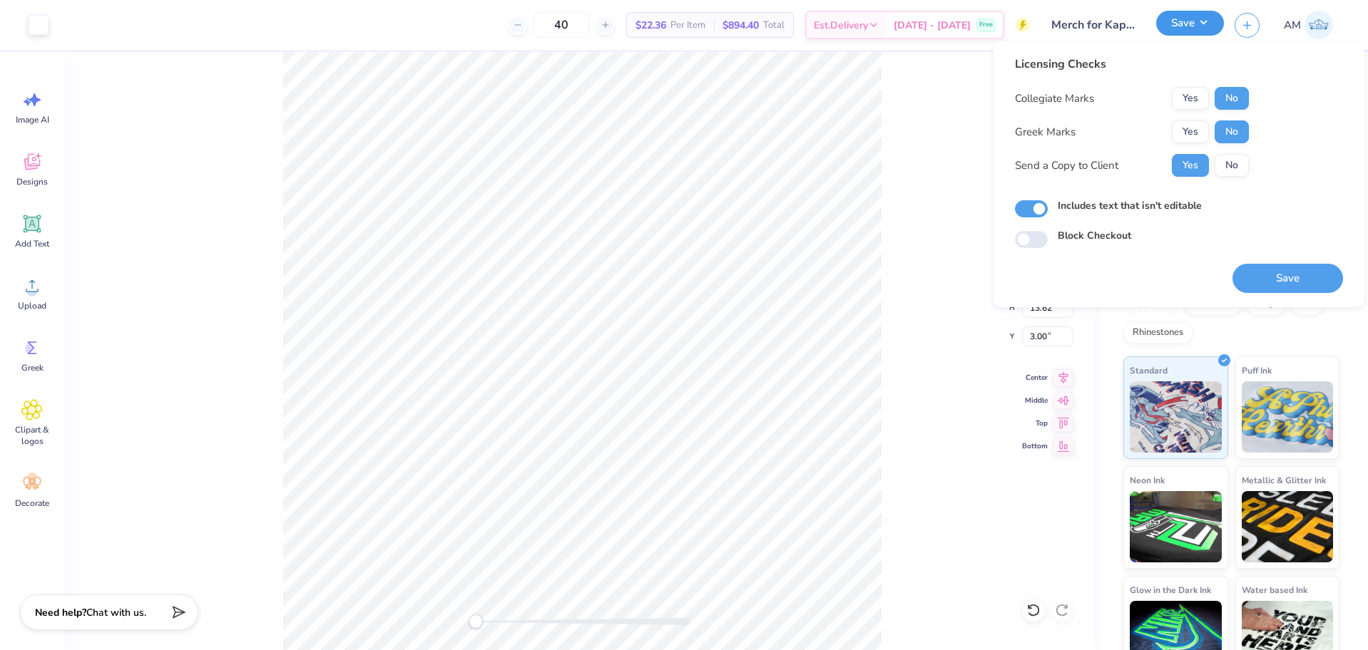
click at [1199, 22] on button "Save" at bounding box center [1190, 23] width 68 height 25
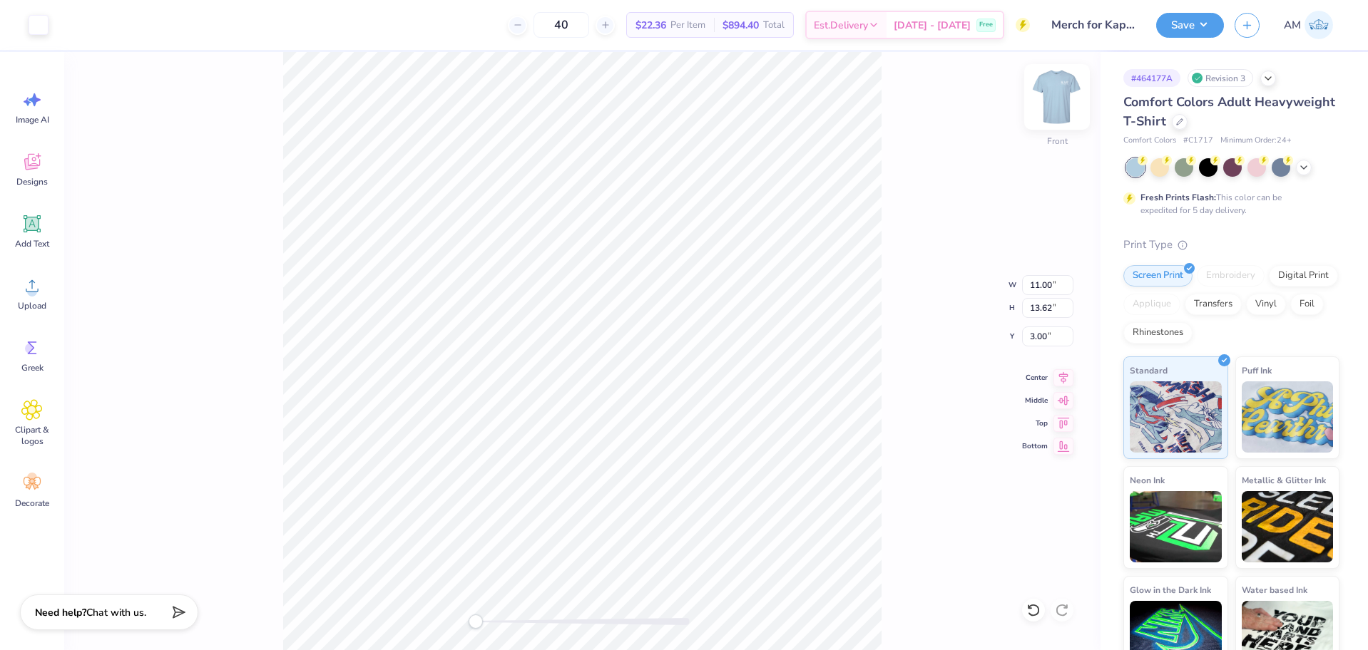
click at [1063, 96] on img at bounding box center [1056, 96] width 57 height 57
type input "10.82"
type input "13.40"
type input "0.65"
click at [1190, 26] on button "Save" at bounding box center [1190, 23] width 68 height 25
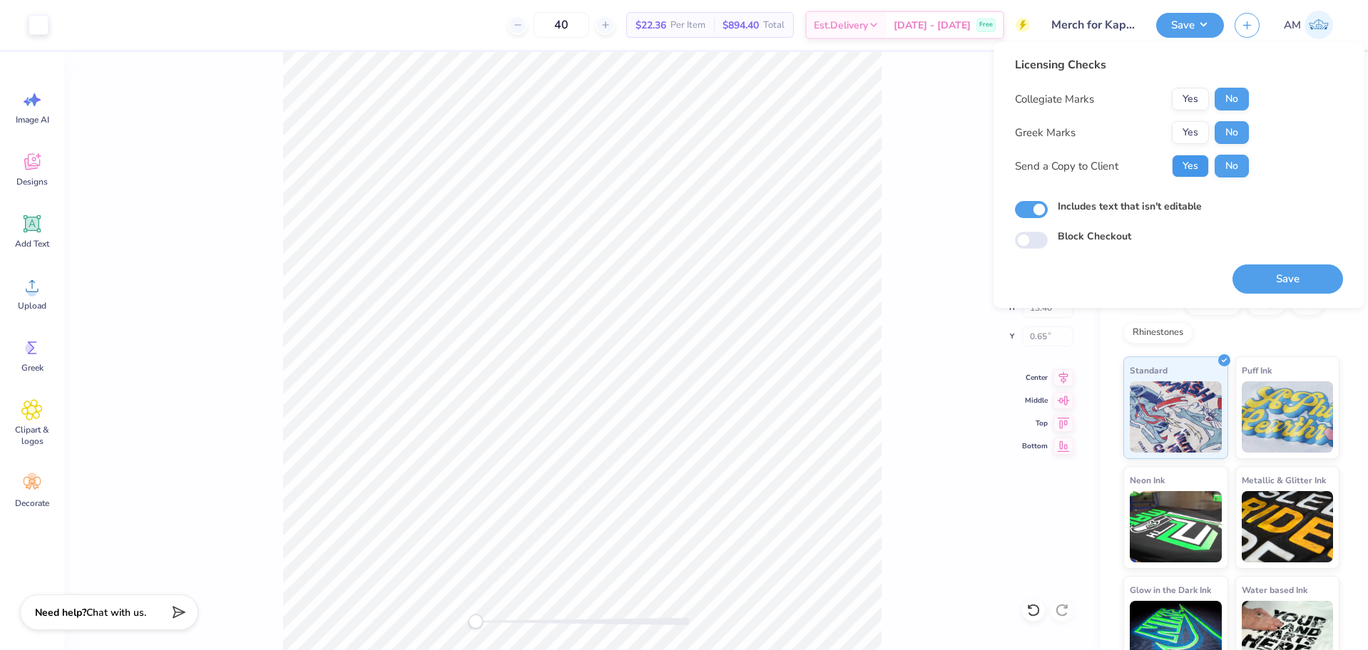
click at [1187, 169] on button "Yes" at bounding box center [1190, 166] width 37 height 23
click at [1277, 280] on button "Save" at bounding box center [1287, 279] width 111 height 29
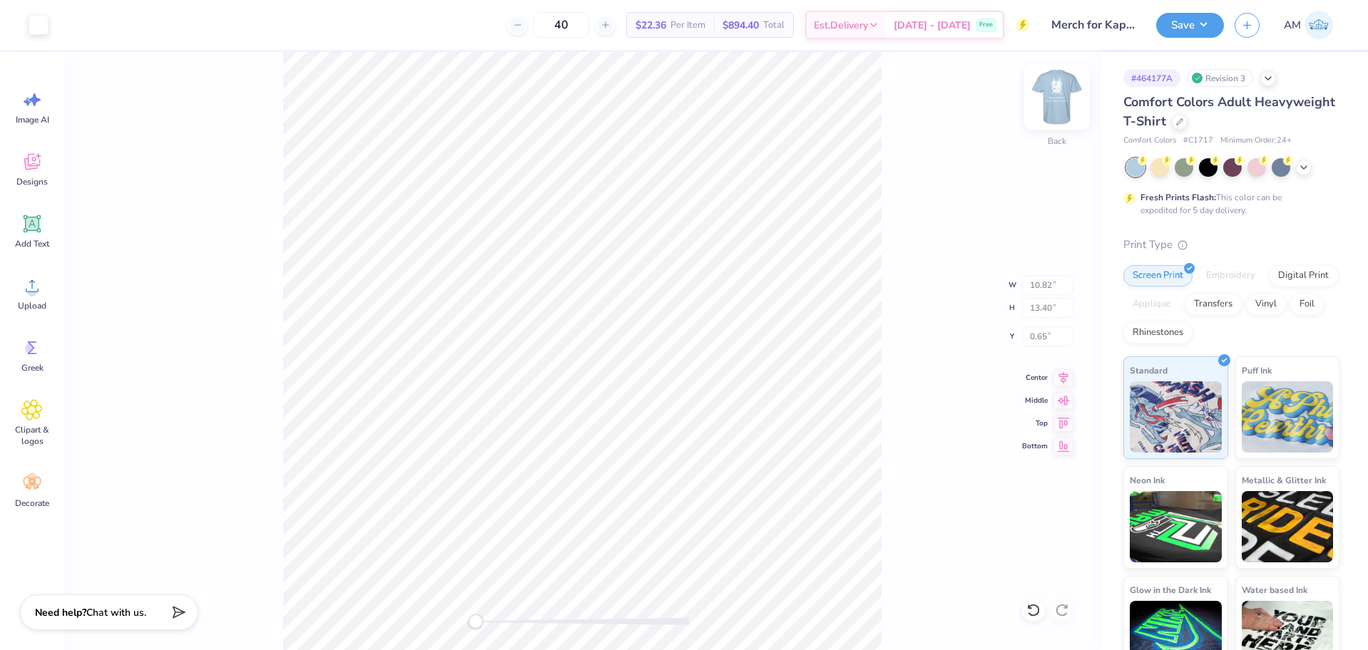
click at [1067, 96] on img at bounding box center [1056, 96] width 57 height 57
click at [1056, 103] on img at bounding box center [1056, 96] width 57 height 57
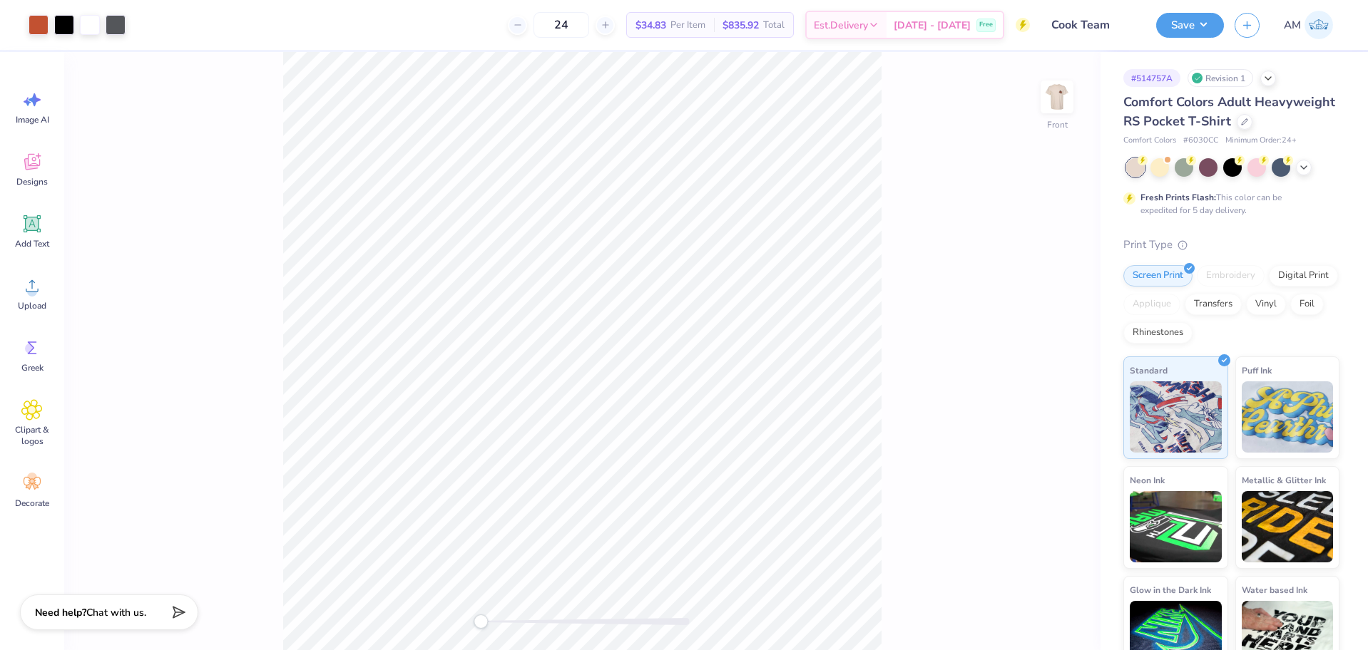
click at [345, 30] on div "Art colors 24 $34.83 Per Item $835.92 Total Est. Delivery [DATE] - [DATE] Free …" at bounding box center [684, 325] width 1368 height 650
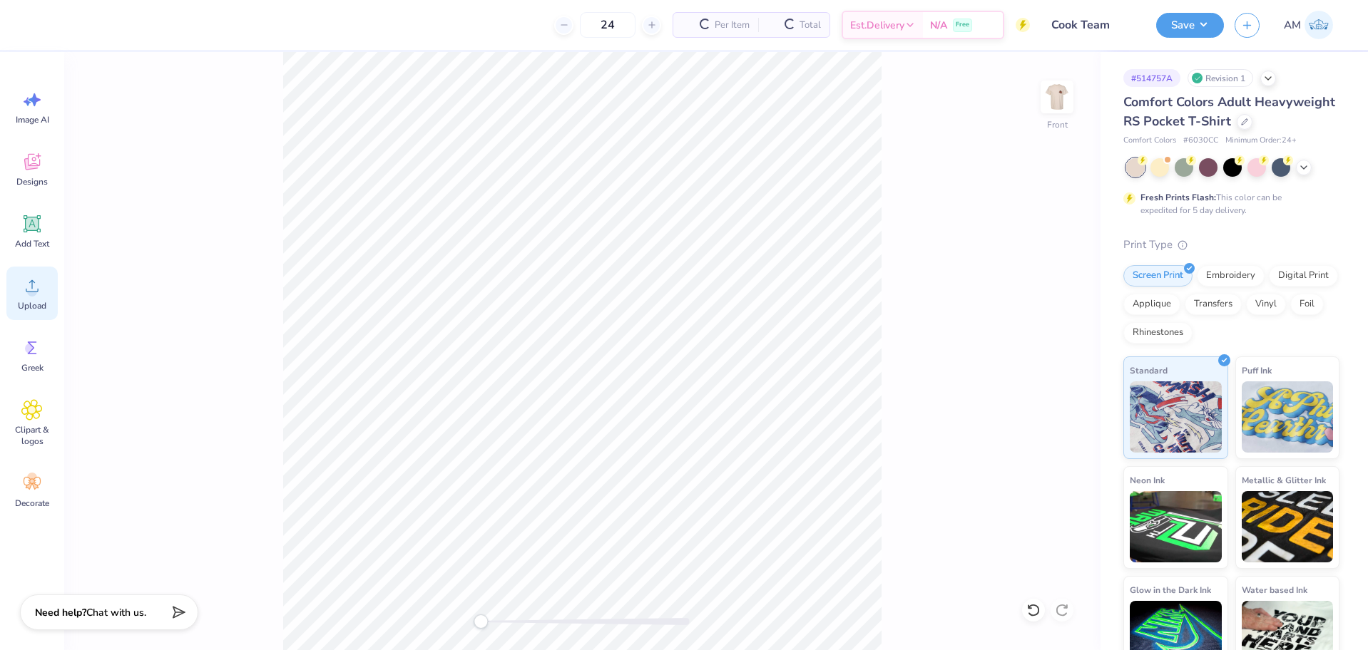
click at [33, 289] on circle at bounding box center [32, 292] width 10 height 10
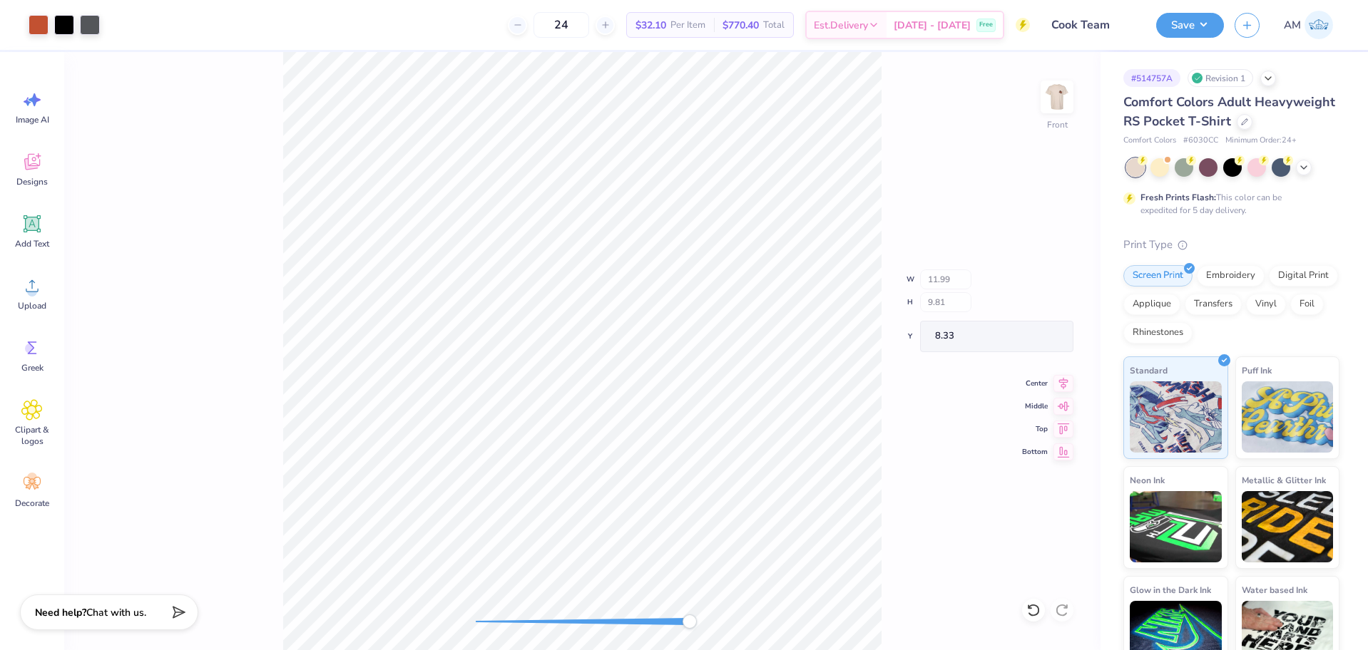
type input "12.00"
type input "9.82"
click at [1066, 378] on icon at bounding box center [1063, 375] width 20 height 17
click at [1047, 338] on input "8.33" at bounding box center [1047, 337] width 51 height 20
type input "3"
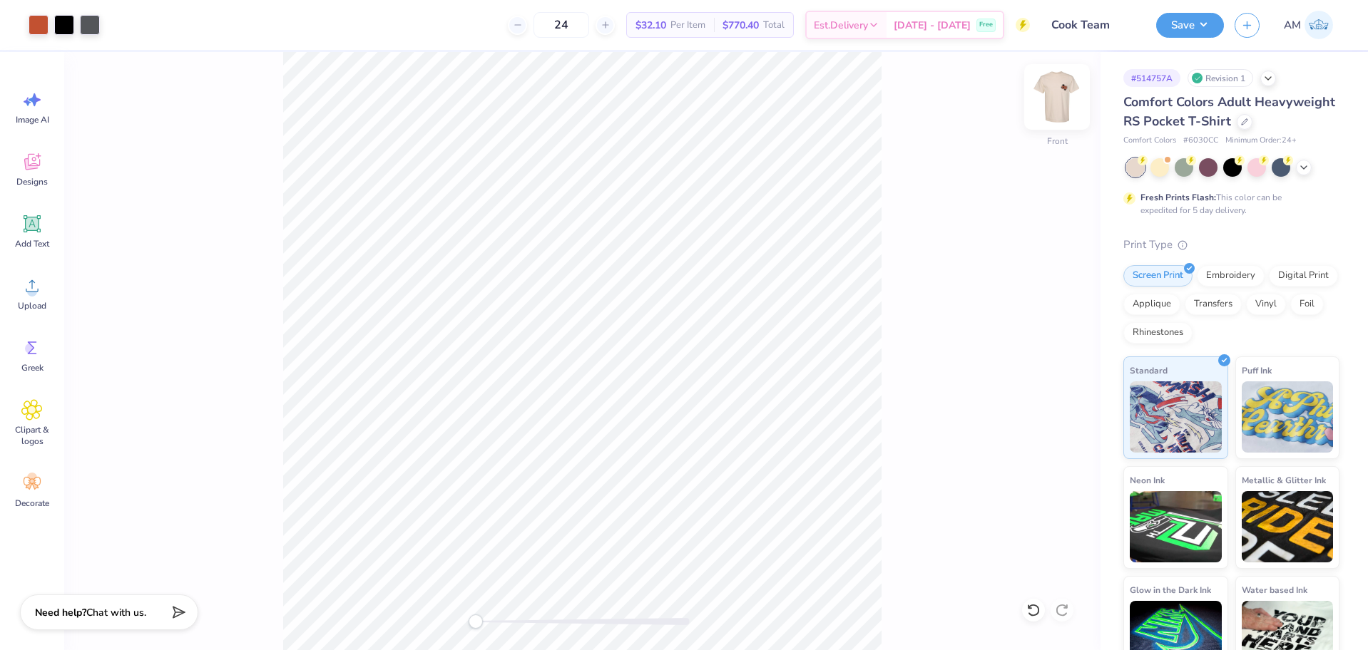
click at [1060, 98] on img at bounding box center [1056, 96] width 57 height 57
click at [1061, 387] on icon at bounding box center [1063, 385] width 9 height 12
click at [1064, 409] on icon at bounding box center [1064, 408] width 12 height 9
click at [1068, 102] on img at bounding box center [1056, 96] width 57 height 57
type input "3.54"
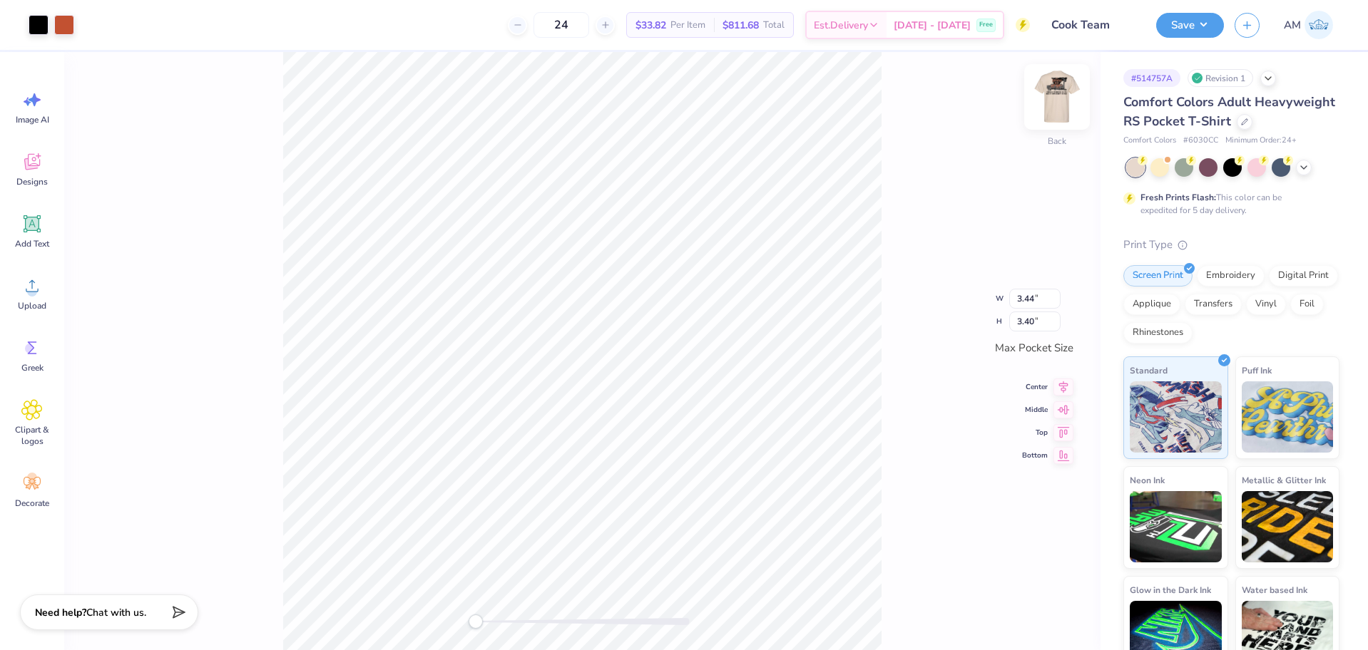
type input "3.51"
click at [236, 67] on div "Front W 3.54 H 3.51 Y 7.14 Center Middle Top Bottom" at bounding box center [582, 351] width 1036 height 598
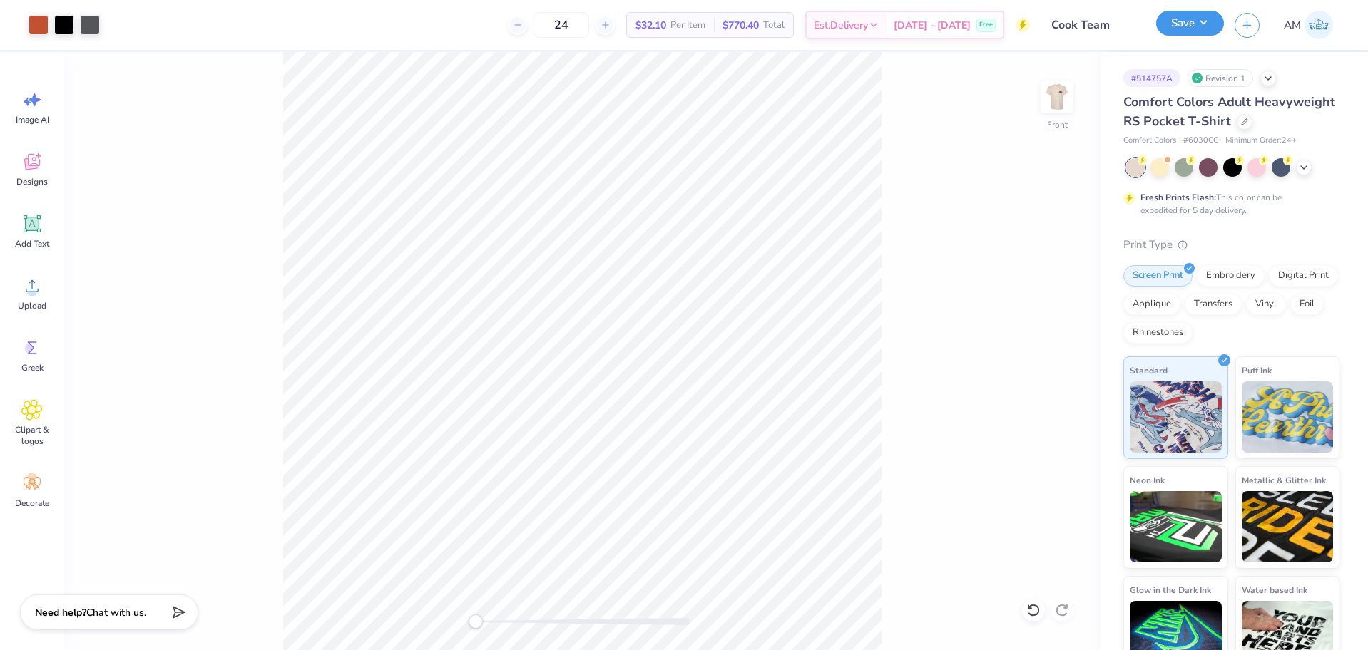
click at [1190, 31] on button "Save" at bounding box center [1190, 23] width 68 height 25
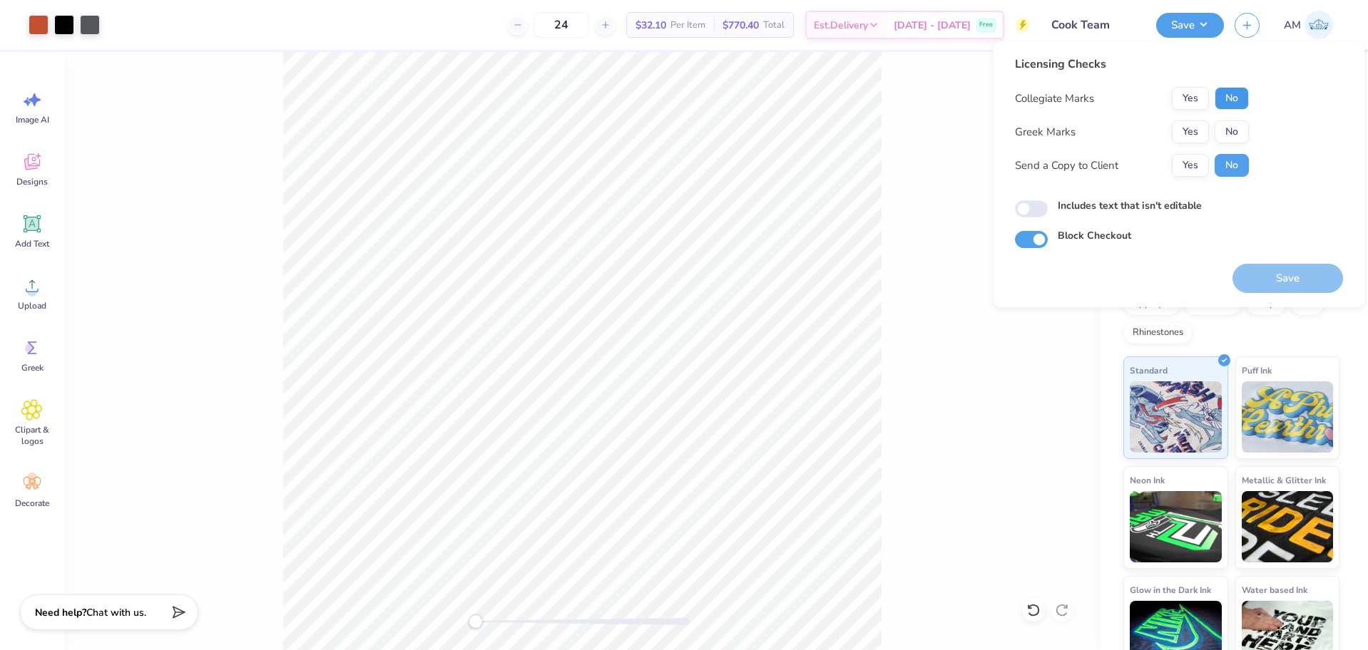
click at [1235, 94] on button "No" at bounding box center [1232, 98] width 34 height 23
click at [1240, 126] on button "No" at bounding box center [1232, 132] width 34 height 23
click at [1192, 163] on button "Yes" at bounding box center [1190, 165] width 37 height 23
click at [1041, 205] on input "Includes text that isn't editable" at bounding box center [1031, 208] width 33 height 17
checkbox input "true"
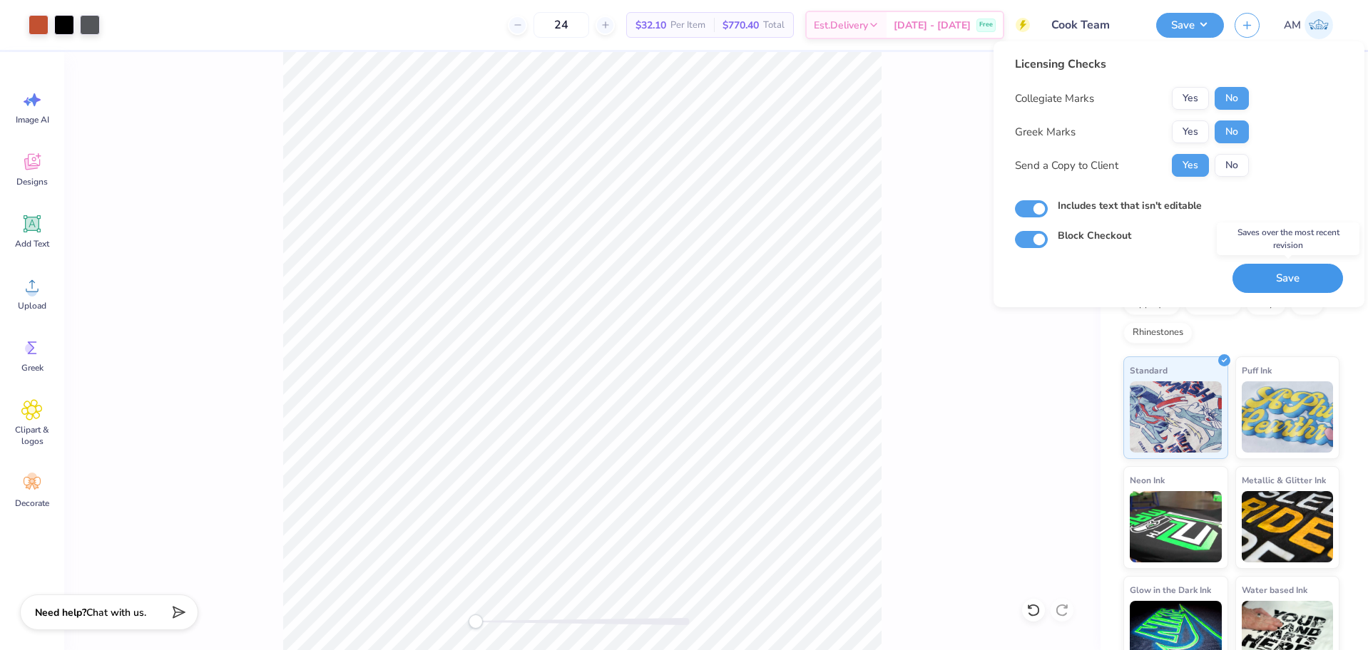
click at [1265, 271] on button "Save" at bounding box center [1287, 278] width 111 height 29
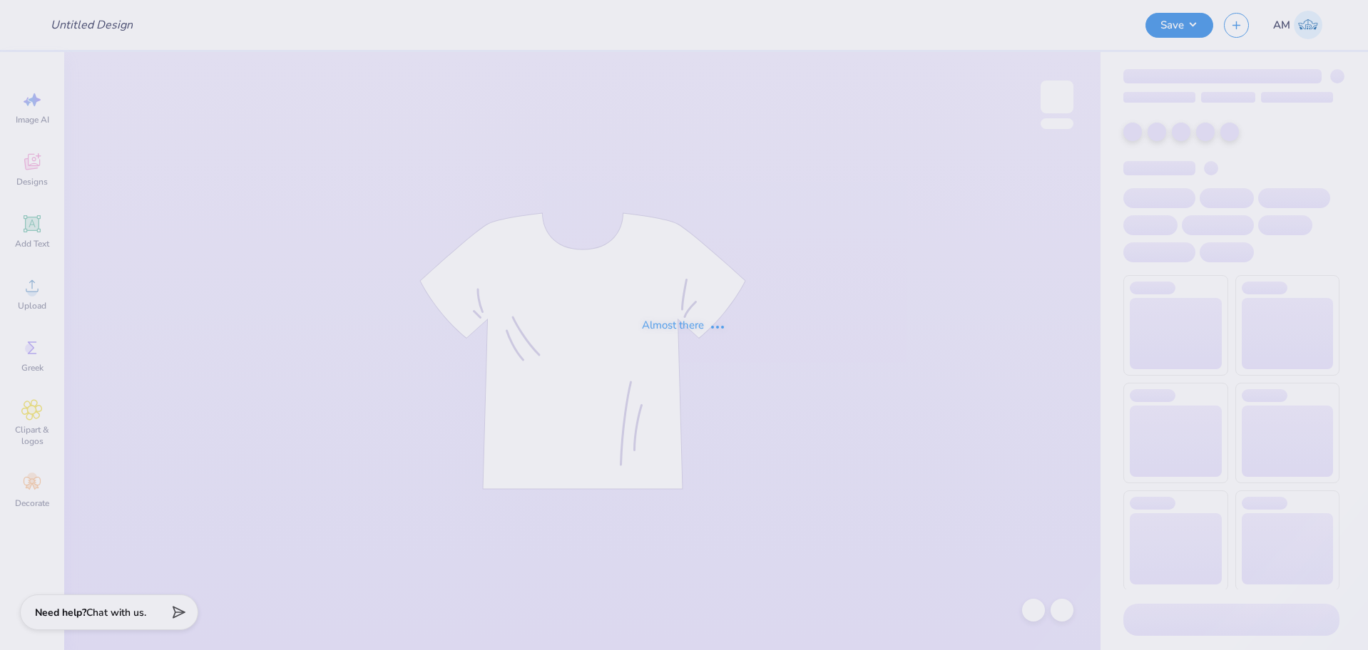
type input "Cook Team"
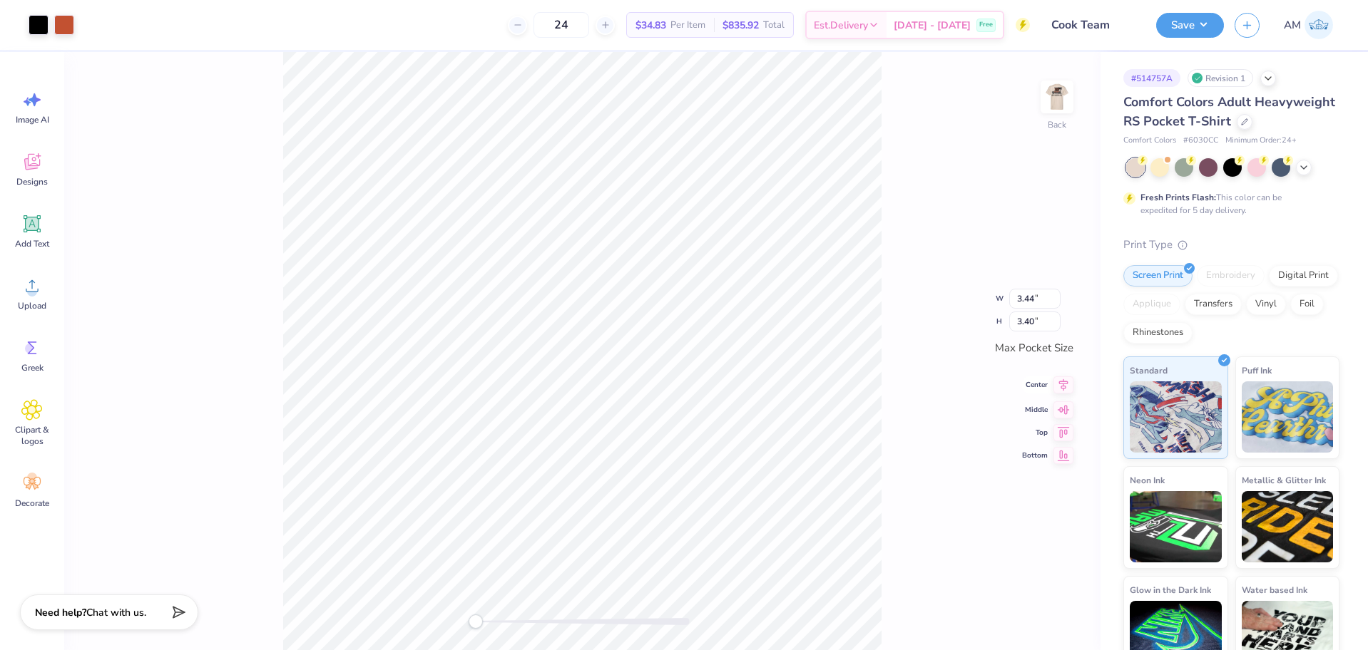
click at [1061, 388] on icon at bounding box center [1063, 385] width 20 height 17
click at [1061, 412] on icon at bounding box center [1063, 407] width 20 height 17
click at [1057, 88] on img at bounding box center [1056, 96] width 57 height 57
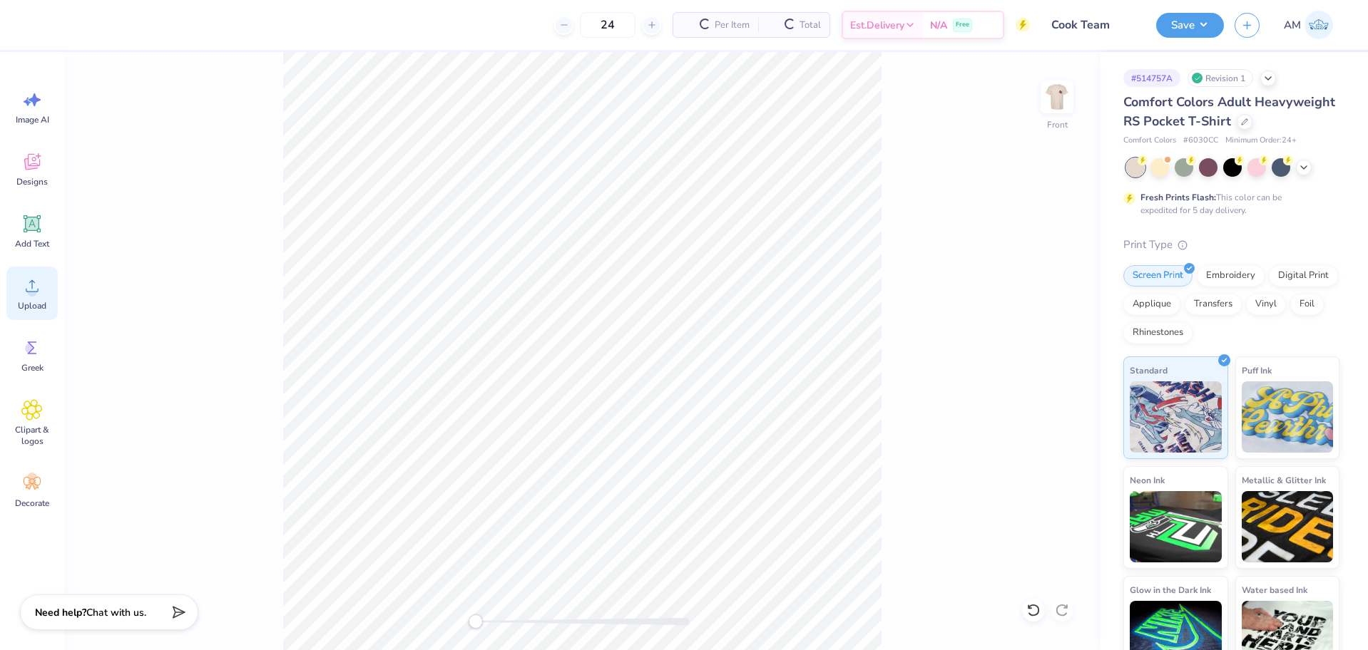
click at [39, 285] on icon at bounding box center [31, 285] width 21 height 21
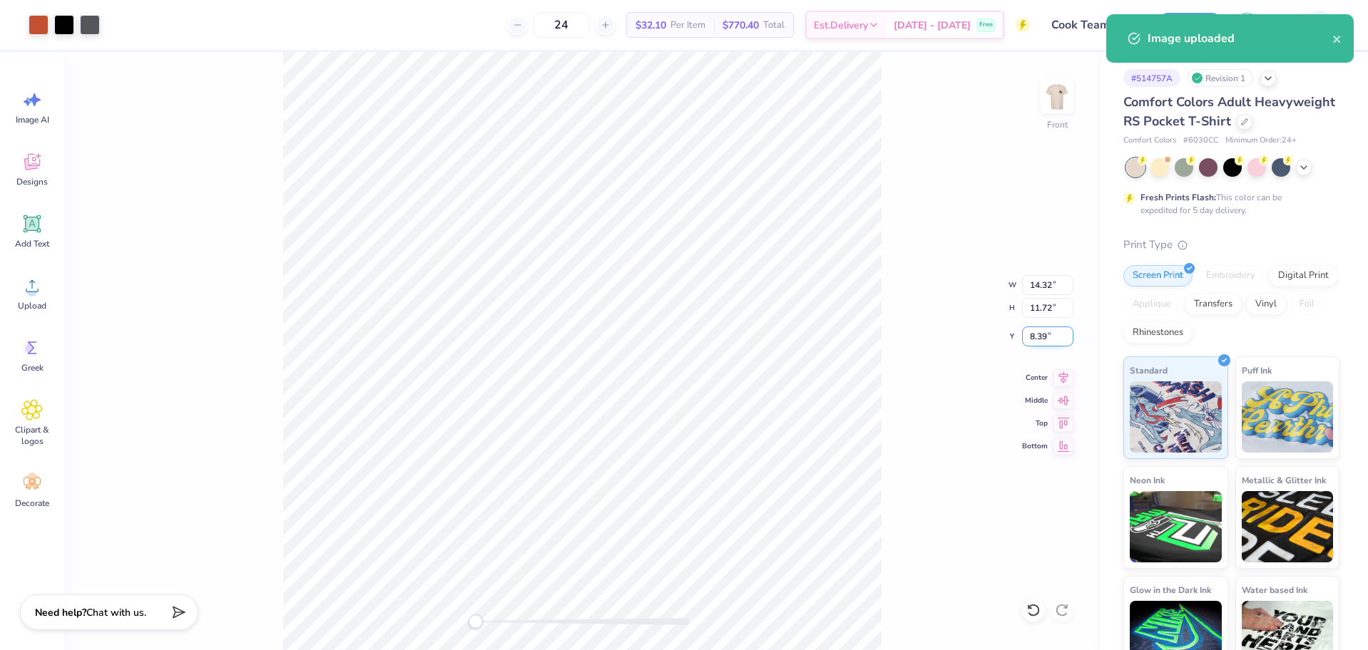
click at [1040, 336] on input "8.39" at bounding box center [1047, 337] width 51 height 20
type input "3"
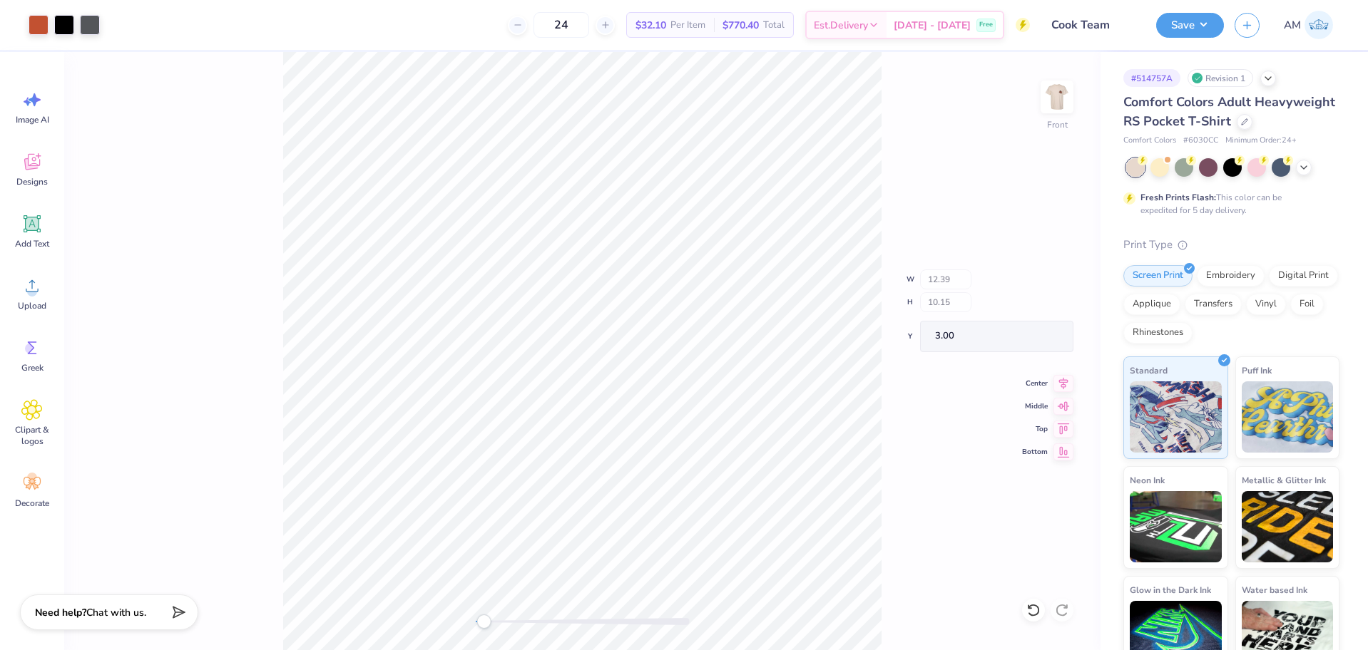
type input "11.87"
type input "9.71"
type input "12.06"
type input "9.87"
type input "12.00"
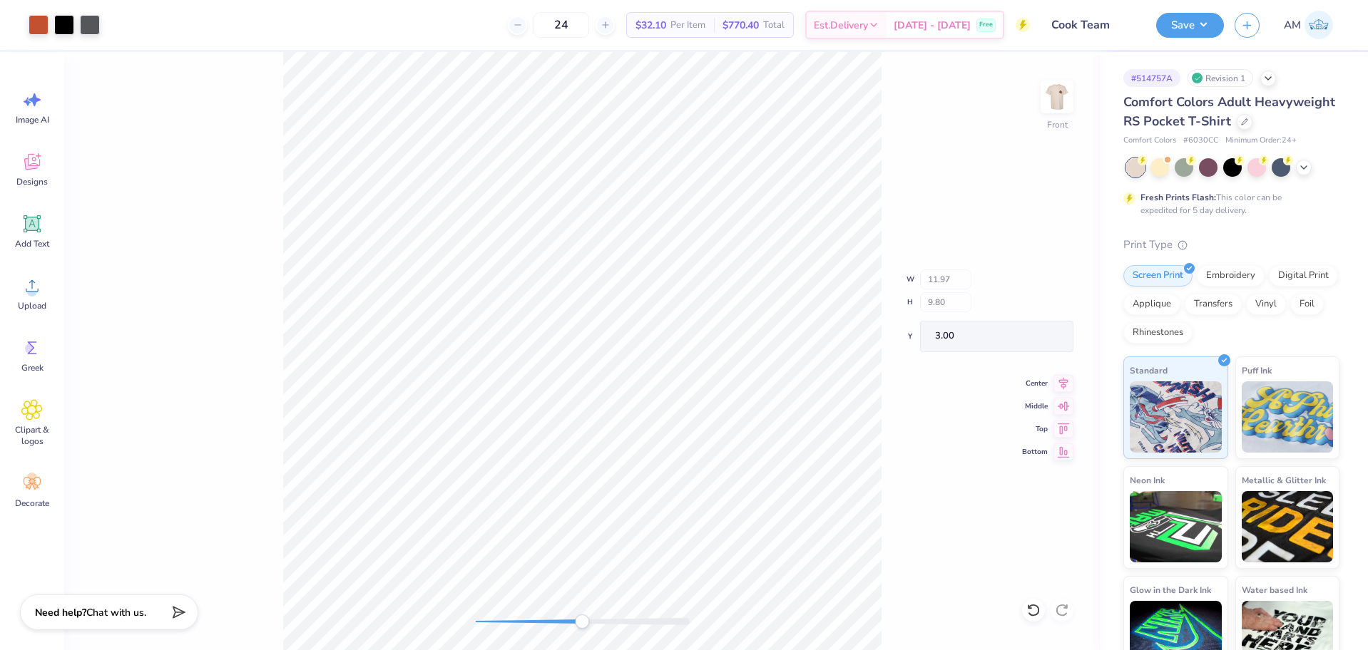
type input "9.82"
click at [1062, 379] on icon at bounding box center [1063, 376] width 9 height 12
click at [1044, 337] on input "3.01" at bounding box center [1047, 337] width 51 height 20
type input "3"
click at [1191, 18] on button "Save" at bounding box center [1190, 23] width 68 height 25
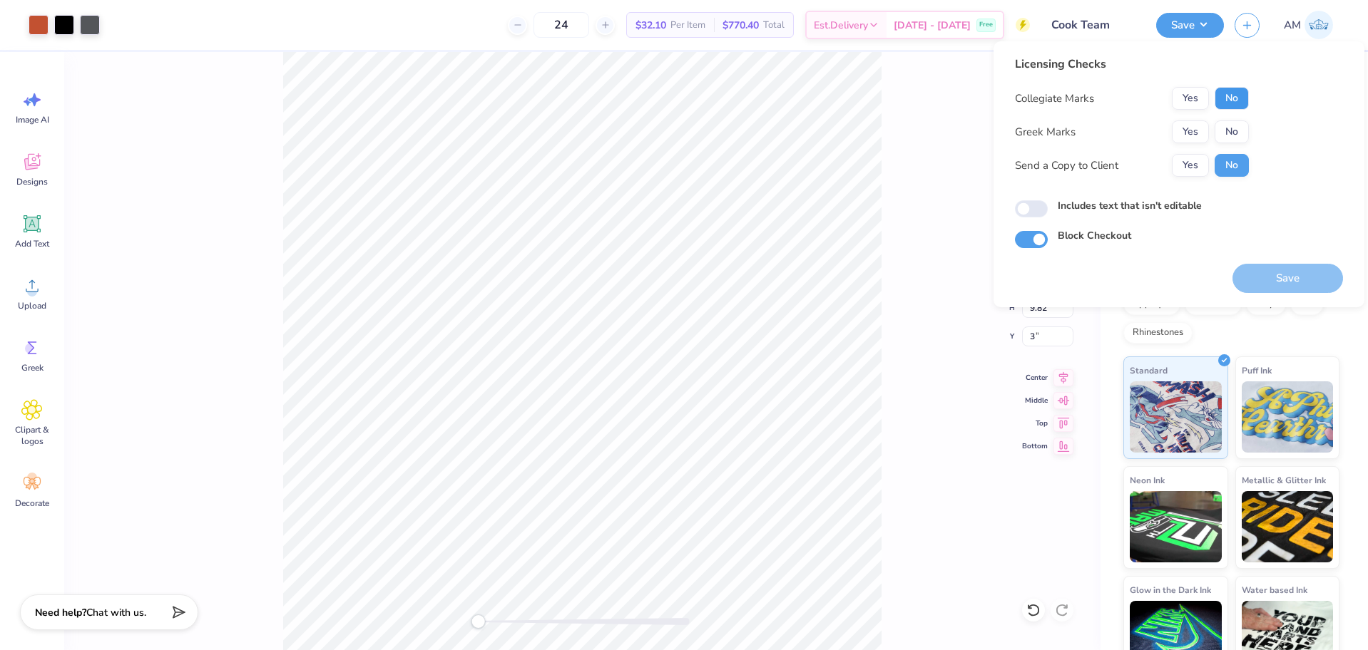
click at [1238, 102] on button "No" at bounding box center [1232, 98] width 34 height 23
click at [1235, 125] on button "No" at bounding box center [1232, 132] width 34 height 23
click at [1190, 159] on button "Yes" at bounding box center [1190, 165] width 37 height 23
click at [1044, 209] on input "Includes text that isn't editable" at bounding box center [1031, 208] width 33 height 17
checkbox input "true"
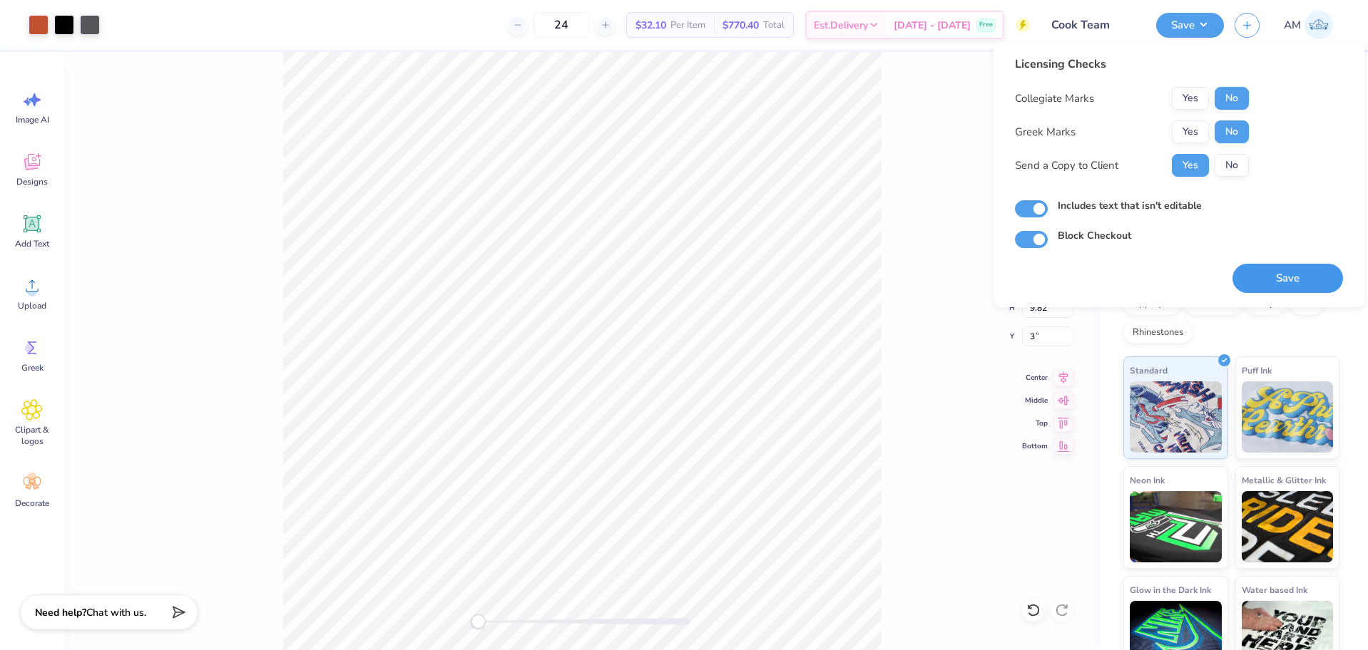
click at [1306, 278] on button "Save" at bounding box center [1287, 278] width 111 height 29
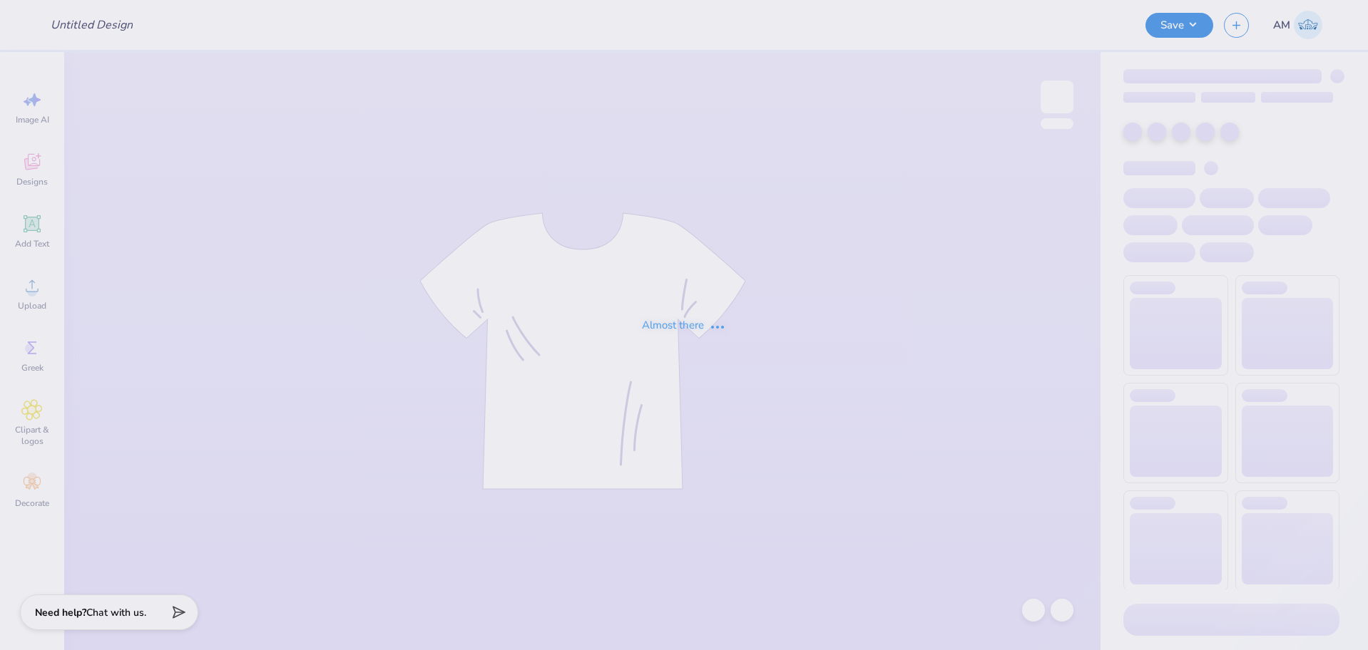
type input "Cook Team"
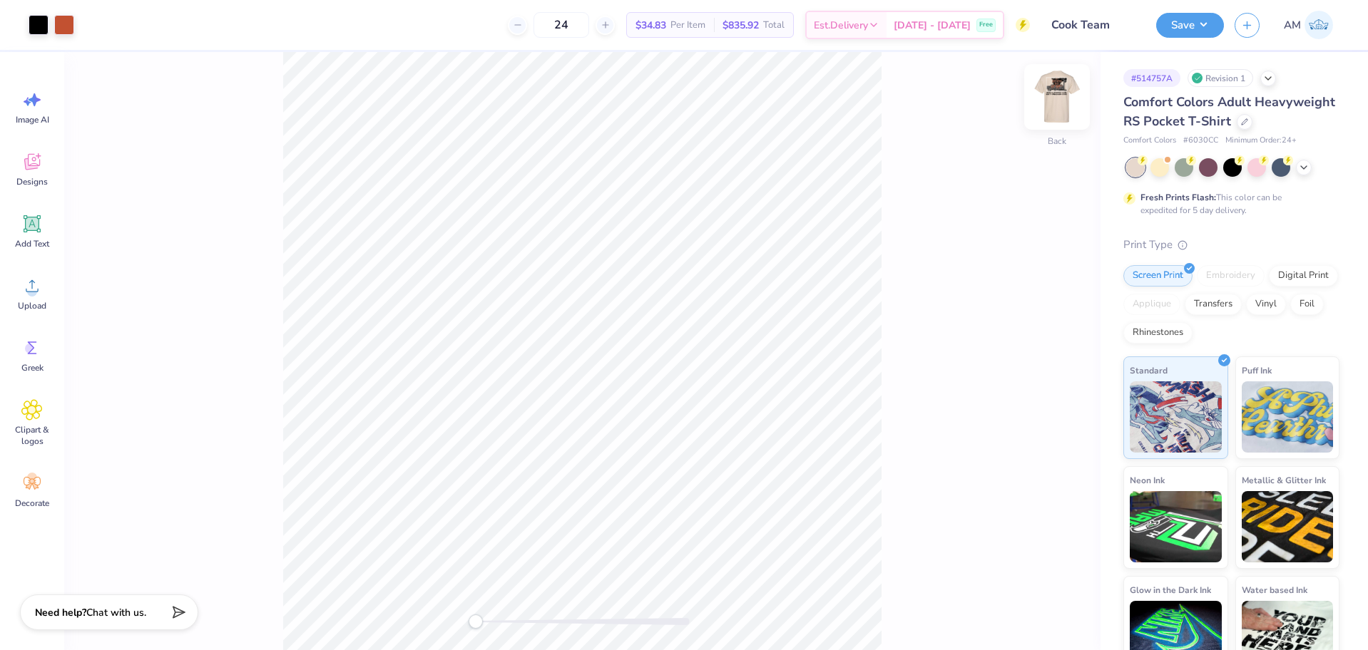
click at [1072, 107] on div at bounding box center [1057, 97] width 66 height 66
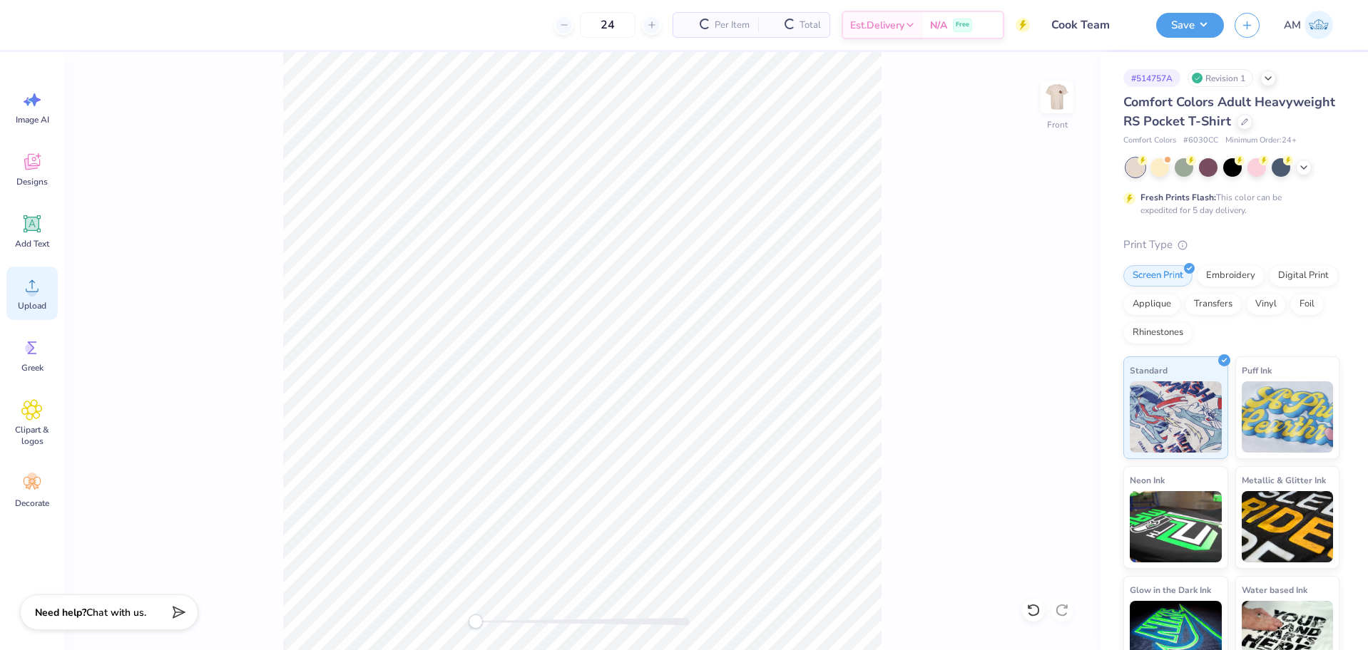
click at [22, 295] on icon at bounding box center [31, 285] width 21 height 21
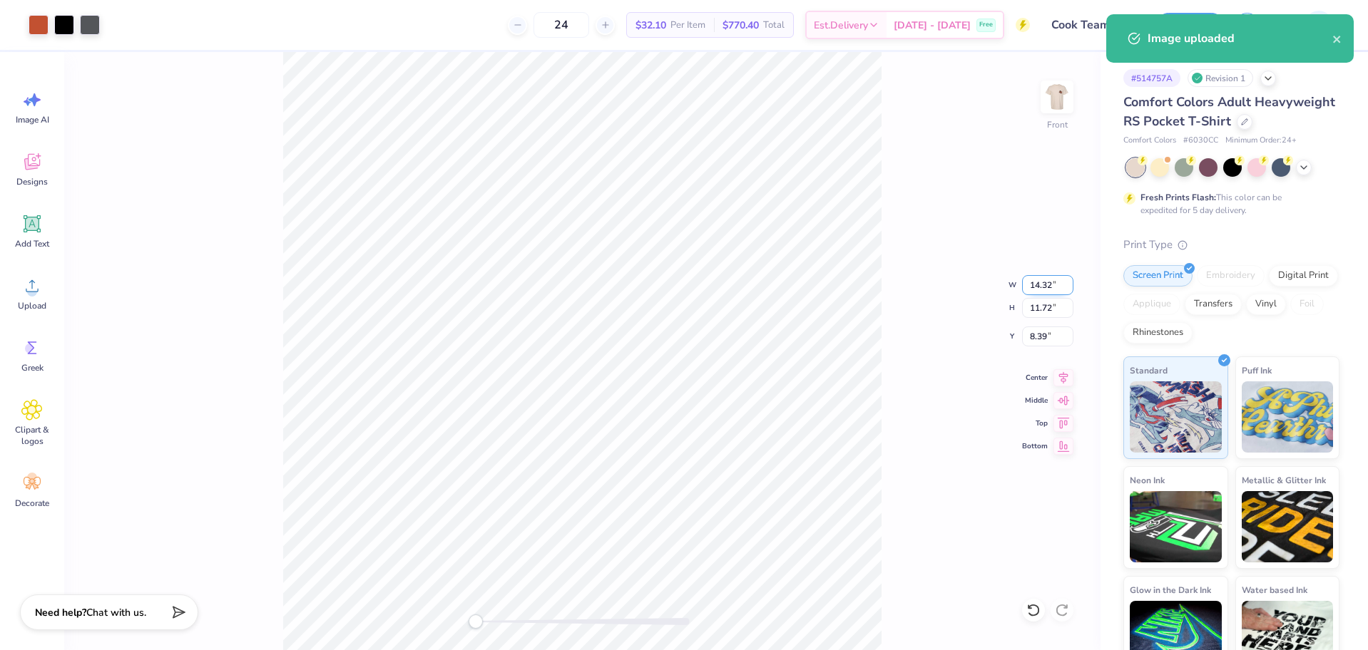
click at [1041, 287] on input "14.32" at bounding box center [1047, 285] width 51 height 20
type input "12"
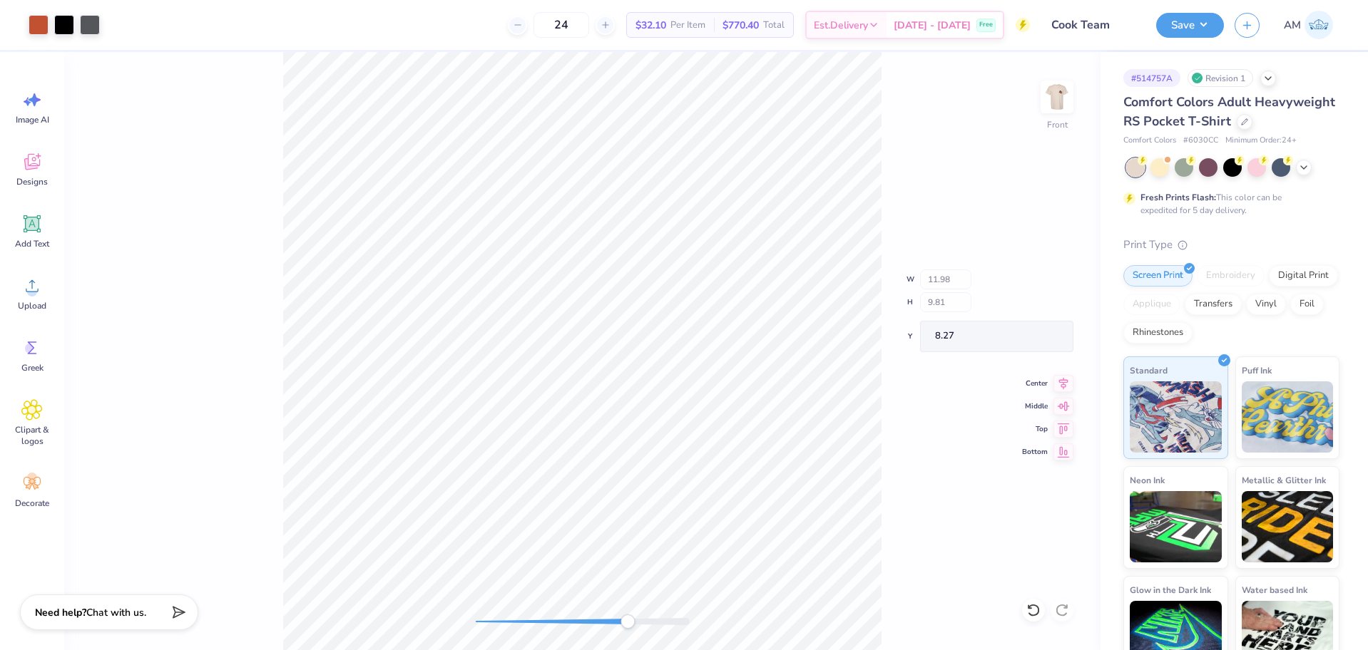
type input "12.00"
type input "9.83"
click at [1071, 375] on icon at bounding box center [1063, 375] width 20 height 17
click at [1045, 340] on input "8.25" at bounding box center [1047, 337] width 51 height 20
type input "3"
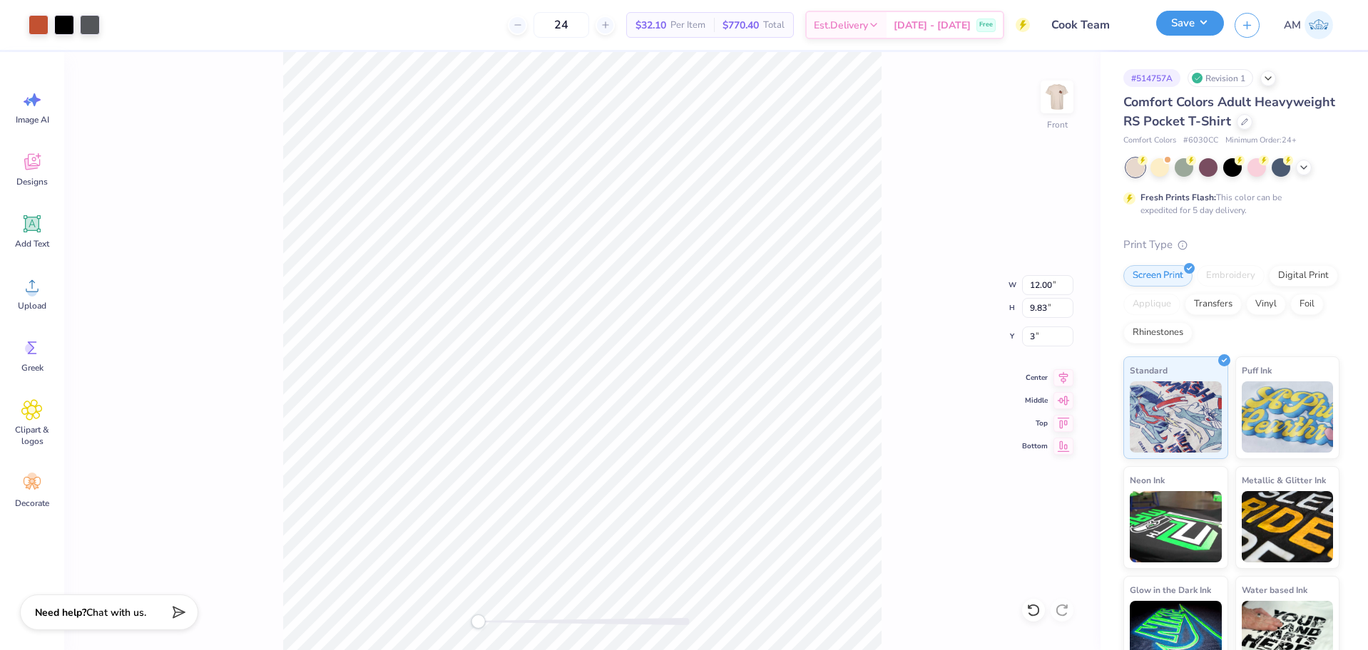
click at [1196, 20] on button "Save" at bounding box center [1190, 23] width 68 height 25
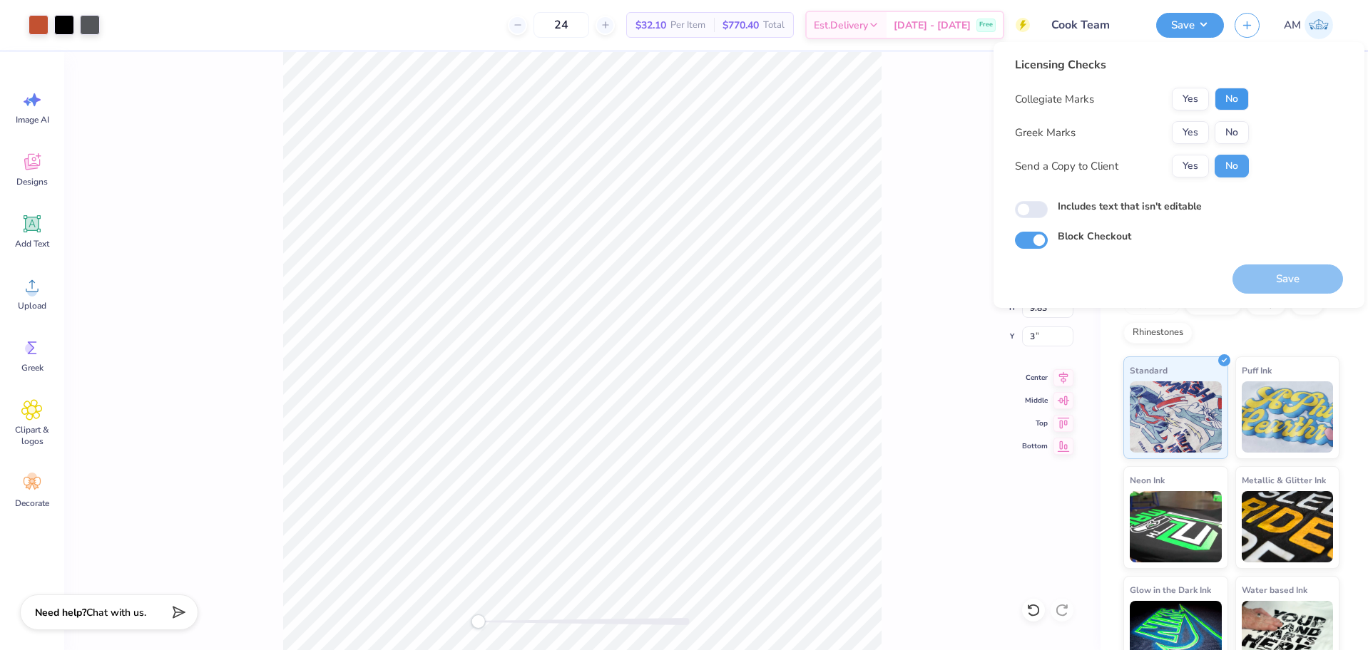
click at [1235, 101] on button "No" at bounding box center [1232, 99] width 34 height 23
drag, startPoint x: 1232, startPoint y: 122, endPoint x: 1210, endPoint y: 152, distance: 37.7
click at [1232, 124] on button "No" at bounding box center [1232, 132] width 34 height 23
click at [1190, 168] on button "Yes" at bounding box center [1190, 166] width 37 height 23
click at [1031, 209] on input "Includes text that isn't editable" at bounding box center [1031, 209] width 33 height 17
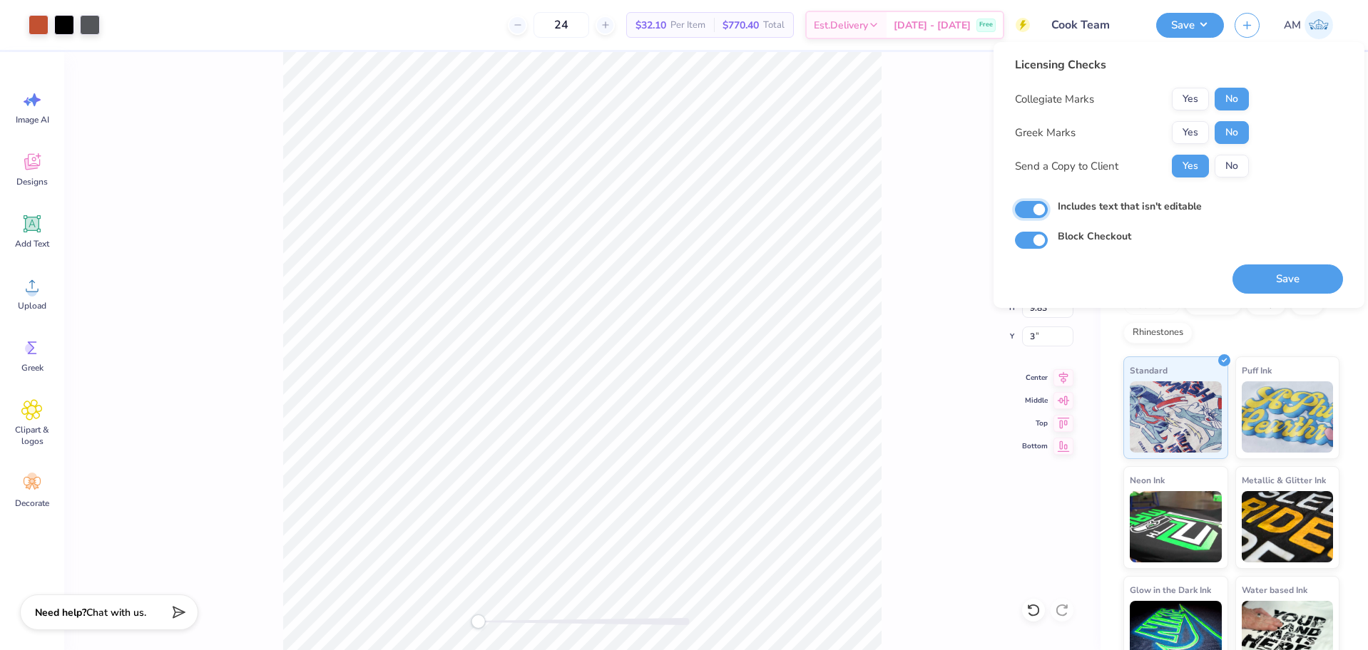
checkbox input "true"
click at [1285, 280] on button "Save" at bounding box center [1287, 279] width 111 height 29
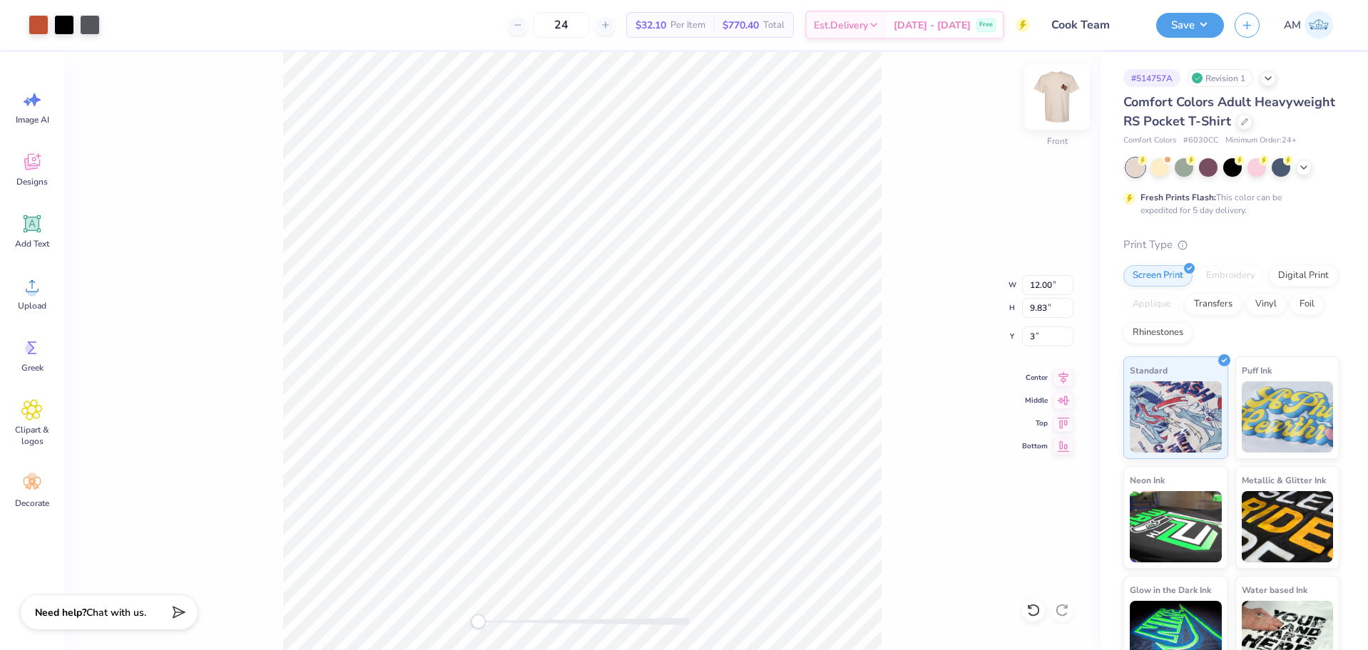
click at [1051, 96] on img at bounding box center [1056, 96] width 57 height 57
click at [1060, 385] on icon at bounding box center [1063, 385] width 20 height 17
click at [1058, 405] on icon at bounding box center [1063, 407] width 20 height 17
